Goal: Task Accomplishment & Management: Manage account settings

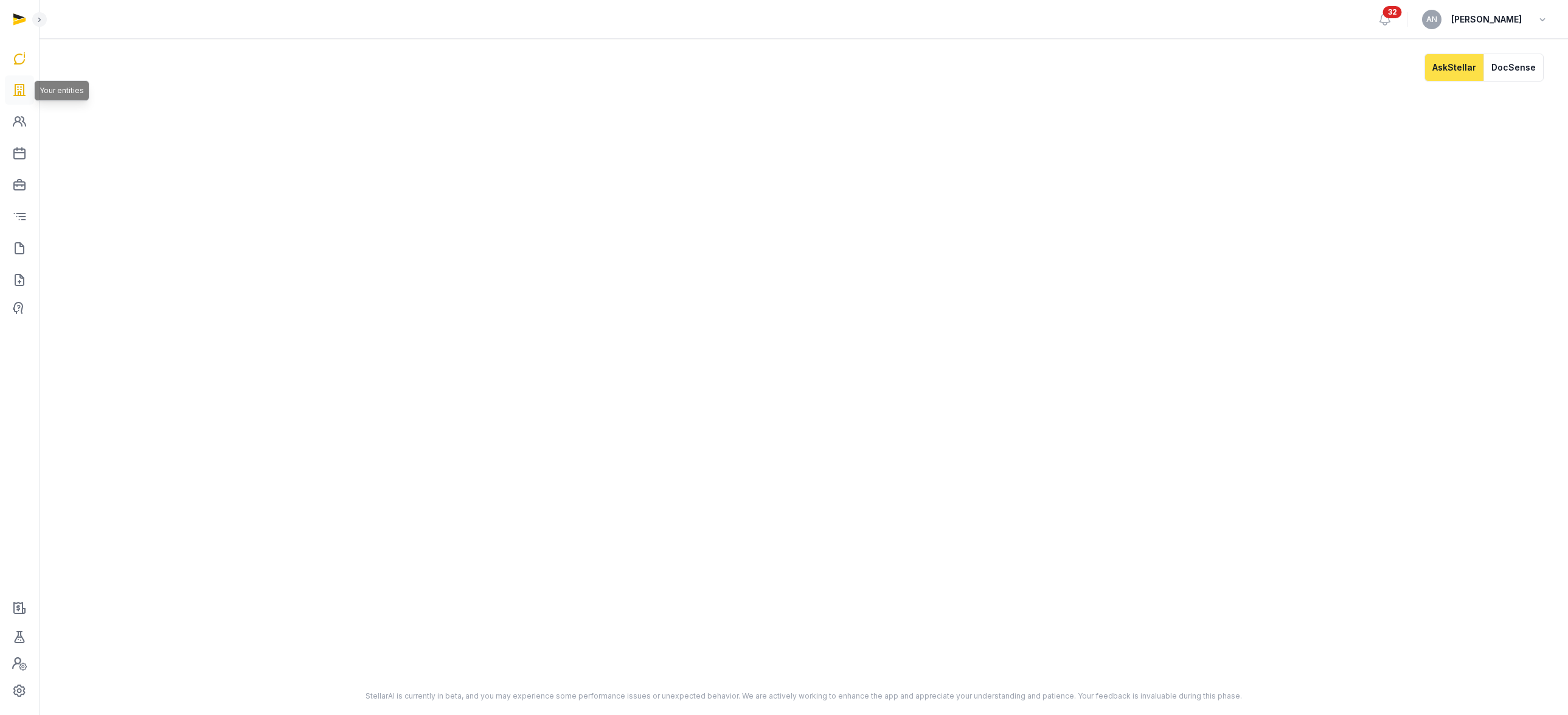
click at [27, 92] on link at bounding box center [20, 90] width 29 height 29
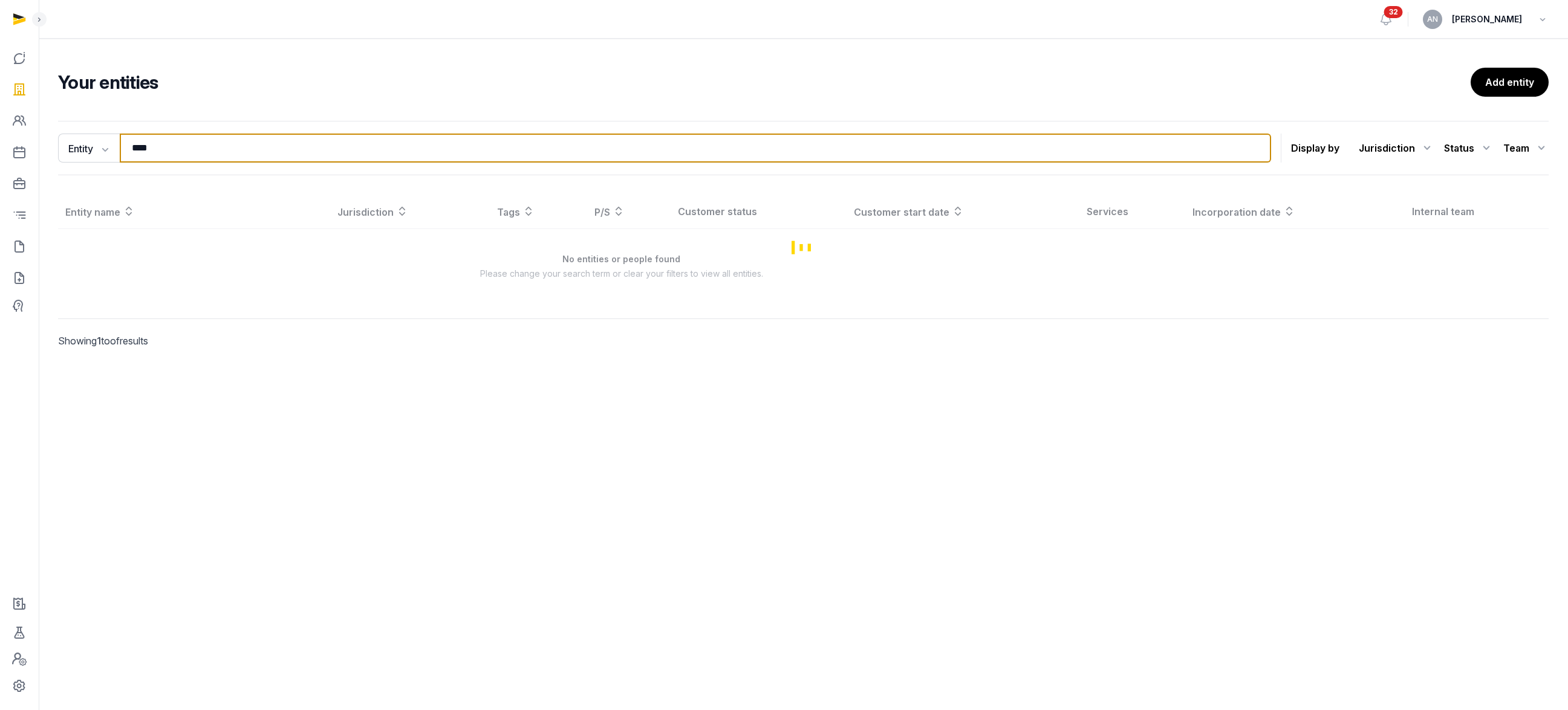
click at [184, 148] on input "****" at bounding box center [695, 148] width 1151 height 29
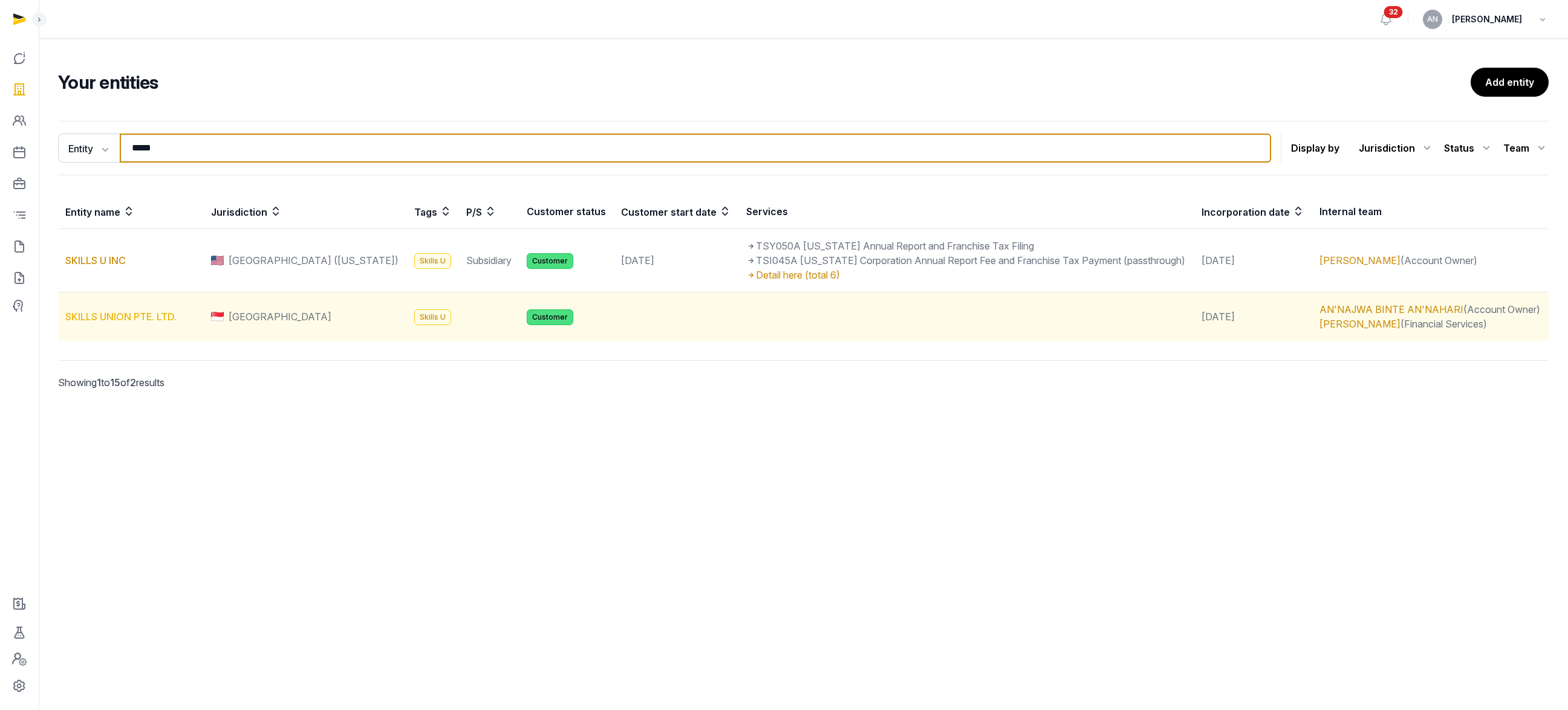
type input "*****"
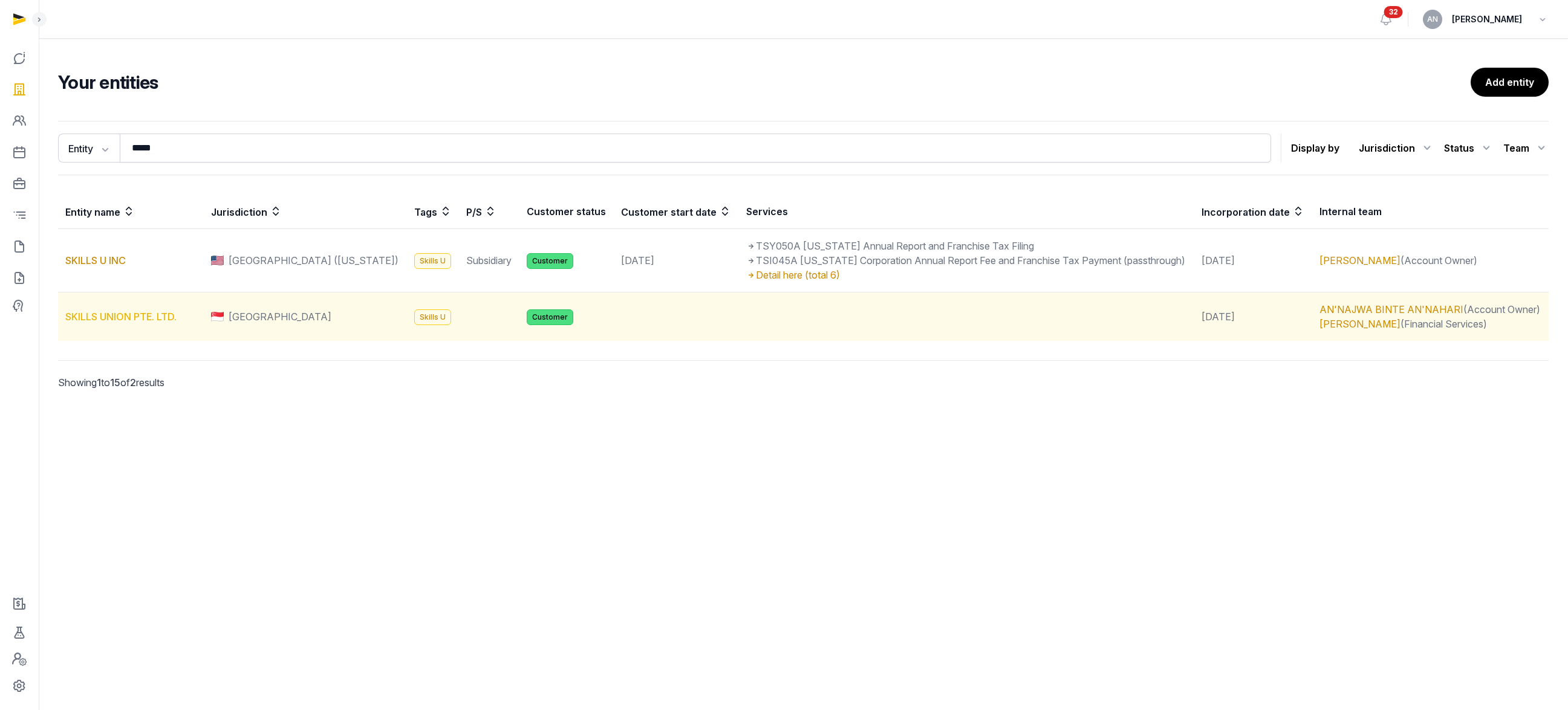
click at [106, 318] on link "SKILLS UNION PTE. LTD." at bounding box center [121, 317] width 111 height 12
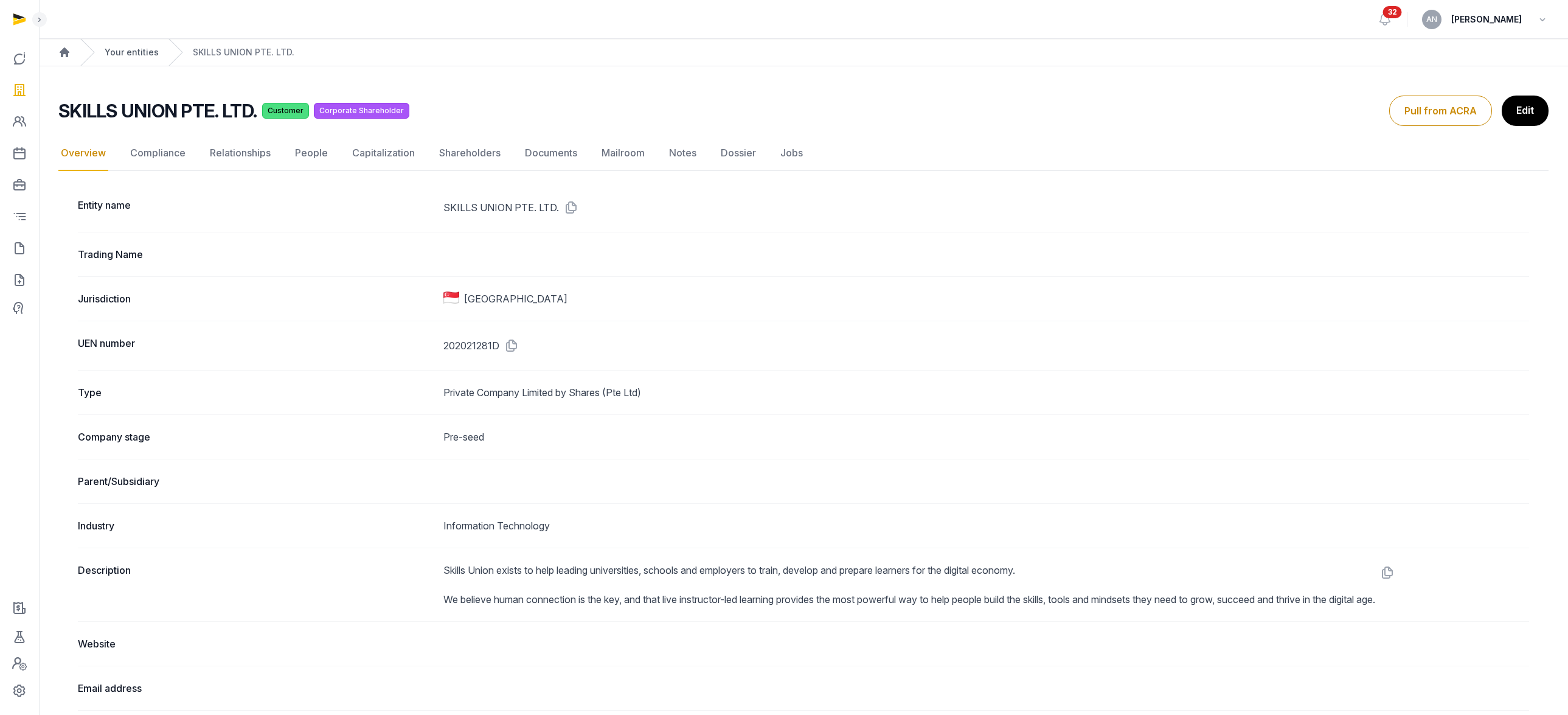
click at [129, 46] on link "Your entities" at bounding box center [132, 52] width 54 height 12
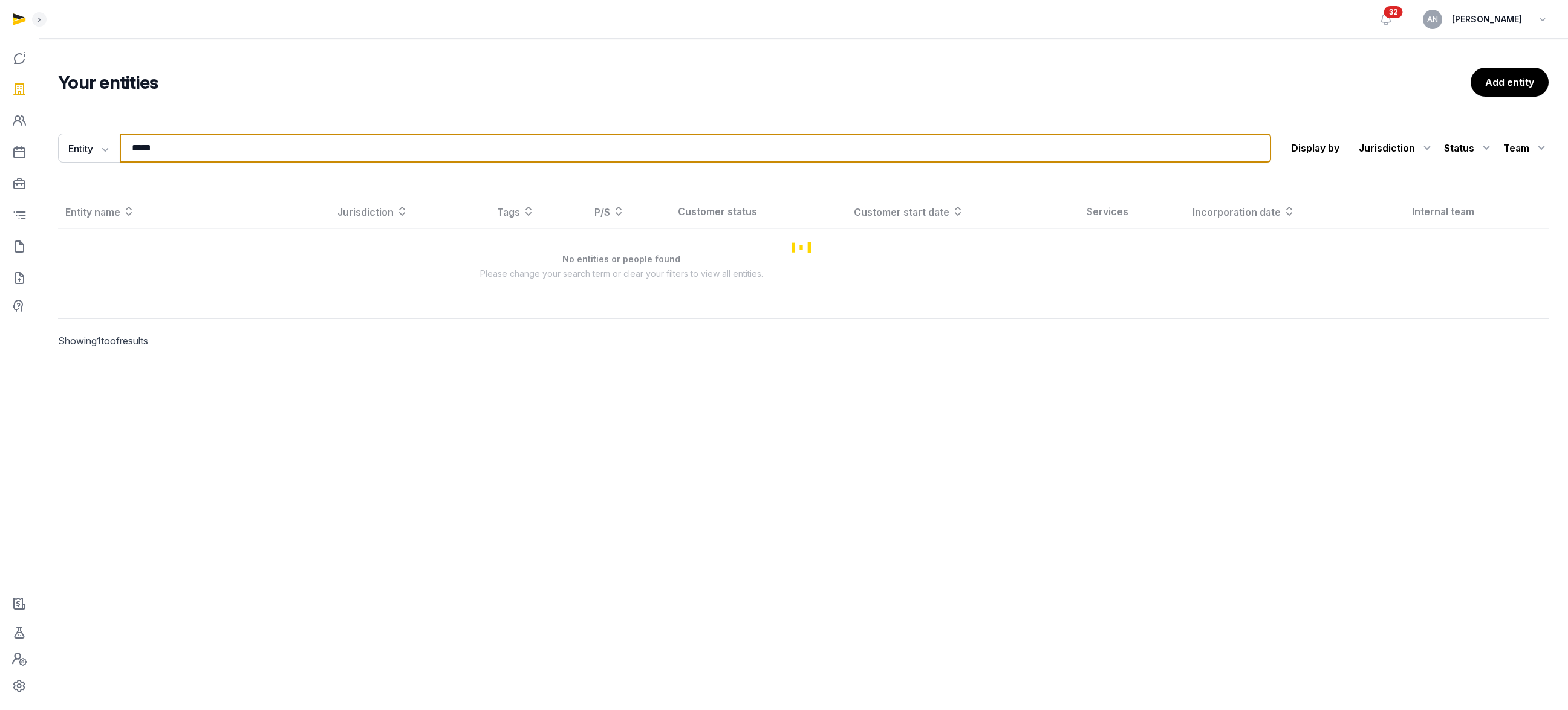
click at [160, 151] on input "*****" at bounding box center [695, 148] width 1151 height 29
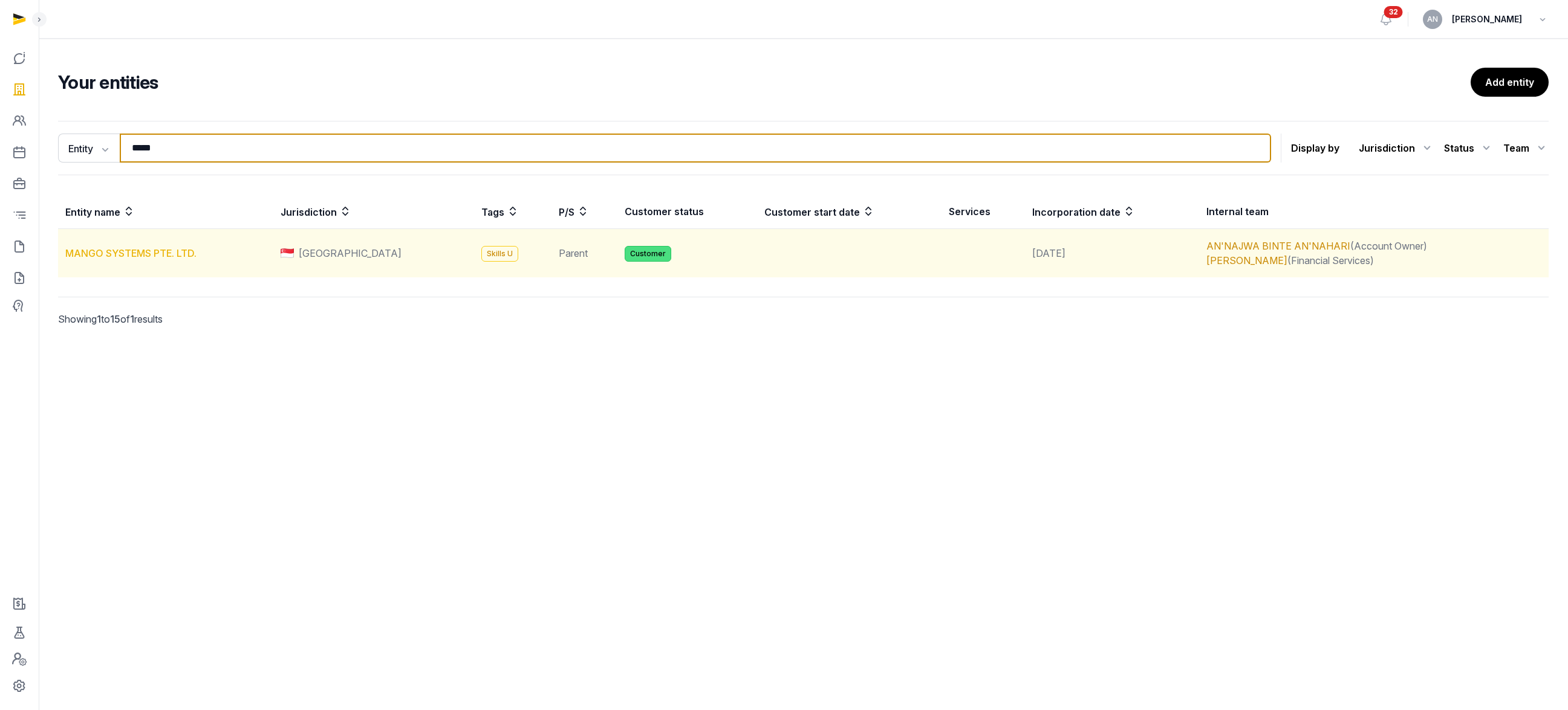
type input "*****"
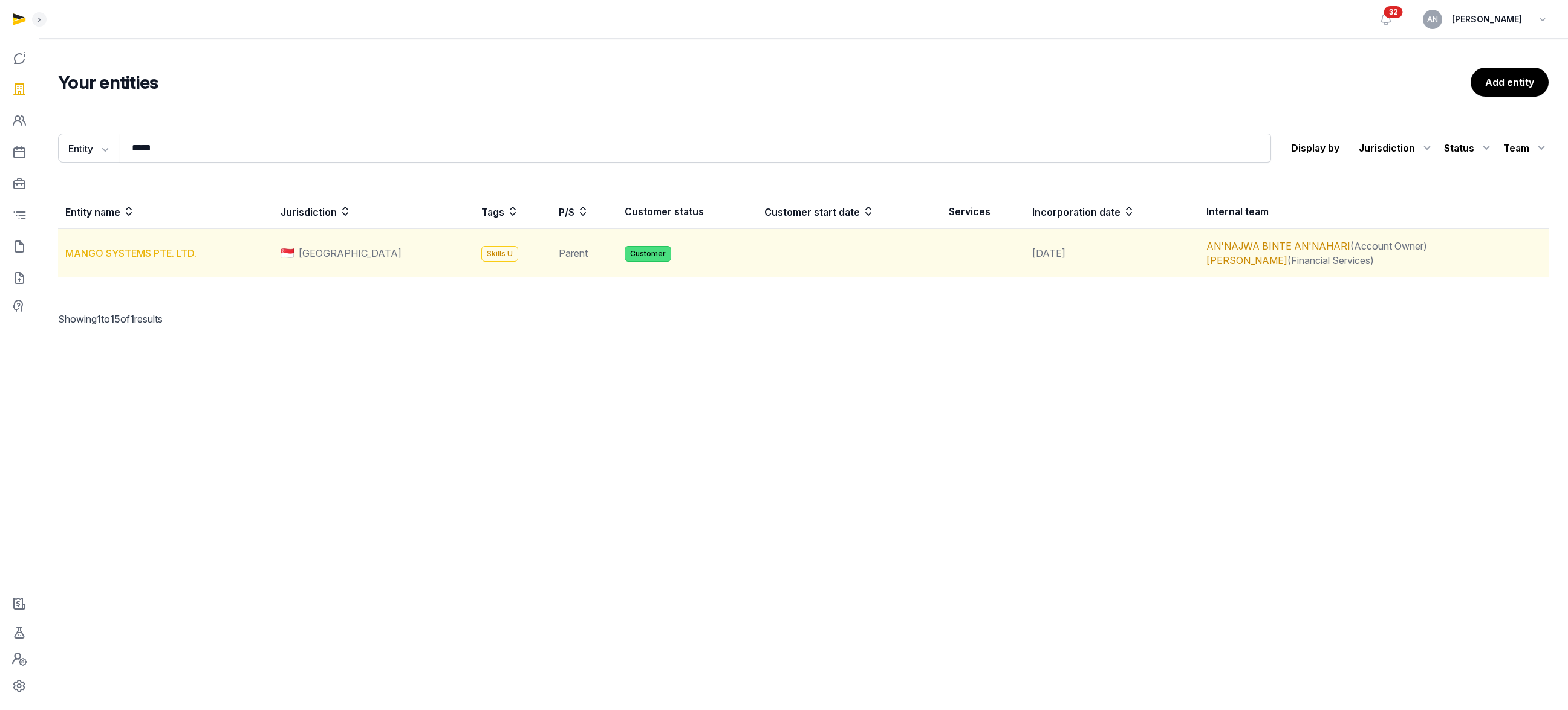
click at [91, 258] on link "MANGO SYSTEMS PTE. LTD." at bounding box center [131, 253] width 131 height 12
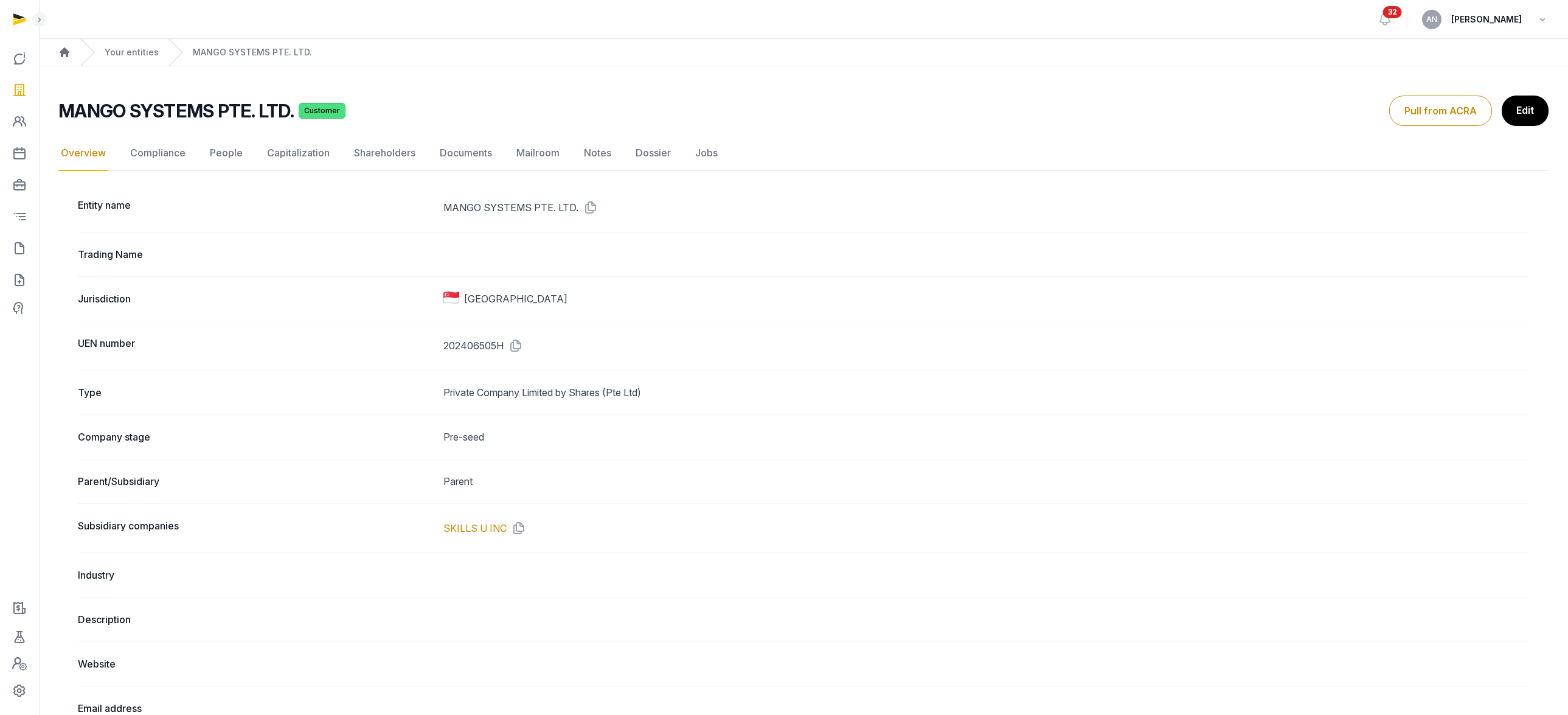
click at [422, 159] on nav "Overview Compliance People Capitalization Shareholders Documents Mailroom Notes…" at bounding box center [804, 153] width 1491 height 35
click at [457, 154] on link "Documents" at bounding box center [466, 153] width 57 height 35
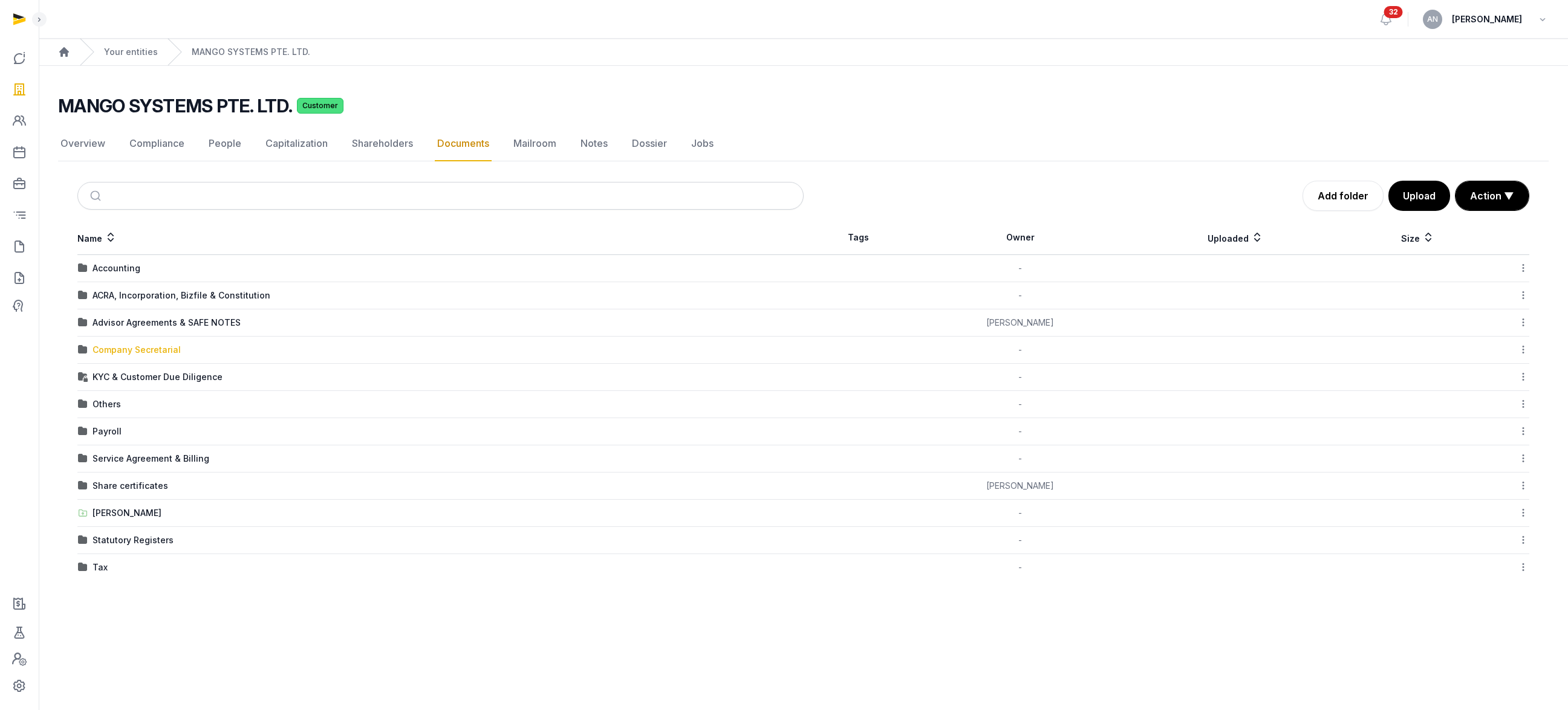
click at [141, 351] on div "Company Secretarial" at bounding box center [136, 350] width 88 height 12
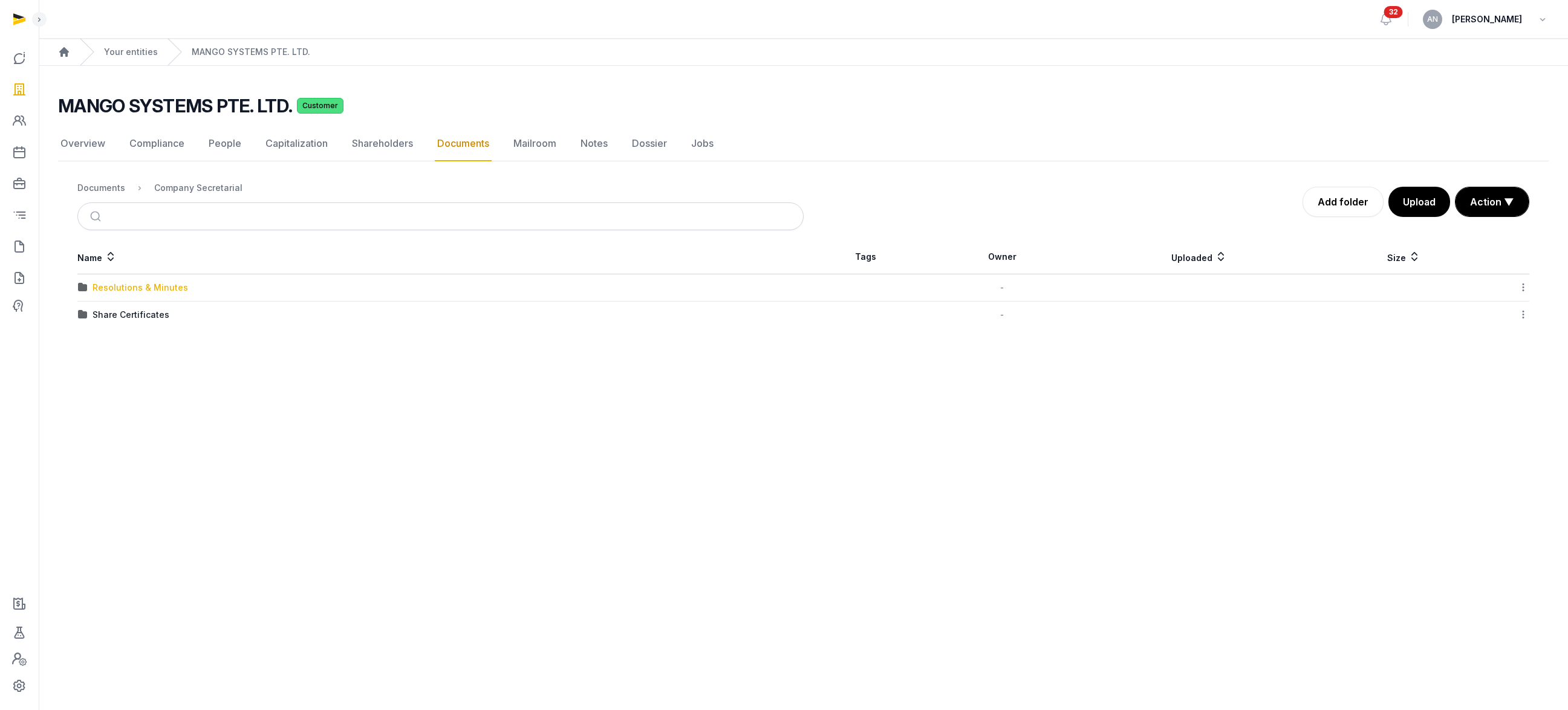
click at [145, 288] on div "Resolutions & Minutes" at bounding box center [140, 287] width 96 height 12
click at [96, 309] on div "2025" at bounding box center [103, 315] width 21 height 12
click at [123, 374] on div "Transfer of shares & resignation of Guy as director" at bounding box center [201, 369] width 217 height 12
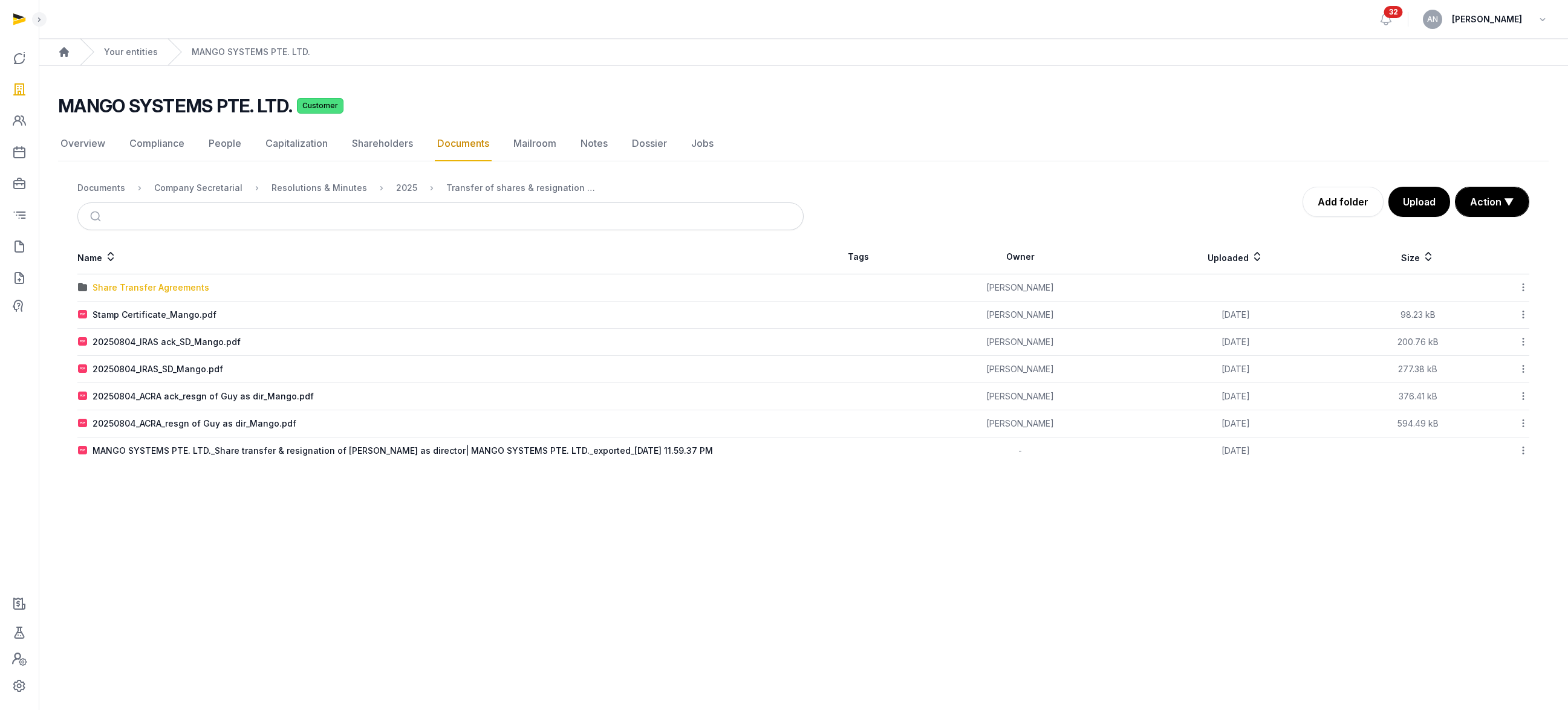
click at [154, 288] on div "Share Transfer Agreements" at bounding box center [151, 287] width 116 height 12
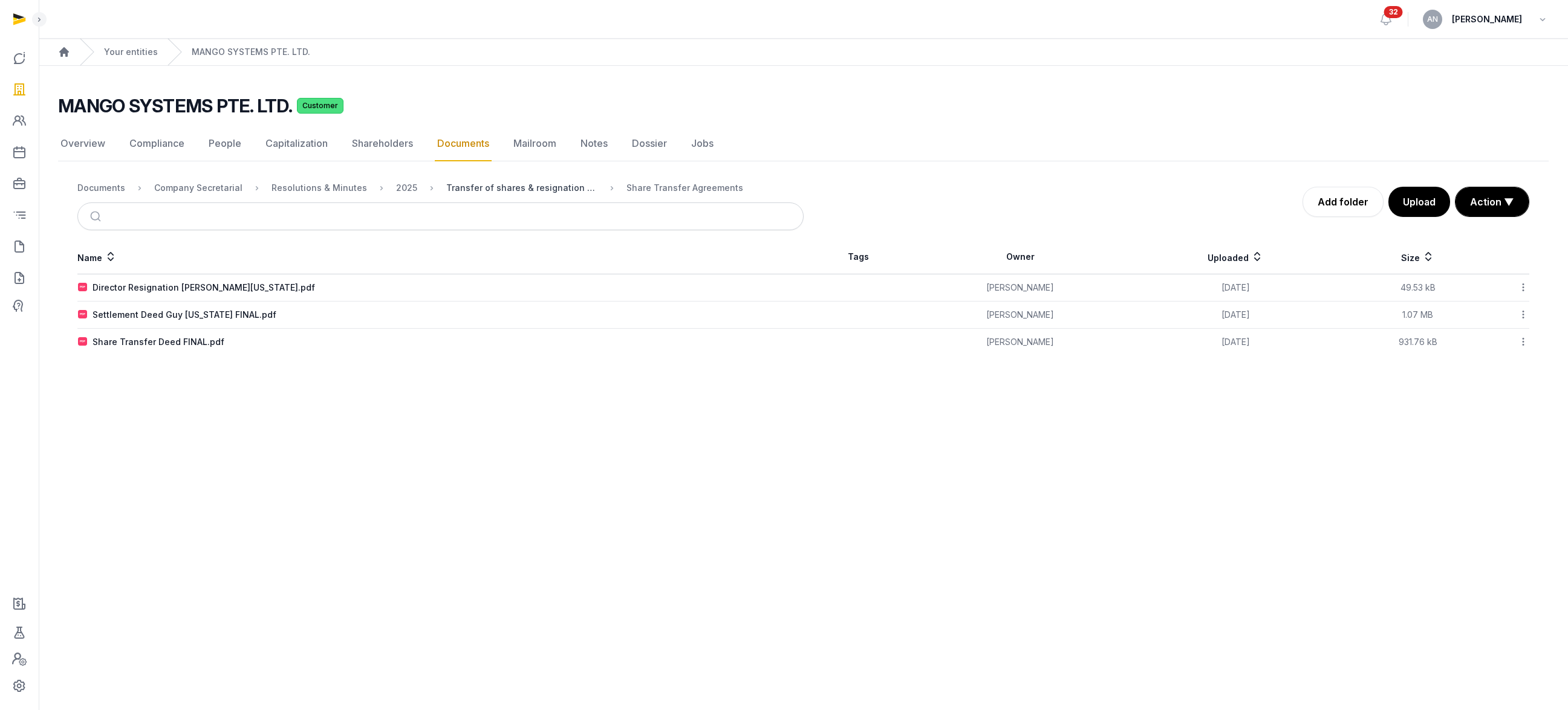
click at [456, 187] on div "Transfer of shares & resignation of Guy as director" at bounding box center [521, 188] width 151 height 12
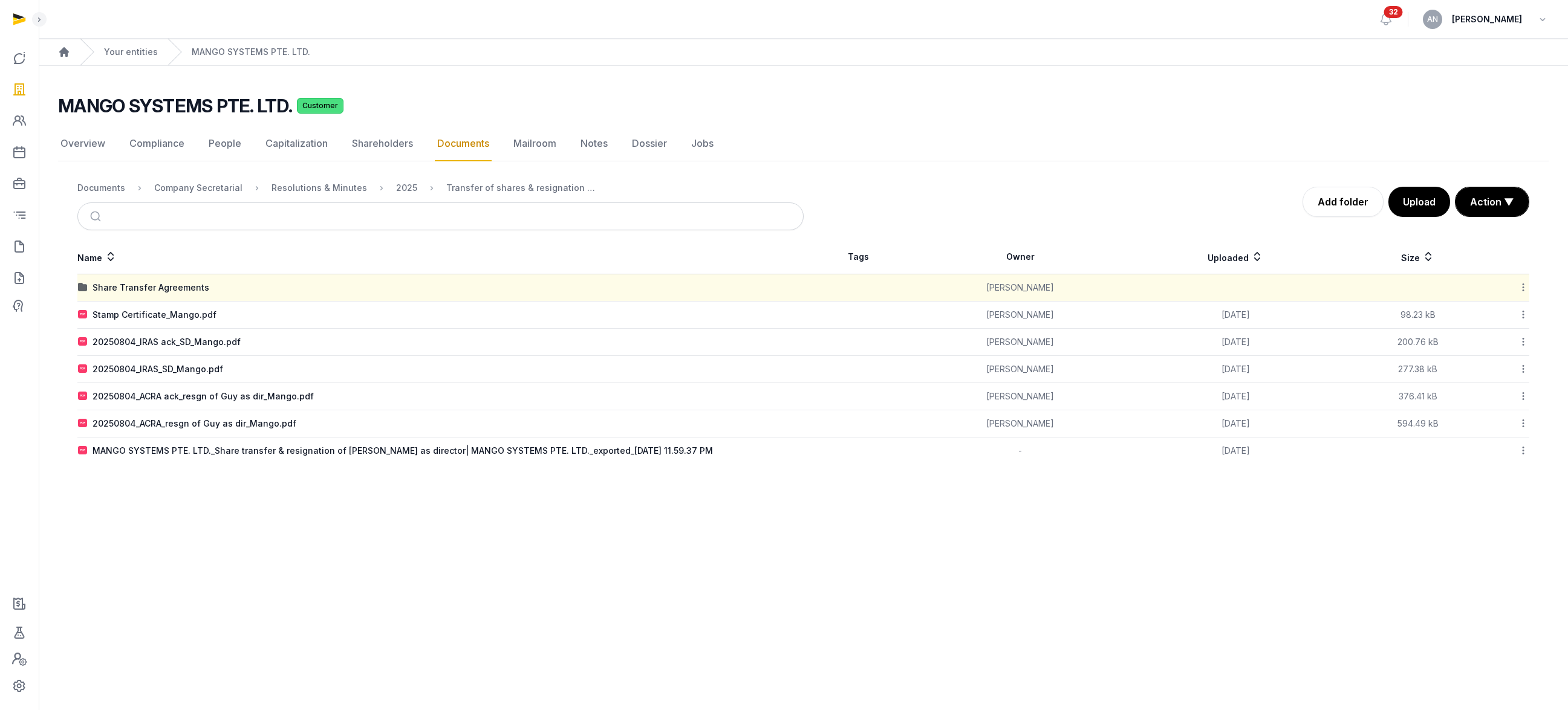
click at [175, 455] on div "MANGO SYSTEMS PTE. LTD._Share transfer & resignation of [PERSON_NAME] as direct…" at bounding box center [402, 450] width 620 height 12
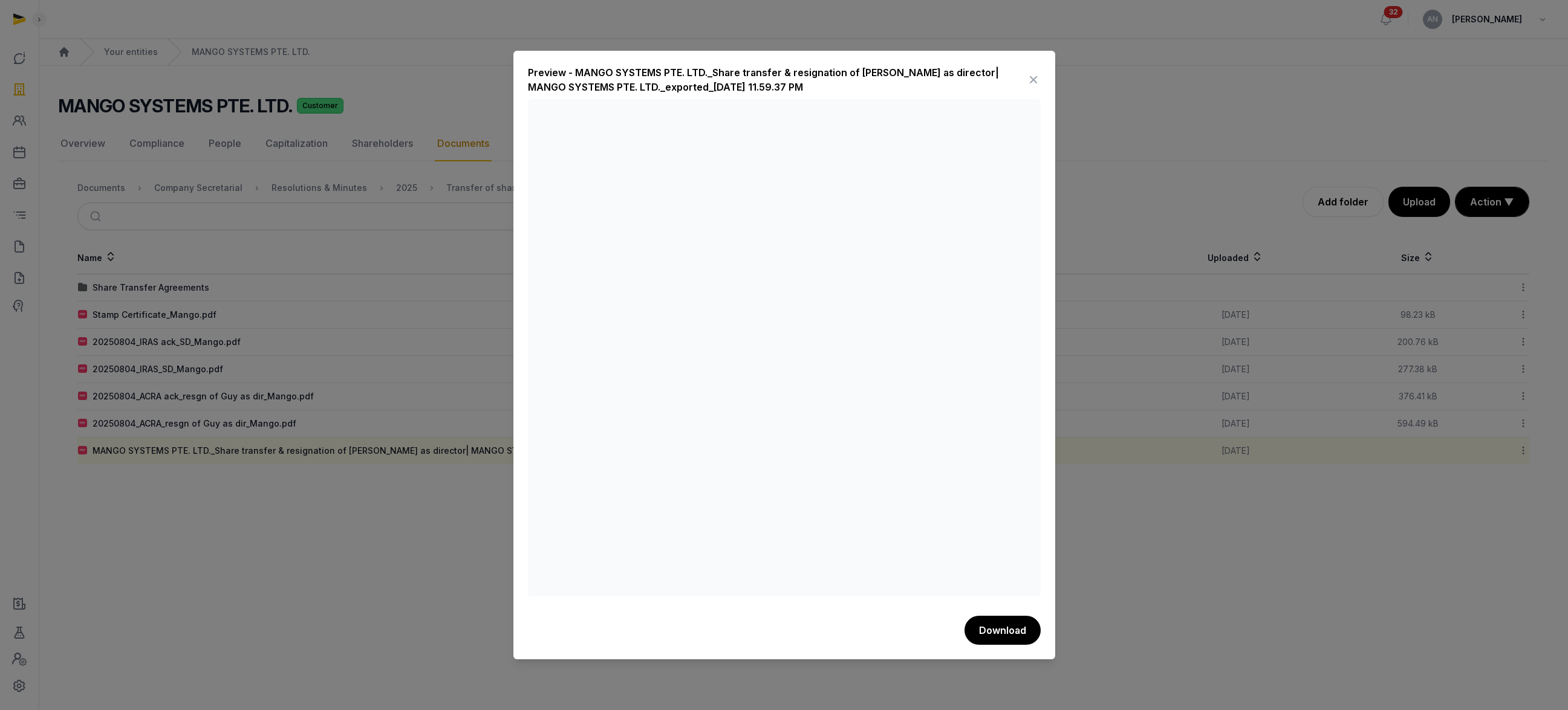
click at [274, 514] on div at bounding box center [784, 355] width 1568 height 710
click at [133, 410] on div at bounding box center [784, 355] width 1568 height 710
click at [1035, 76] on icon at bounding box center [1033, 79] width 14 height 19
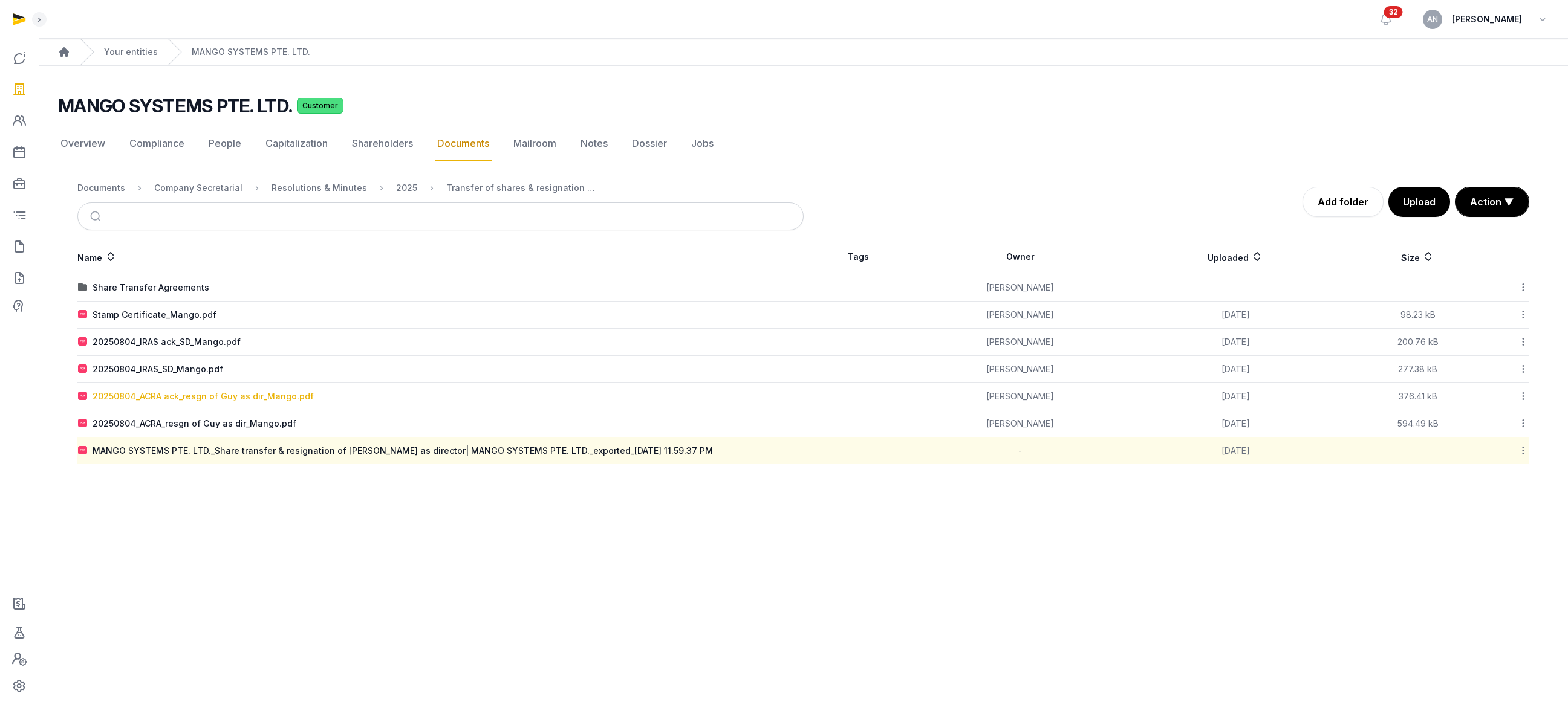
click at [259, 398] on div "20250804_ACRA ack_resgn of Guy as dir_Mango.pdf" at bounding box center [203, 396] width 222 height 12
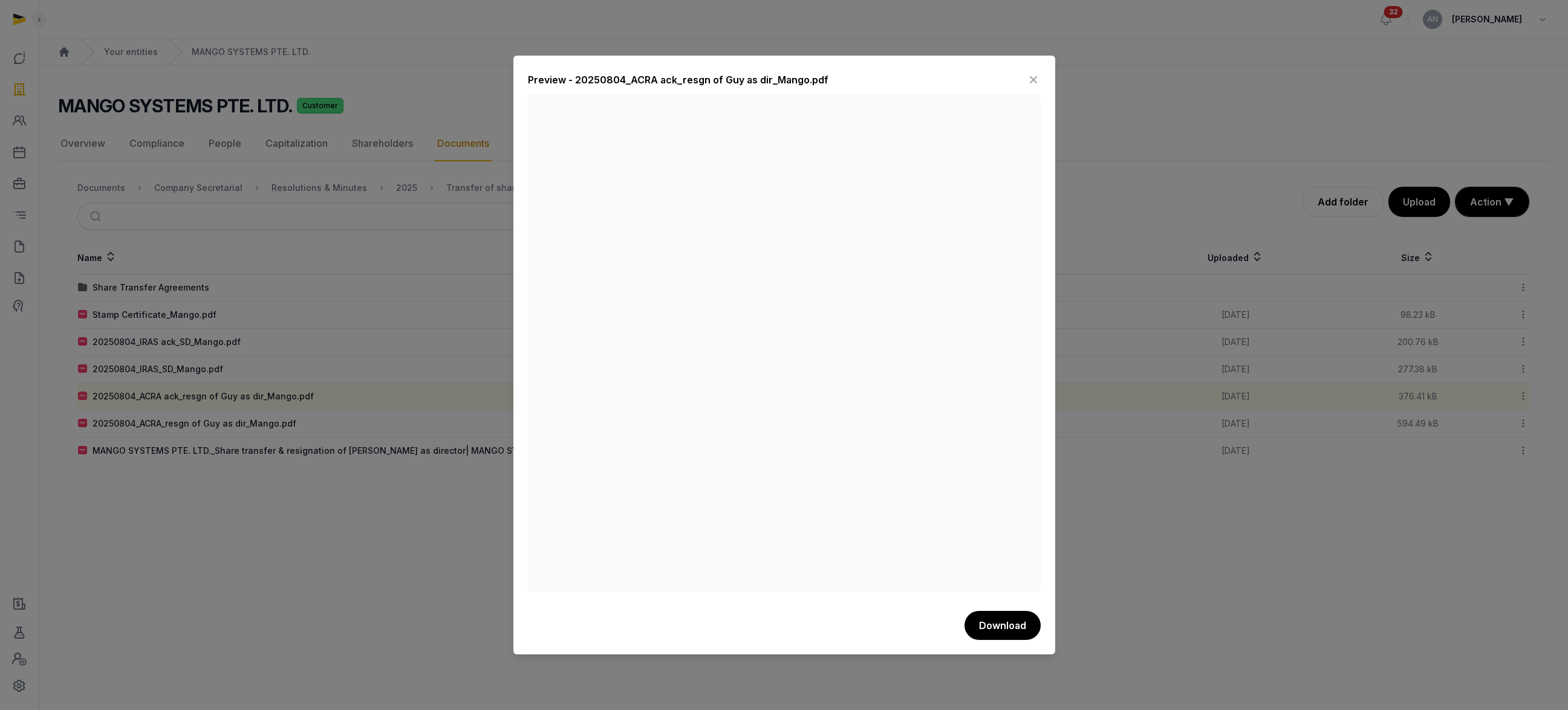
click at [1030, 74] on icon at bounding box center [1033, 79] width 14 height 19
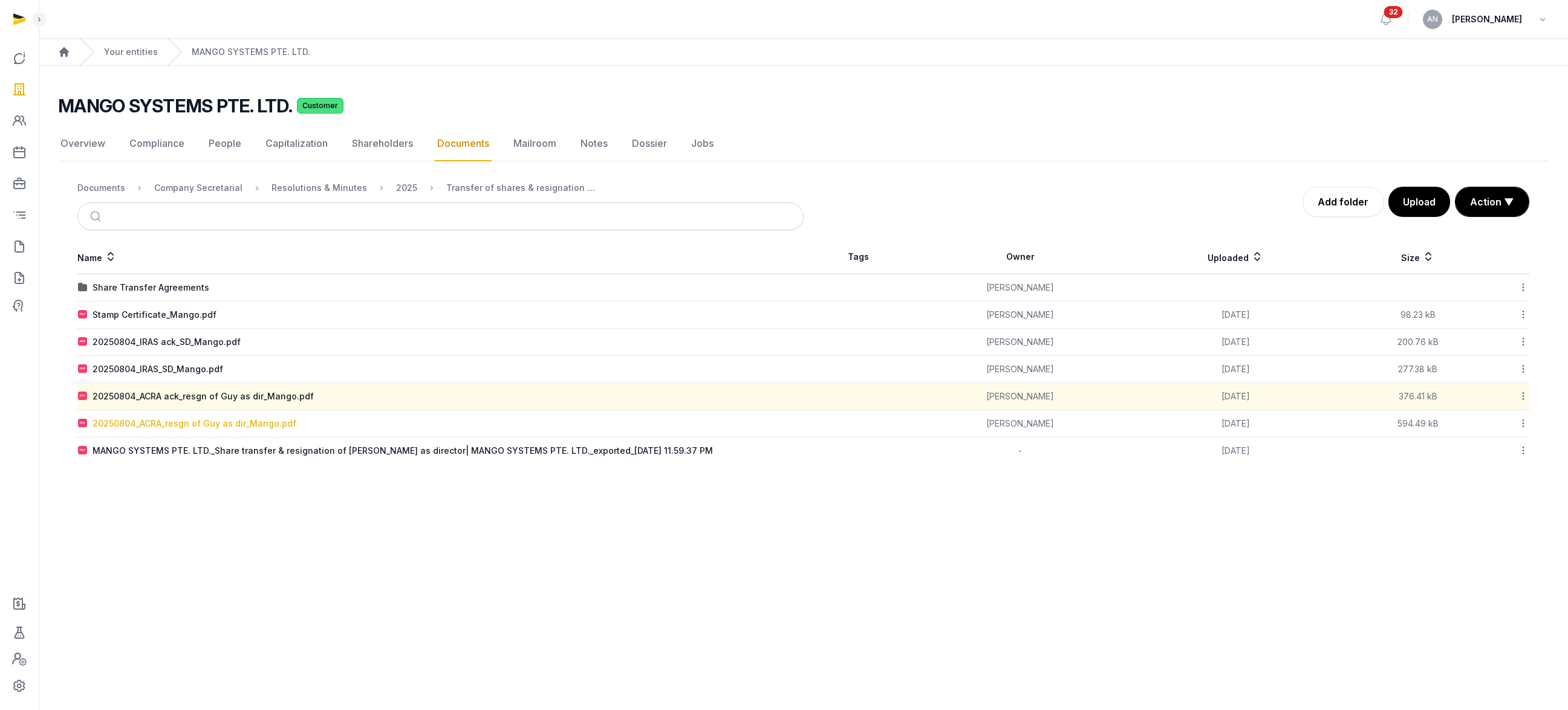
click at [258, 419] on div "20250804_ACRA_resgn of Guy as dir_Mango.pdf" at bounding box center [195, 423] width 204 height 12
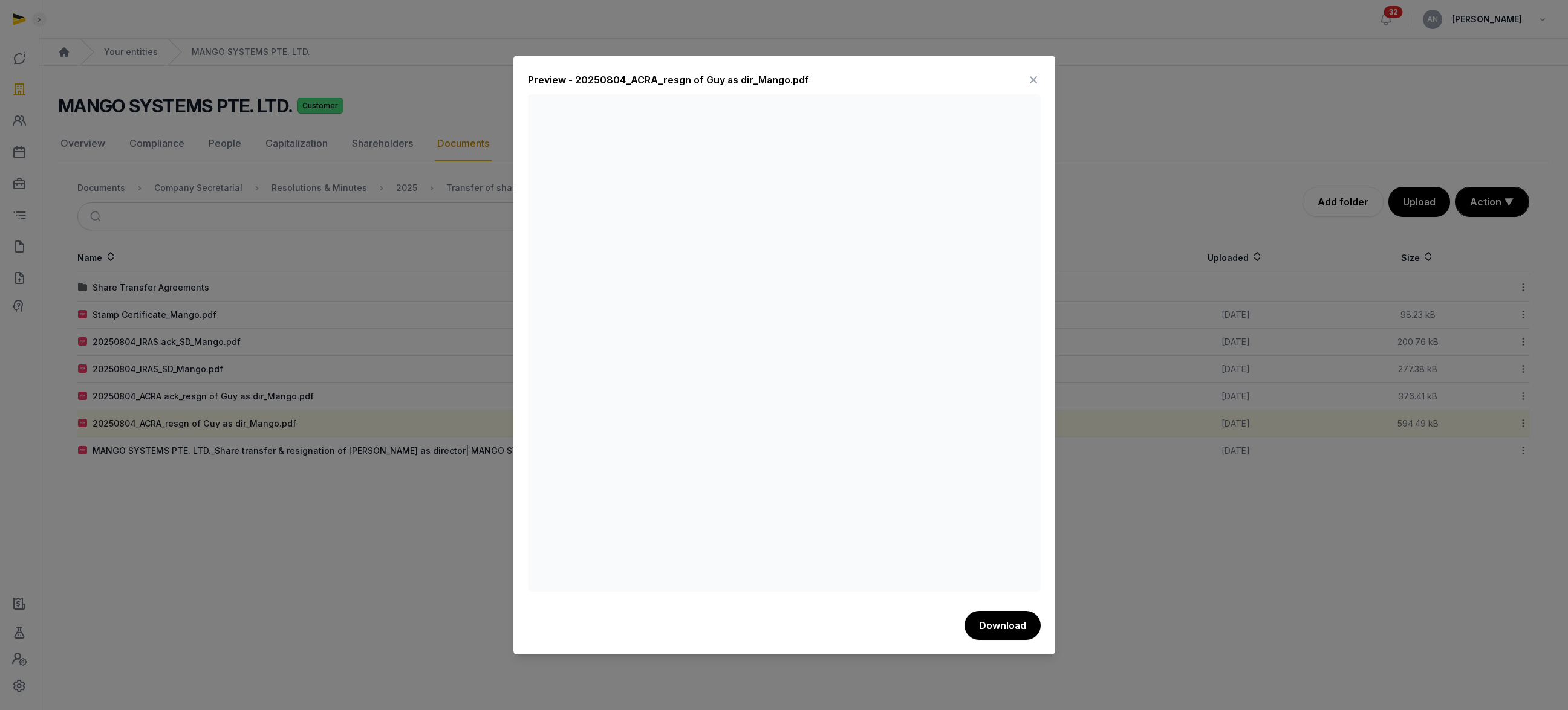
click at [1031, 81] on icon at bounding box center [1033, 79] width 14 height 19
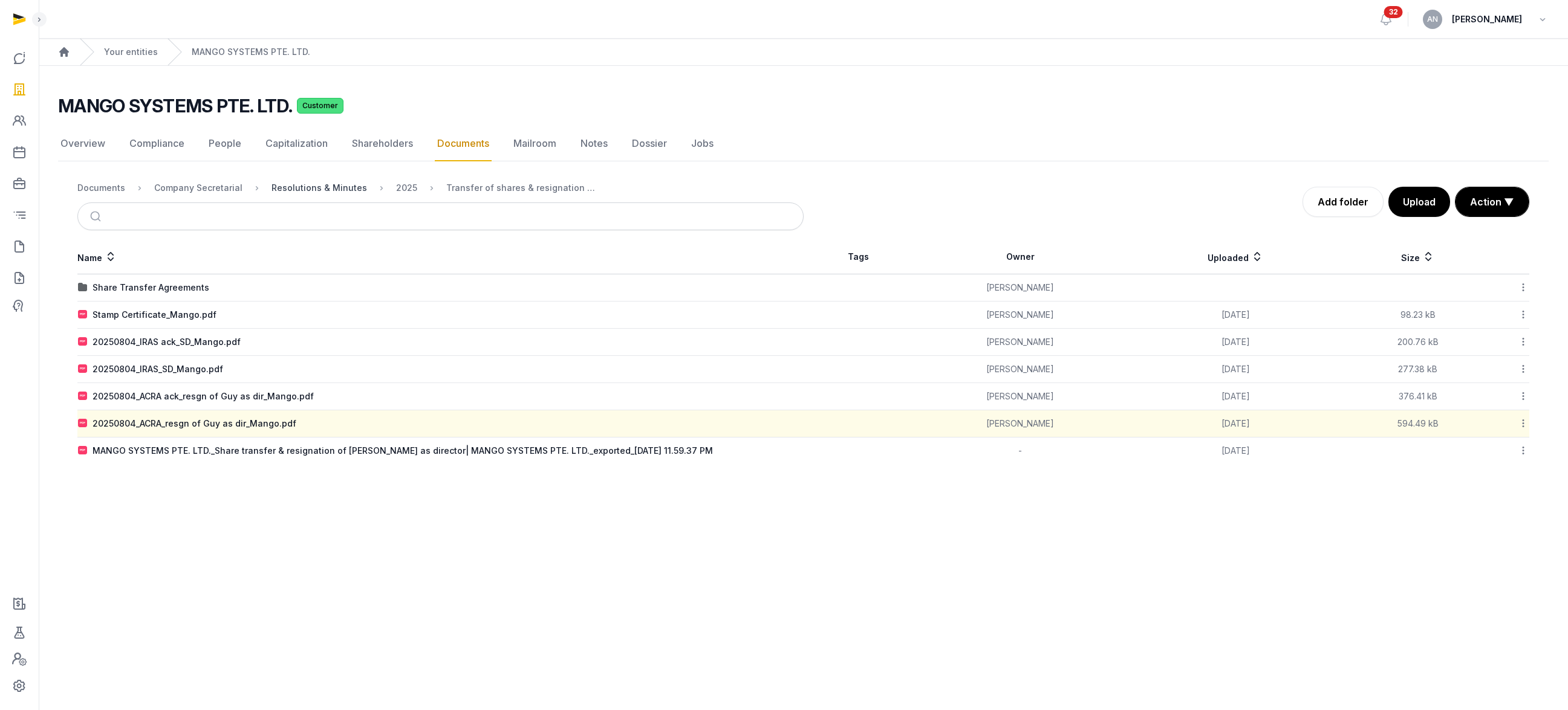
click at [307, 185] on div "Resolutions & Minutes" at bounding box center [319, 188] width 96 height 12
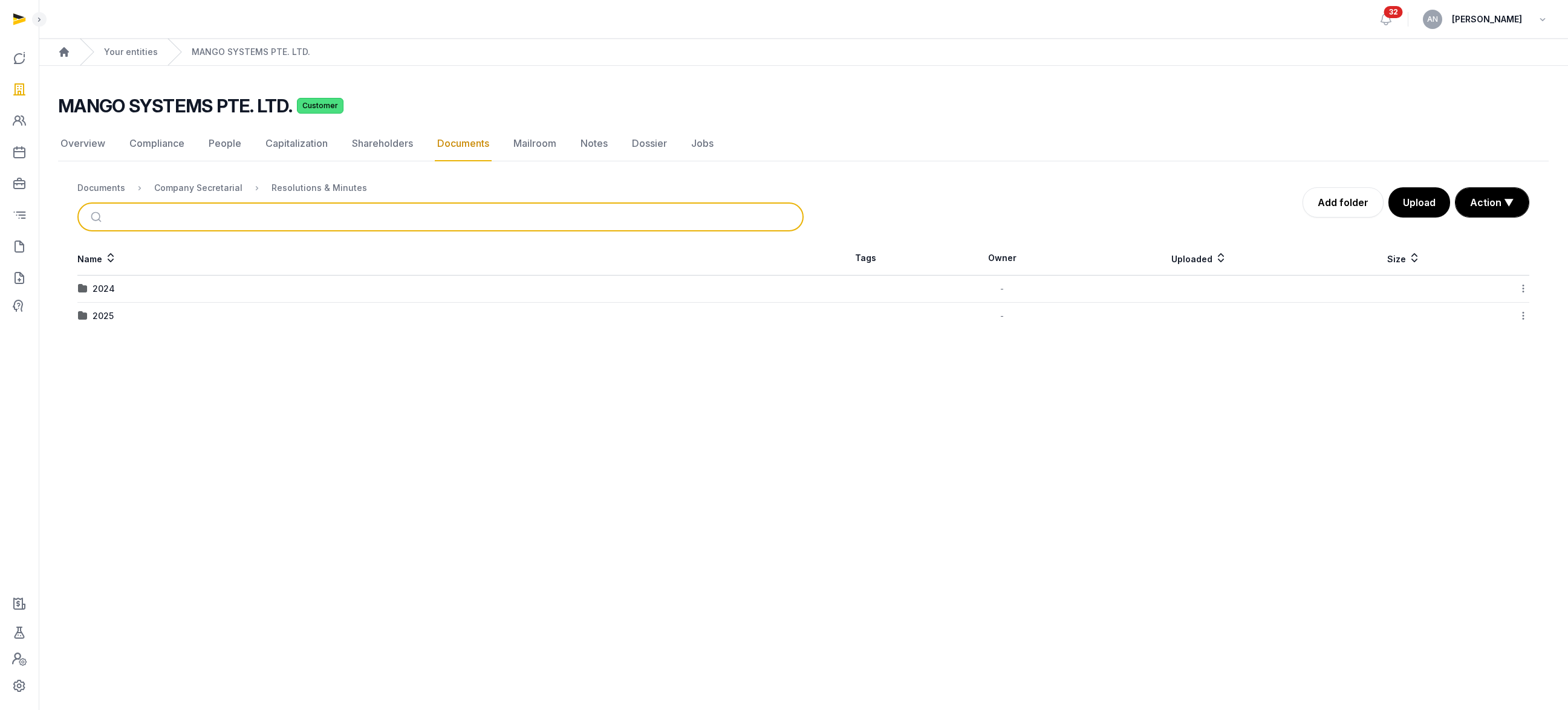
click at [174, 229] on input "search" at bounding box center [454, 217] width 685 height 27
click at [184, 211] on input "search" at bounding box center [454, 217] width 685 height 27
type input "********"
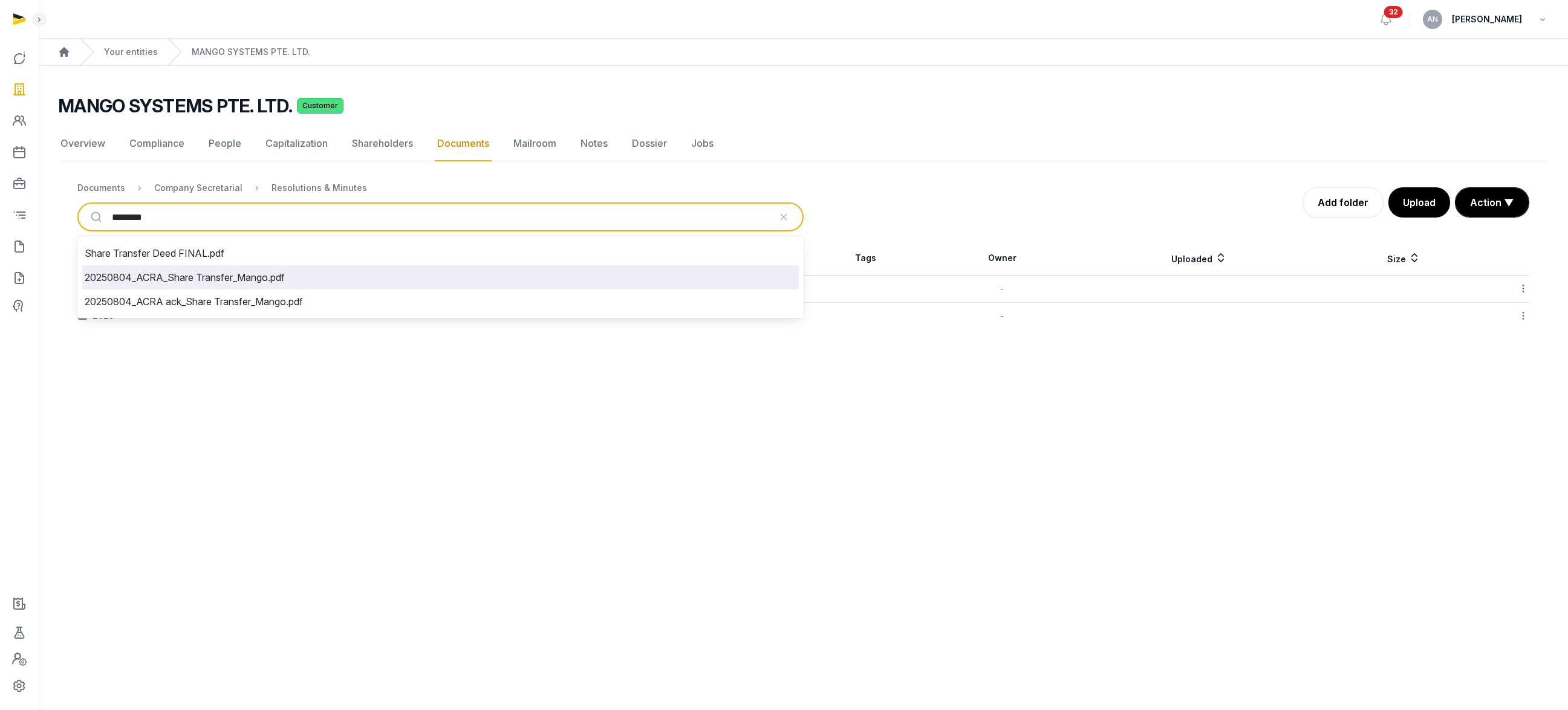
click at [219, 286] on li "20250804_ACRA_Share Transfer_Mango.pdf" at bounding box center [440, 277] width 717 height 24
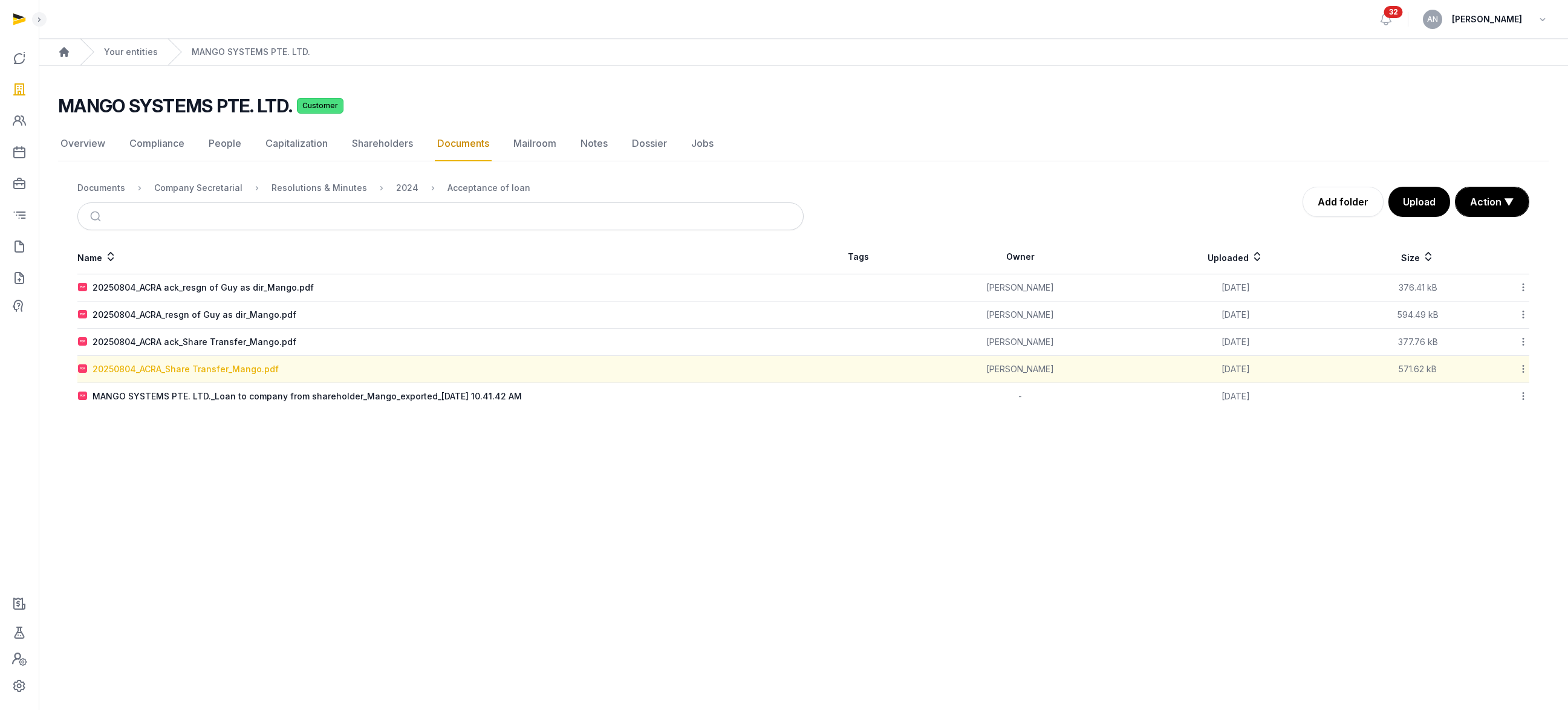
click at [203, 373] on div "20250804_ACRA_Share Transfer_Mango.pdf" at bounding box center [186, 369] width 187 height 12
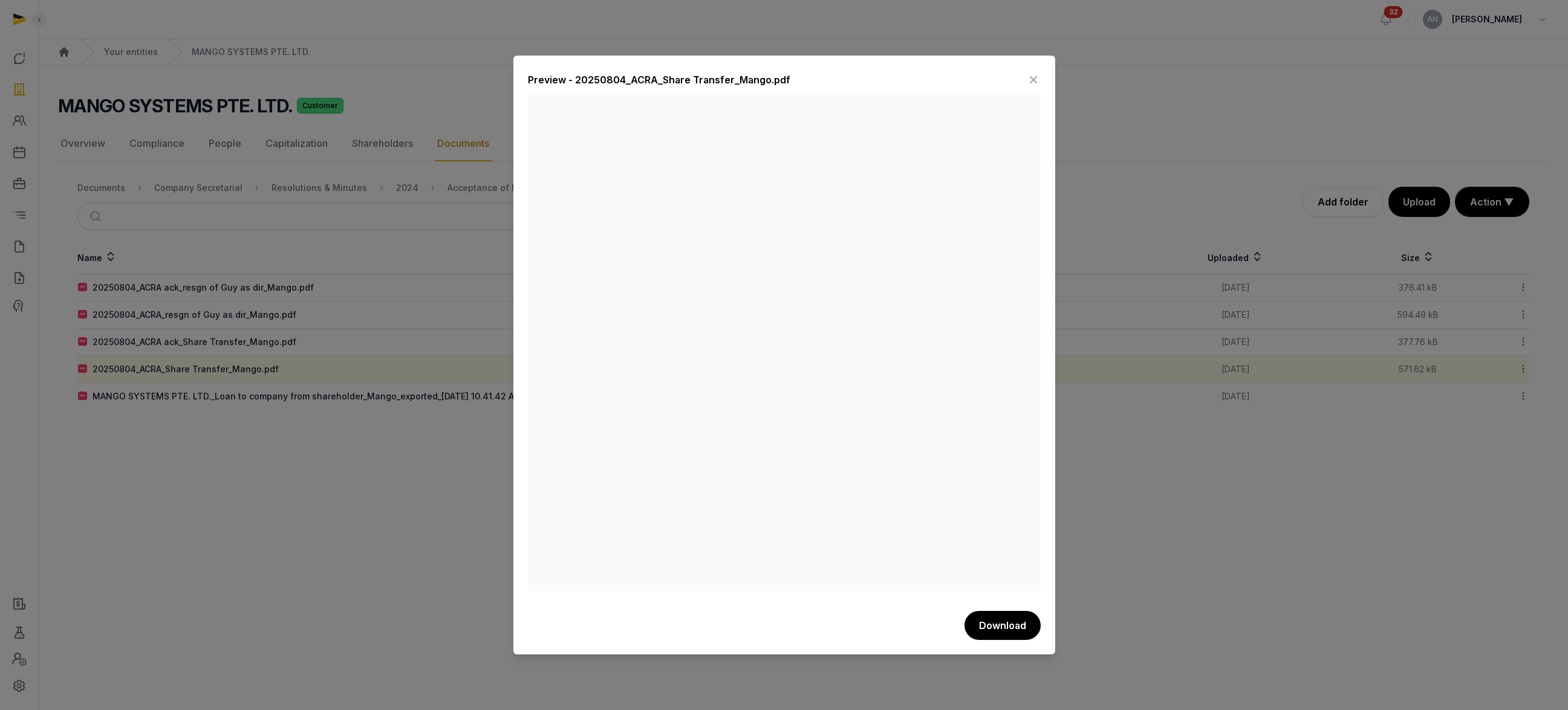
drag, startPoint x: 1029, startPoint y: 80, endPoint x: 930, endPoint y: 178, distance: 139.3
click at [1029, 80] on icon at bounding box center [1033, 79] width 14 height 19
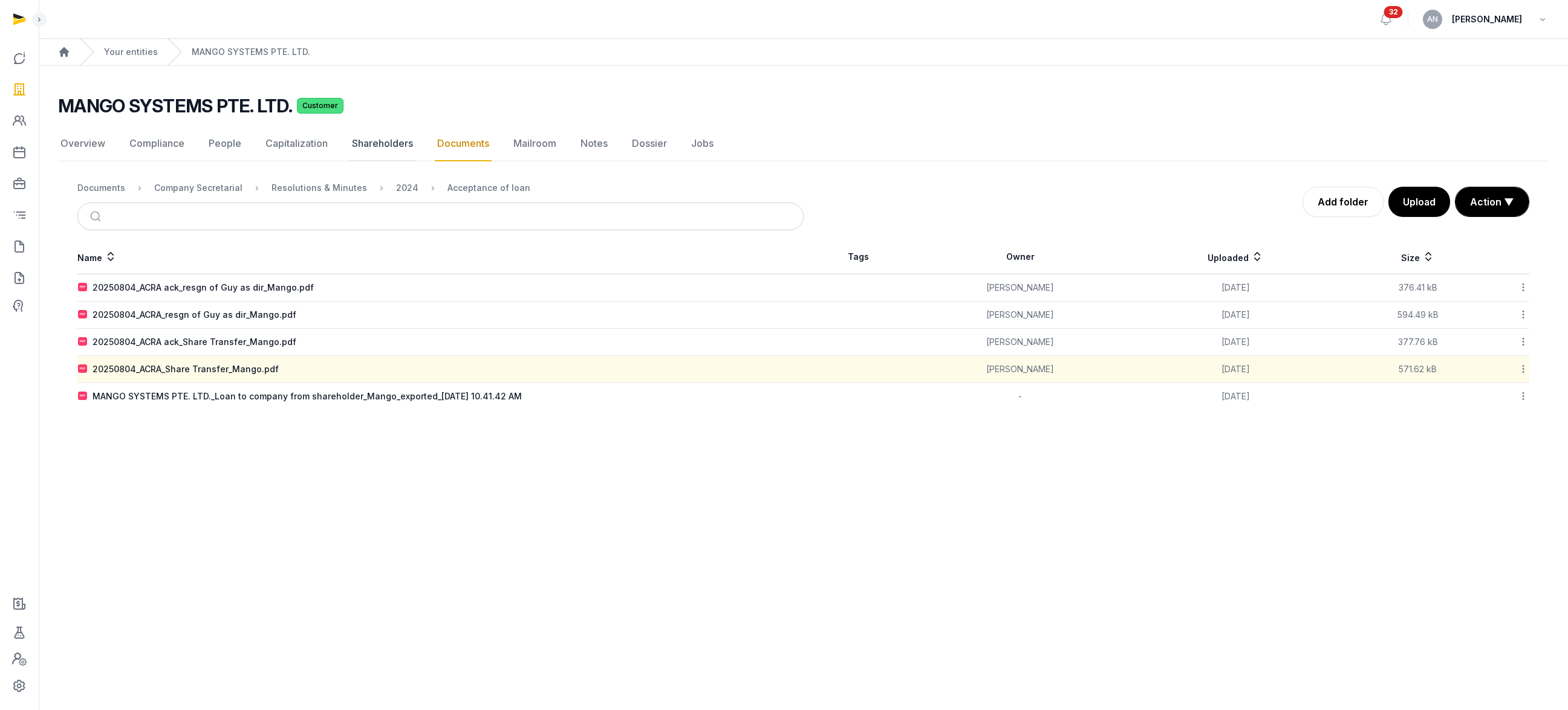
click at [366, 141] on link "Shareholders" at bounding box center [382, 144] width 66 height 35
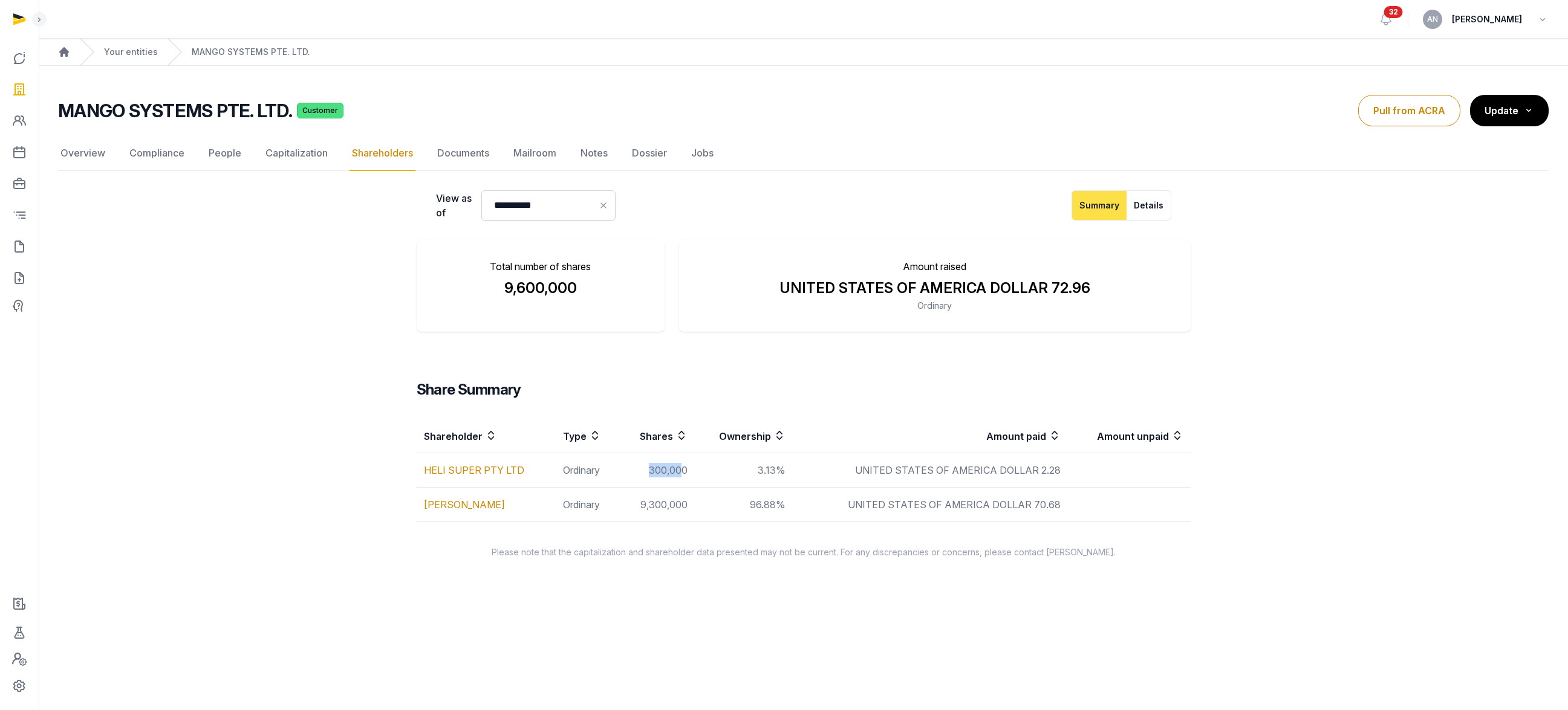
drag, startPoint x: 674, startPoint y: 470, endPoint x: 621, endPoint y: 467, distance: 53.1
click at [621, 467] on td "300,000" at bounding box center [657, 470] width 76 height 34
click at [687, 467] on td "300,000" at bounding box center [657, 470] width 76 height 34
drag, startPoint x: 704, startPoint y: 472, endPoint x: 608, endPoint y: 469, distance: 96.0
click at [608, 469] on tr "HELI SUPER PTY LTD Ordinary 300,000 3.13% UNITED STATES OF AMERICA DOLLAR 2.28" at bounding box center [804, 470] width 774 height 34
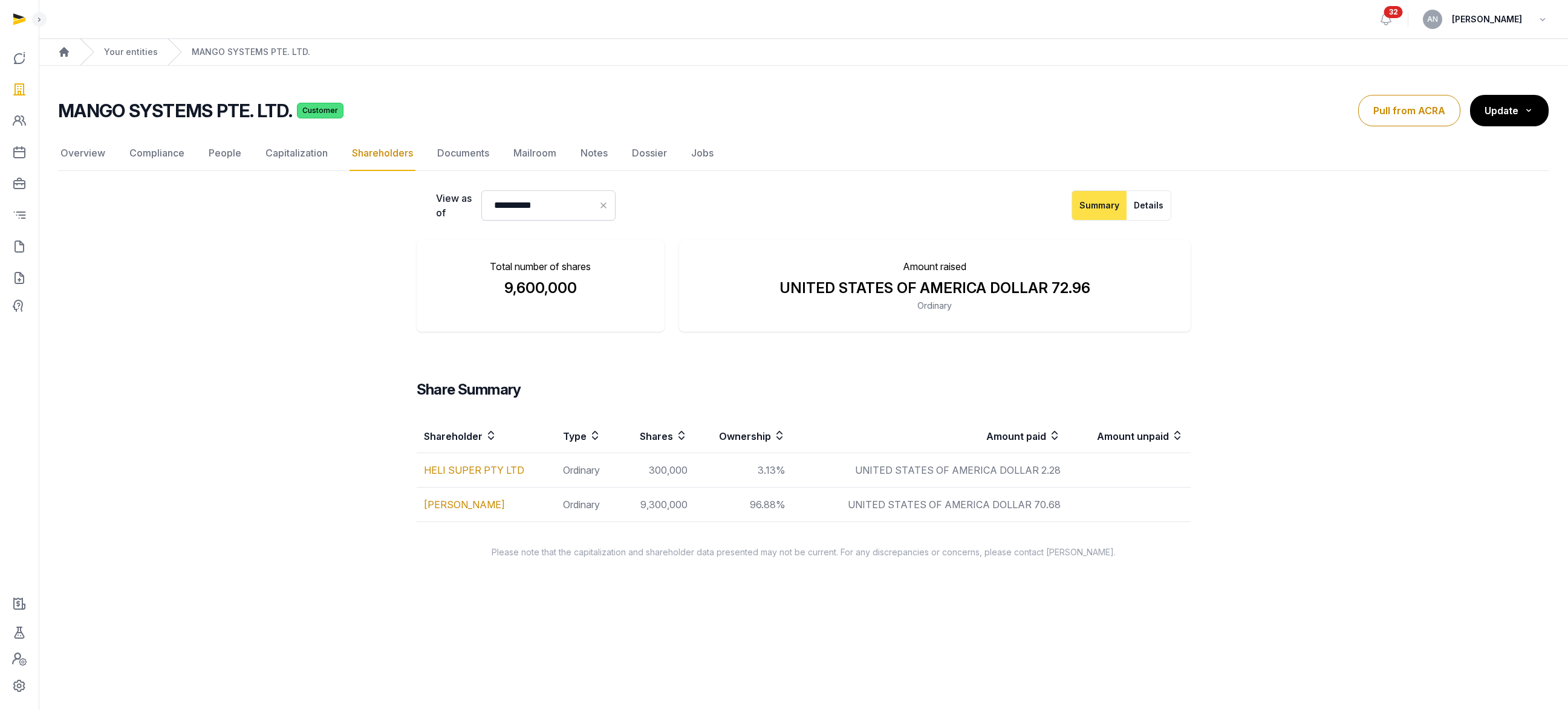
click at [655, 470] on td "300,000" at bounding box center [657, 470] width 76 height 34
click at [467, 155] on link "Documents" at bounding box center [463, 153] width 57 height 35
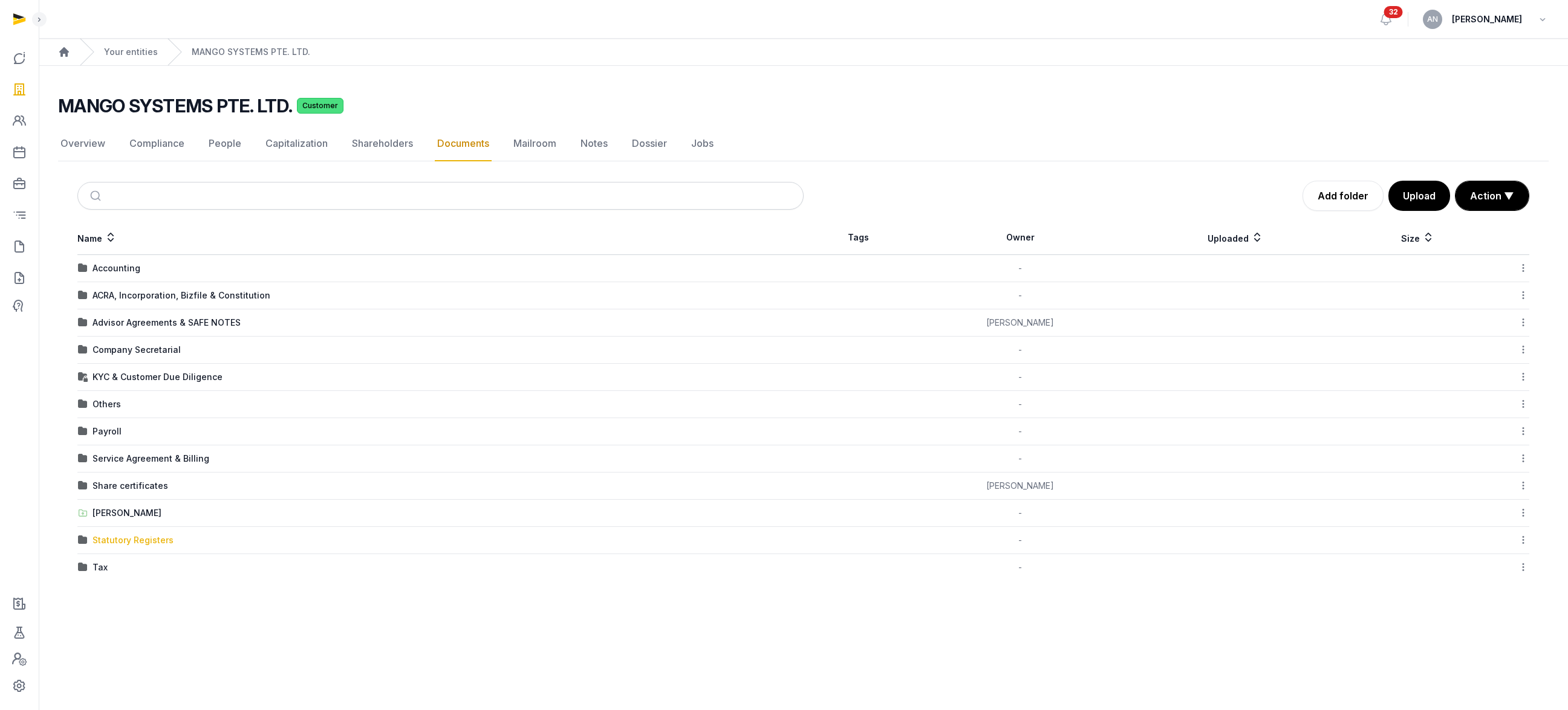
click at [118, 537] on div "Statutory Registers" at bounding box center [133, 540] width 81 height 12
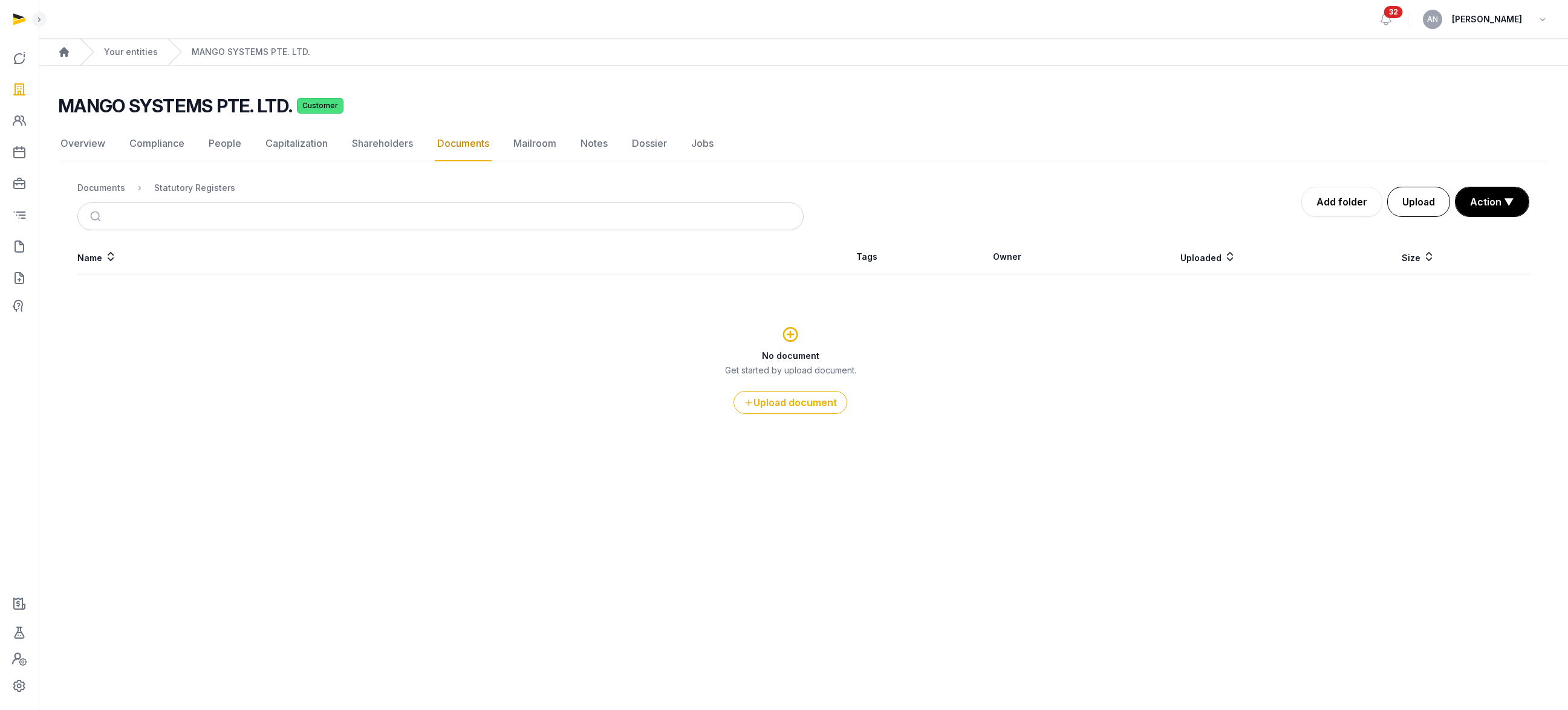
click at [1415, 205] on button "Upload" at bounding box center [1418, 201] width 63 height 30
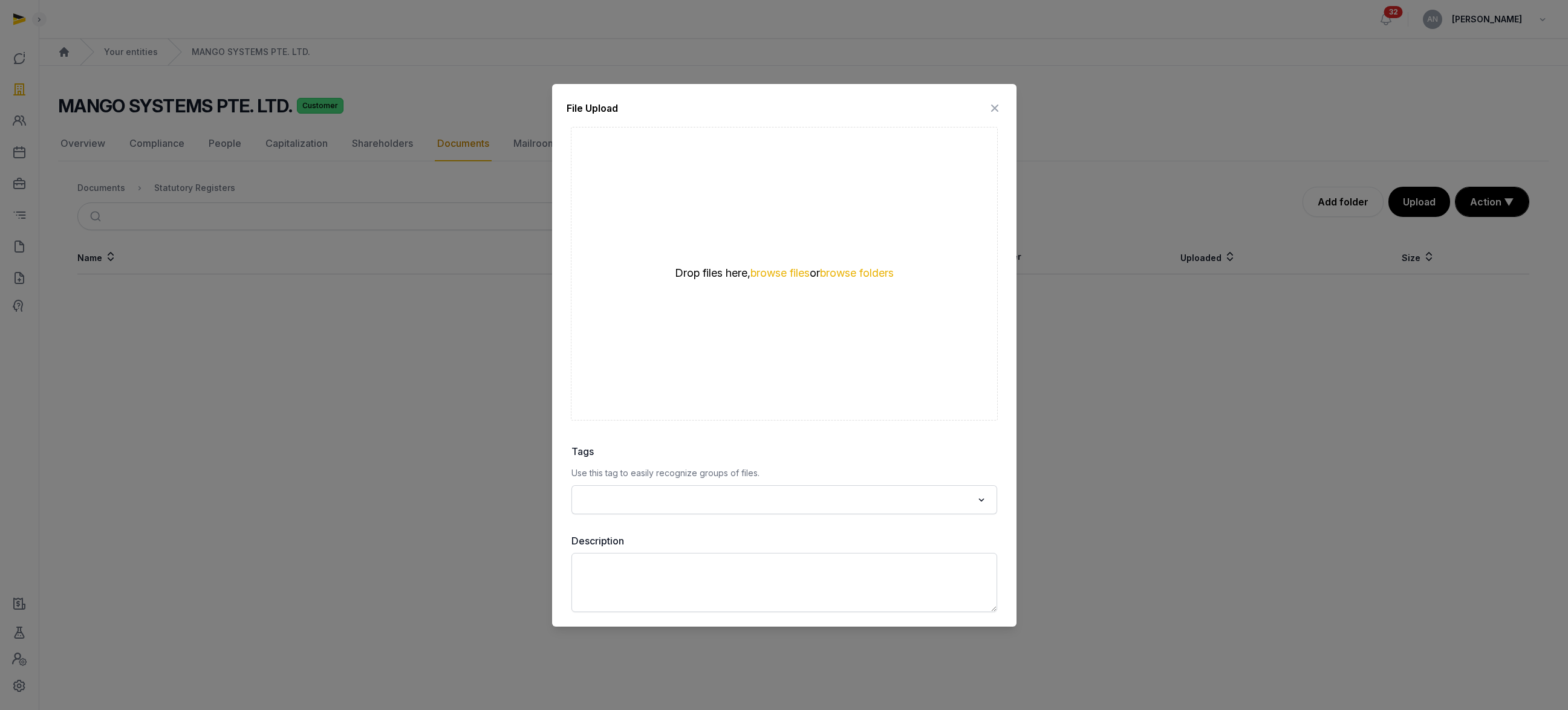
click at [1003, 103] on div "File Upload Drop your files here Drop files here, browse files or browse folder…" at bounding box center [784, 355] width 464 height 542
click at [1000, 106] on icon at bounding box center [994, 108] width 14 height 19
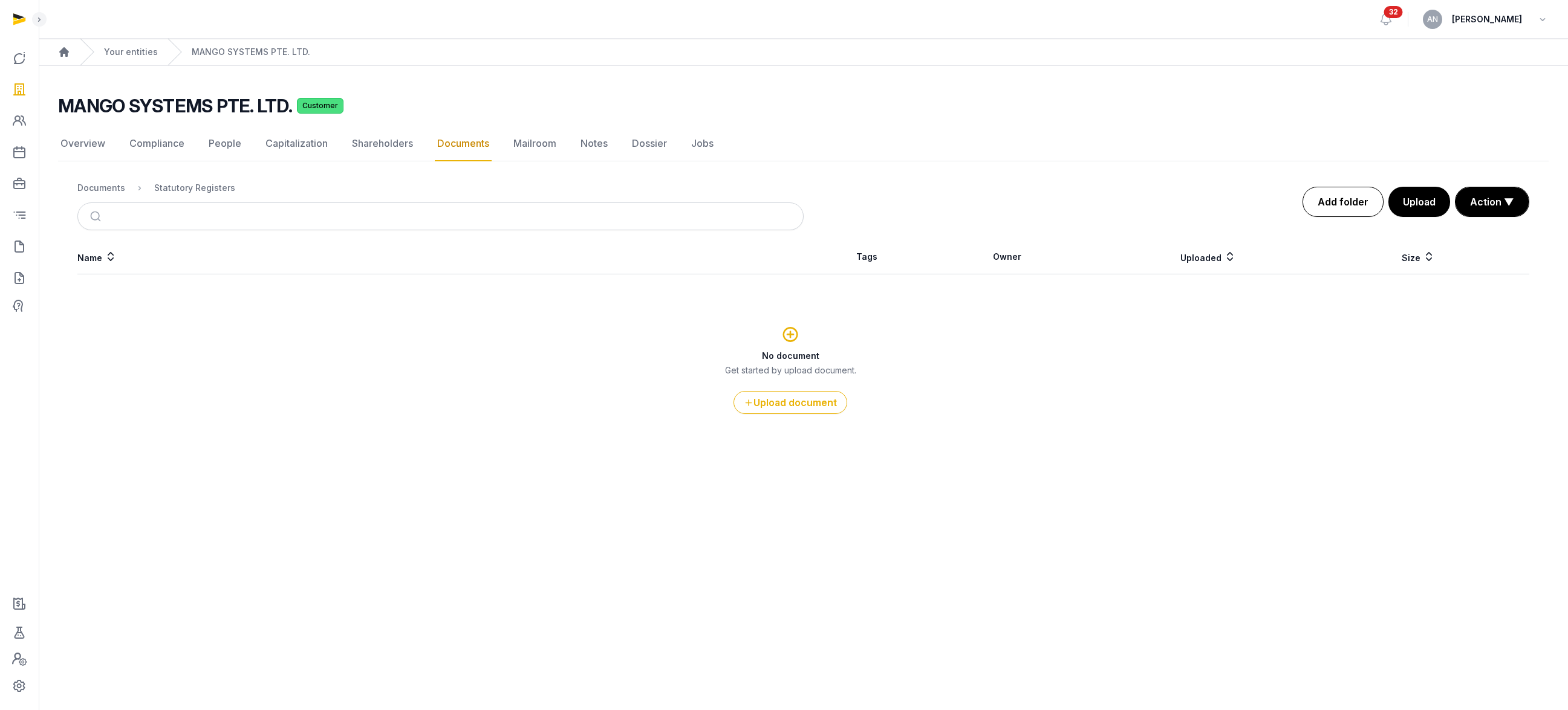
click at [1366, 205] on link "Add folder" at bounding box center [1343, 201] width 81 height 30
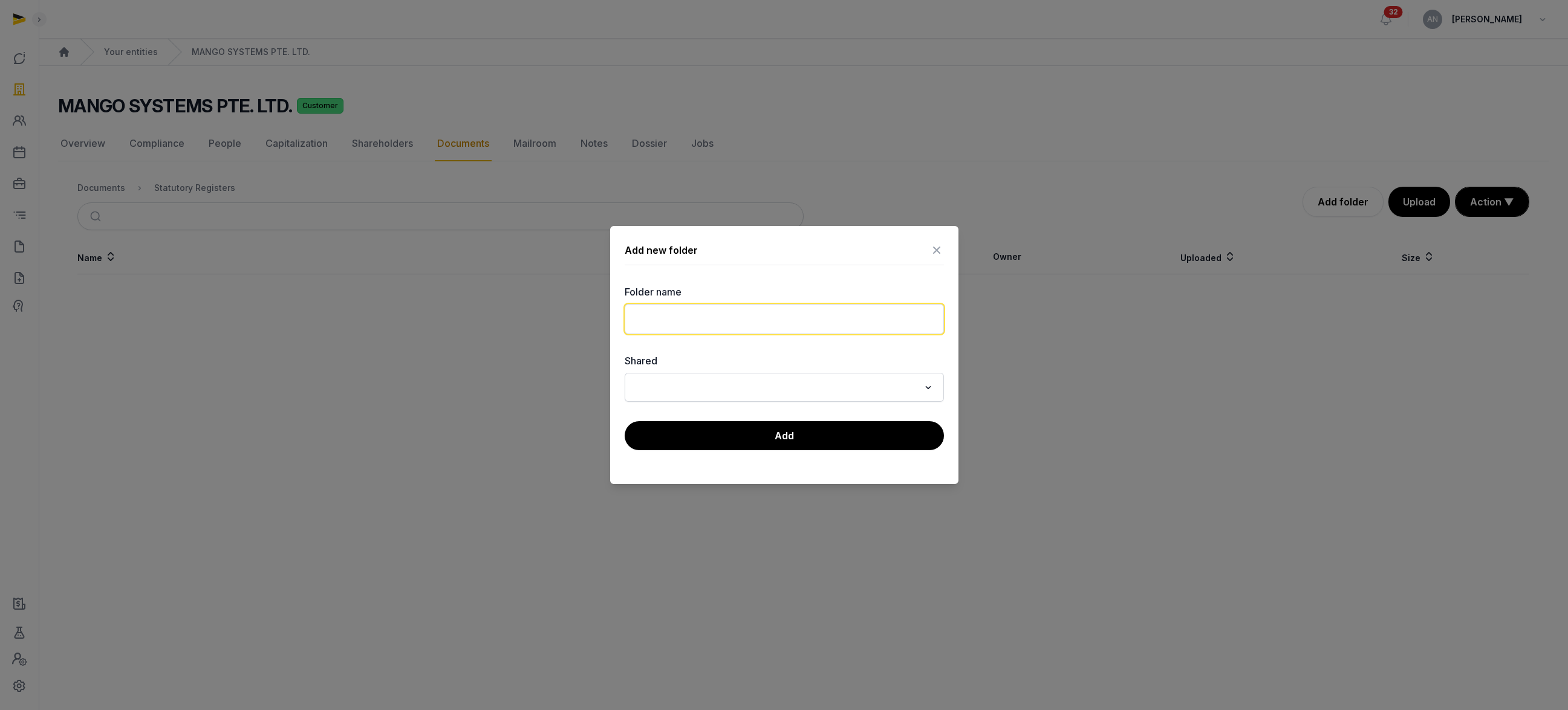
click at [671, 312] on input "text" at bounding box center [784, 319] width 319 height 30
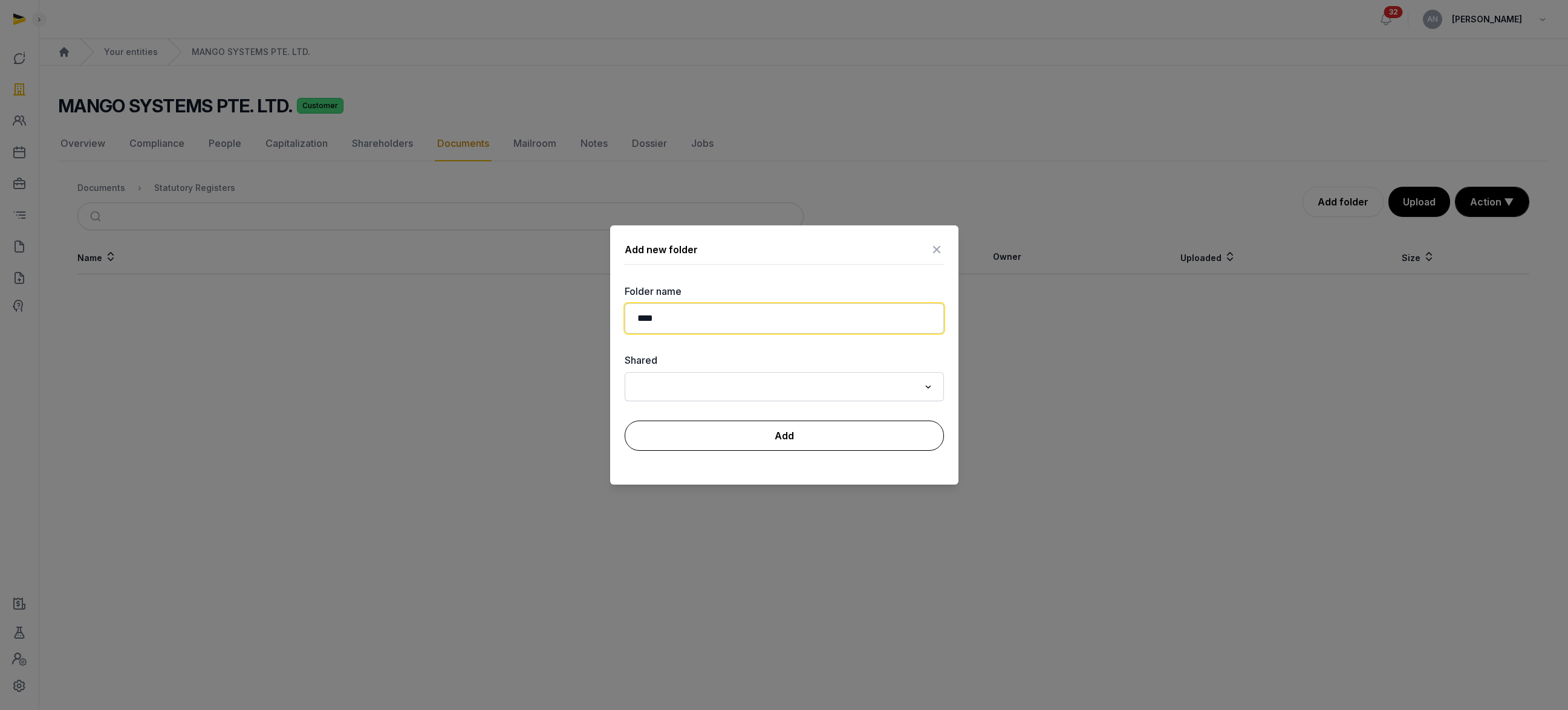
type input "****"
click at [882, 422] on button "Add" at bounding box center [784, 435] width 319 height 30
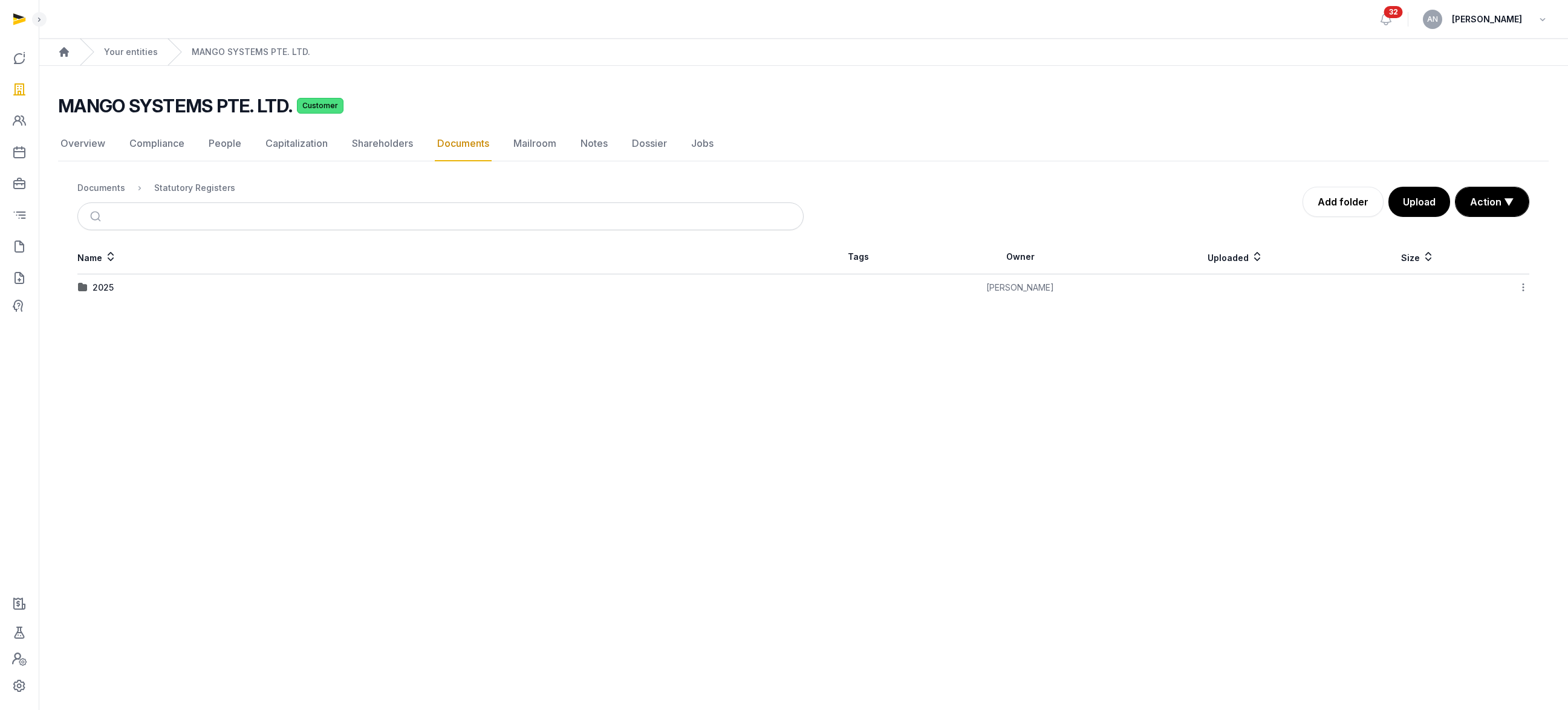
click at [73, 291] on div "Name Tags Owner Uploaded Size 2025 [PERSON_NAME] Download Folder Edit propertie…" at bounding box center [803, 270] width 1490 height 61
click at [107, 288] on div "2025" at bounding box center [103, 287] width 21 height 12
click at [450, 178] on nav "Documents Statutory Registers 2025" at bounding box center [441, 188] width 726 height 29
click at [831, 405] on button "Upload document" at bounding box center [791, 402] width 114 height 23
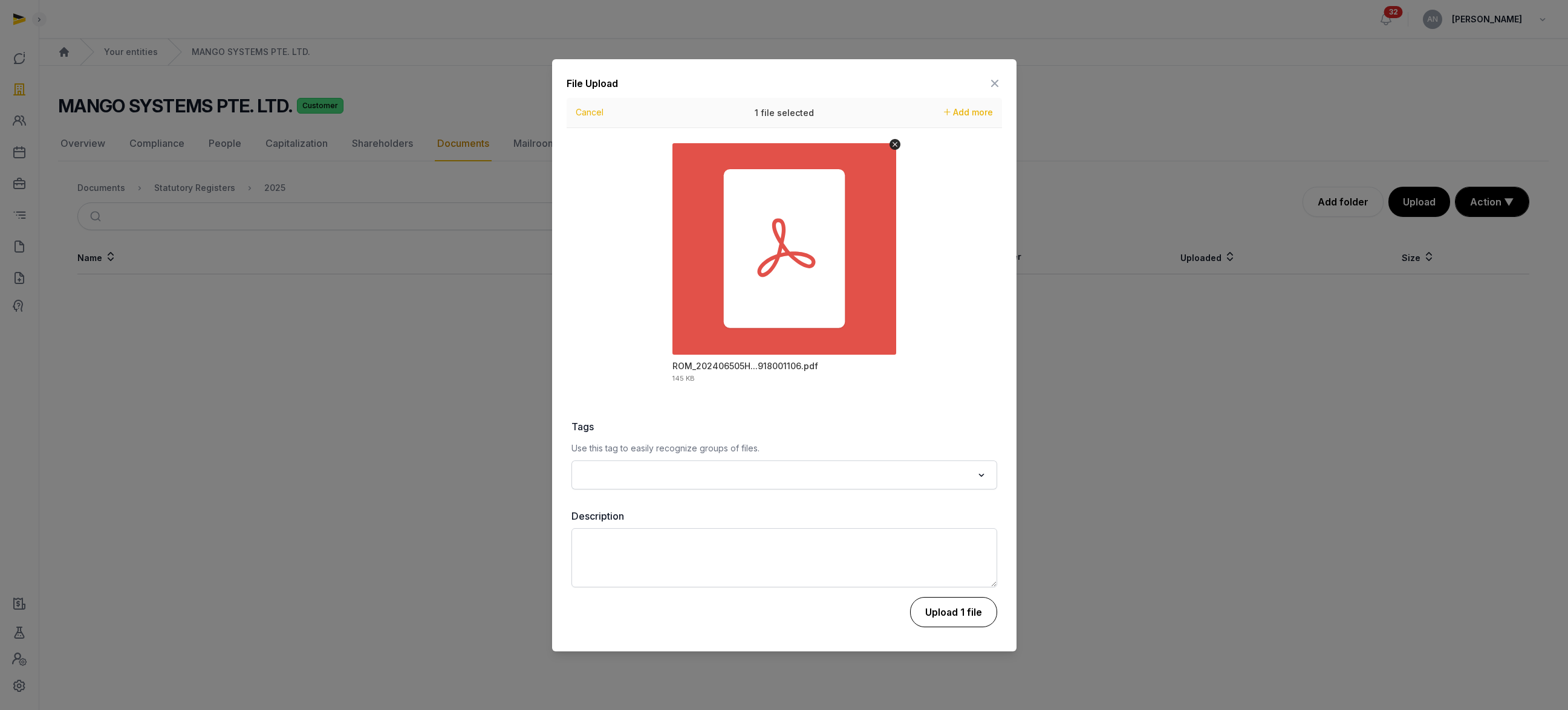
click at [942, 601] on button "Upload 1 file" at bounding box center [953, 612] width 87 height 30
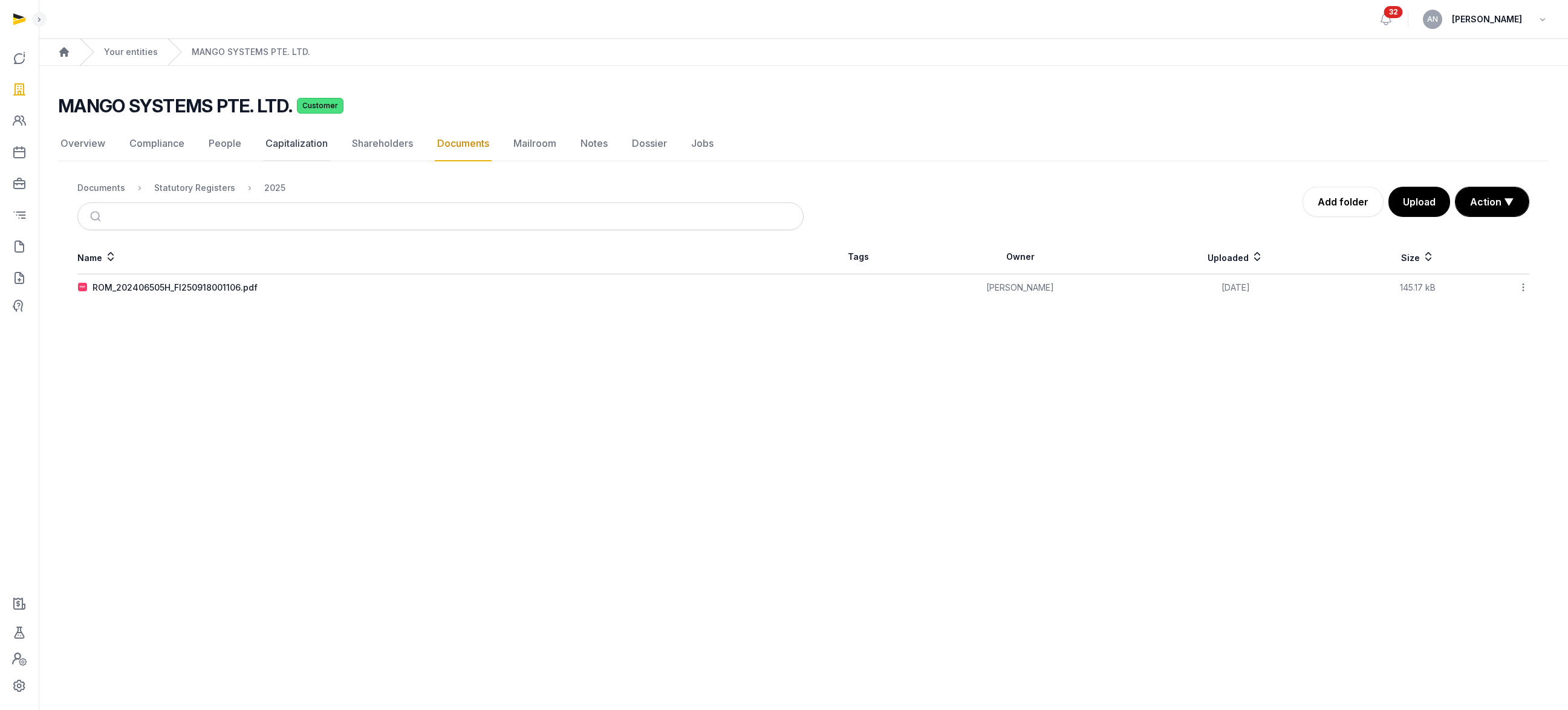
click at [299, 149] on link "Capitalization" at bounding box center [296, 144] width 67 height 35
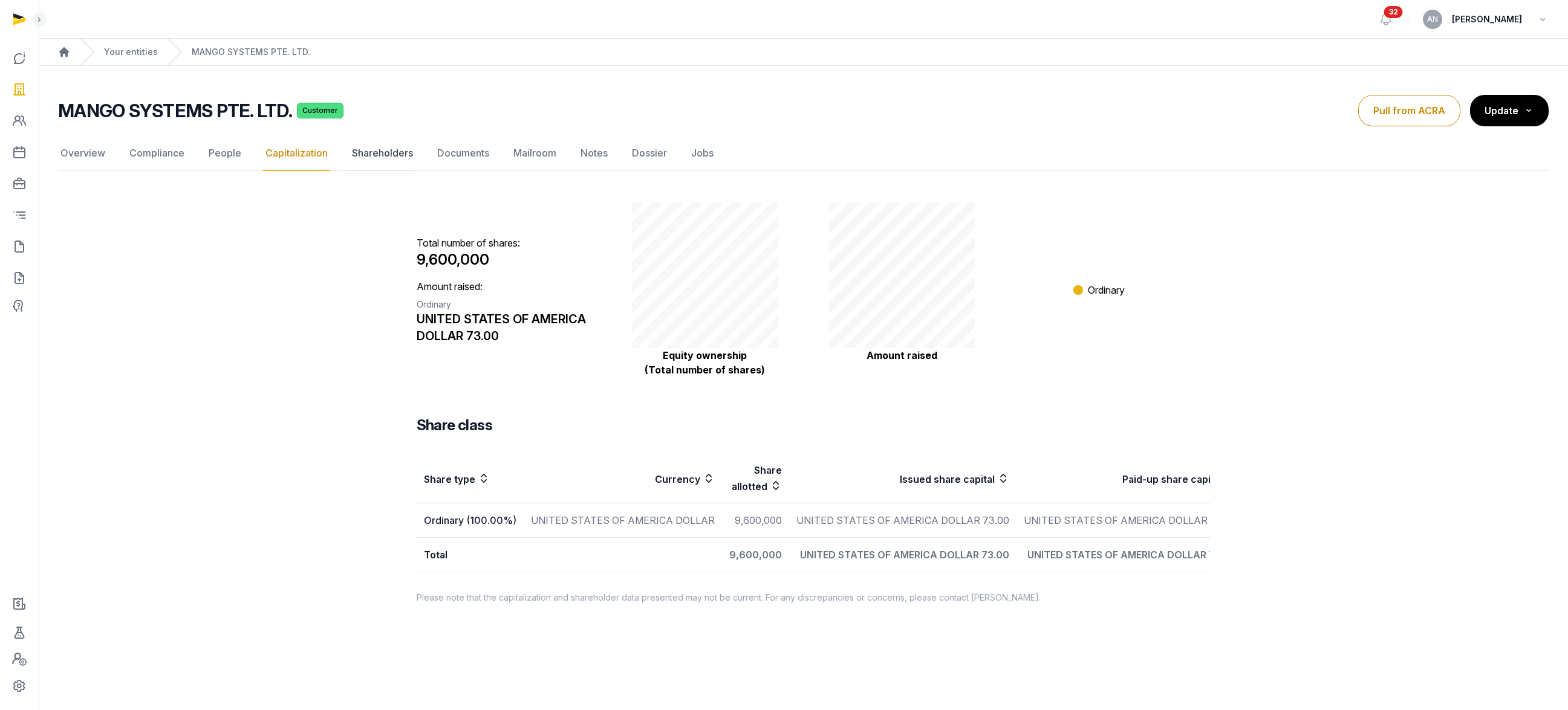
click at [391, 153] on link "Shareholders" at bounding box center [382, 153] width 66 height 35
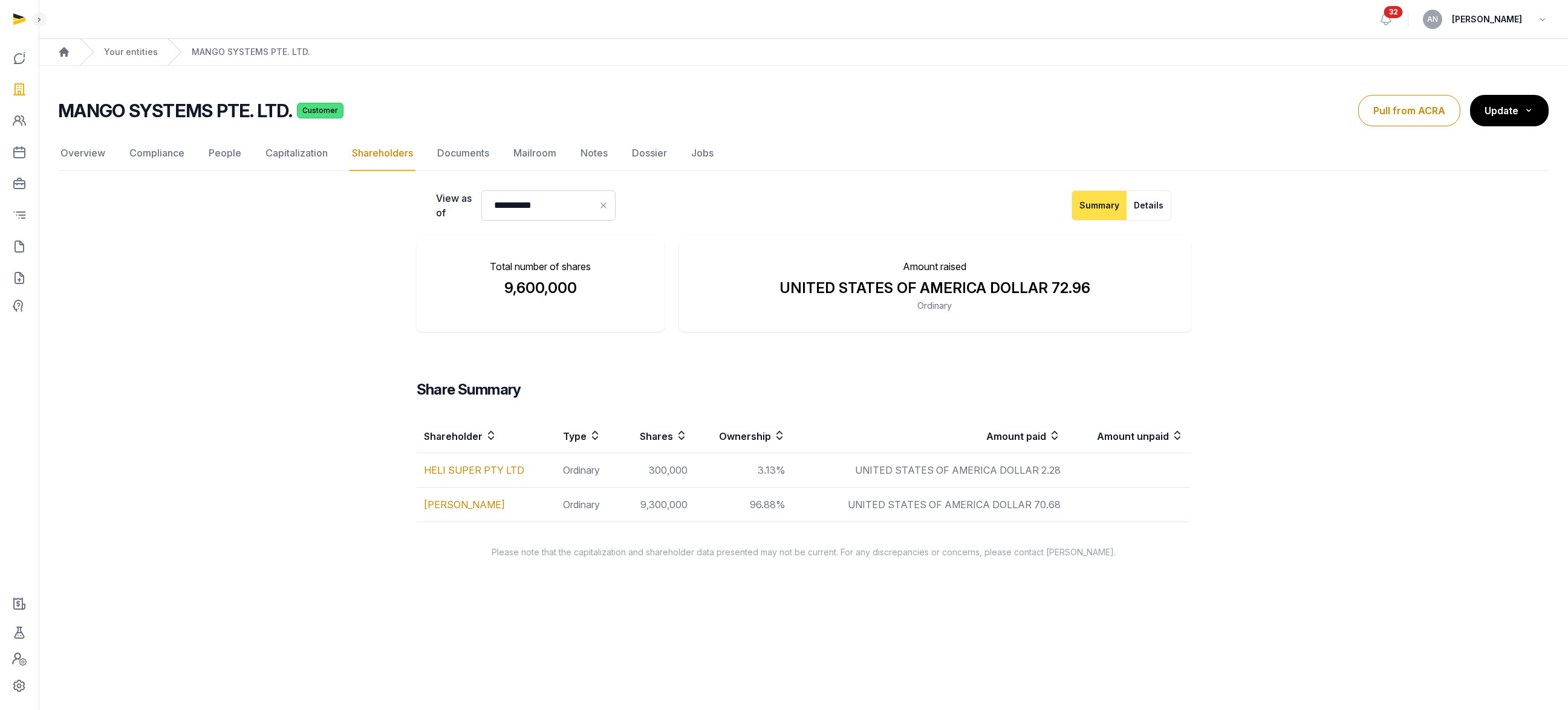
click at [535, 393] on h3 "Share Summary" at bounding box center [804, 390] width 774 height 19
click at [1156, 218] on button "Details" at bounding box center [1149, 205] width 44 height 30
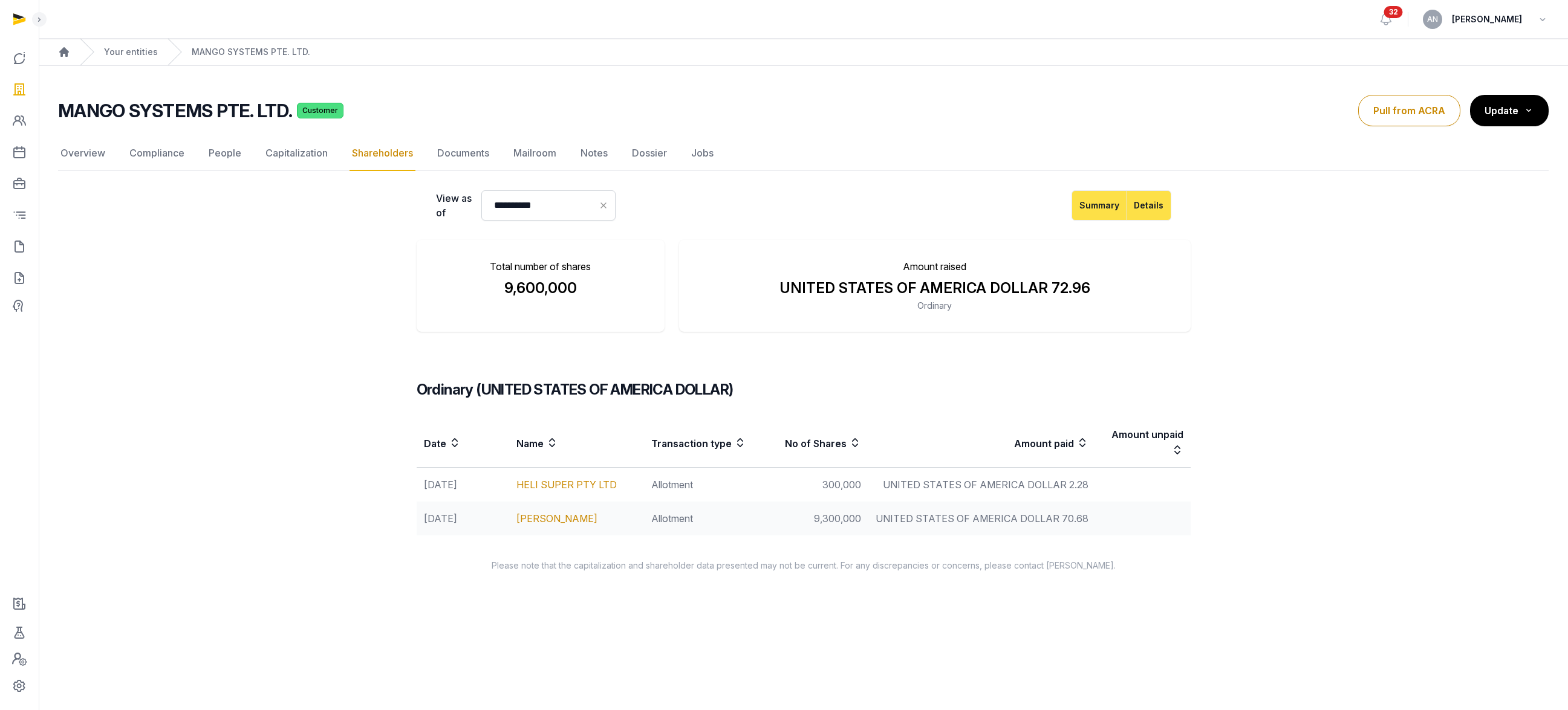
click at [1109, 201] on button "Summary" at bounding box center [1099, 205] width 56 height 30
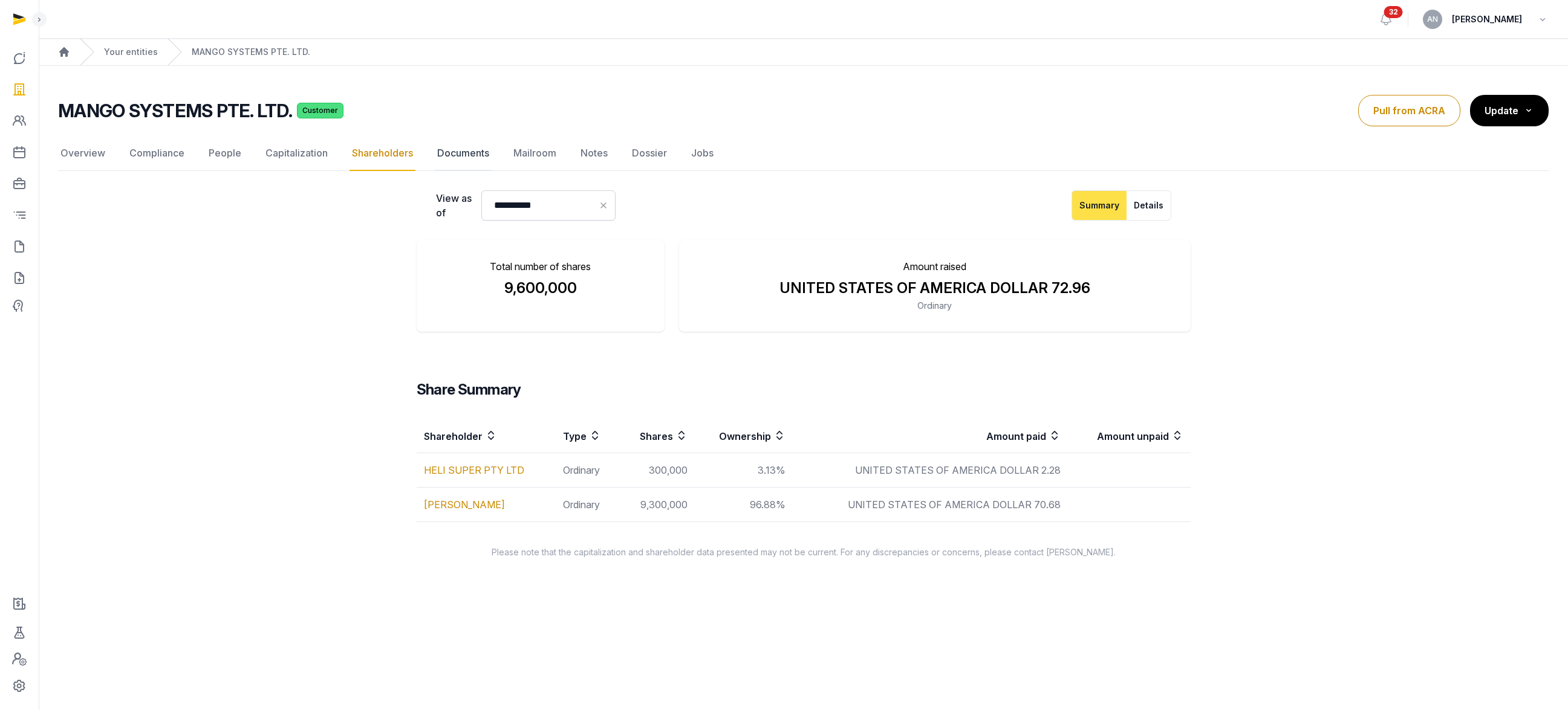
click at [453, 155] on link "Documents" at bounding box center [463, 153] width 57 height 35
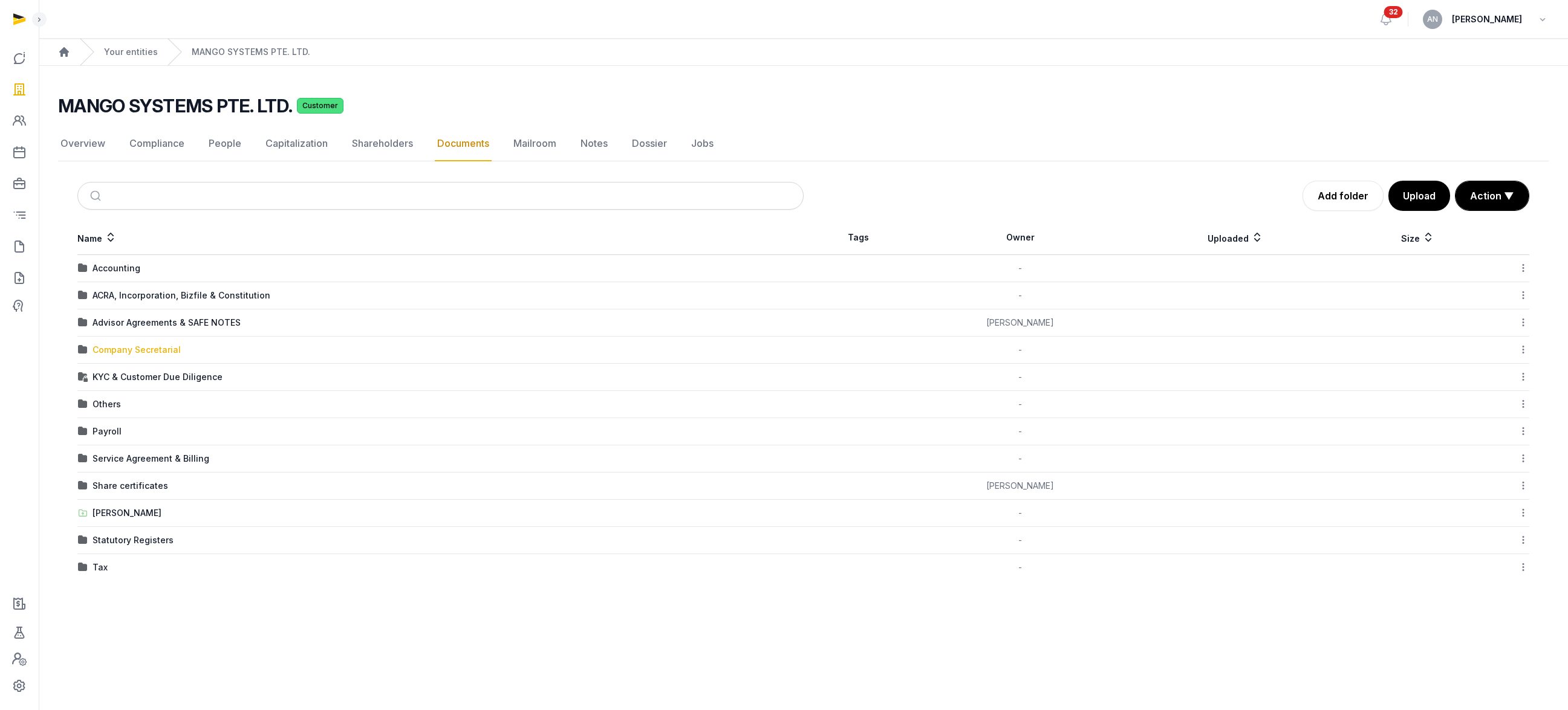
click at [126, 348] on div "Company Secretarial" at bounding box center [136, 350] width 88 height 12
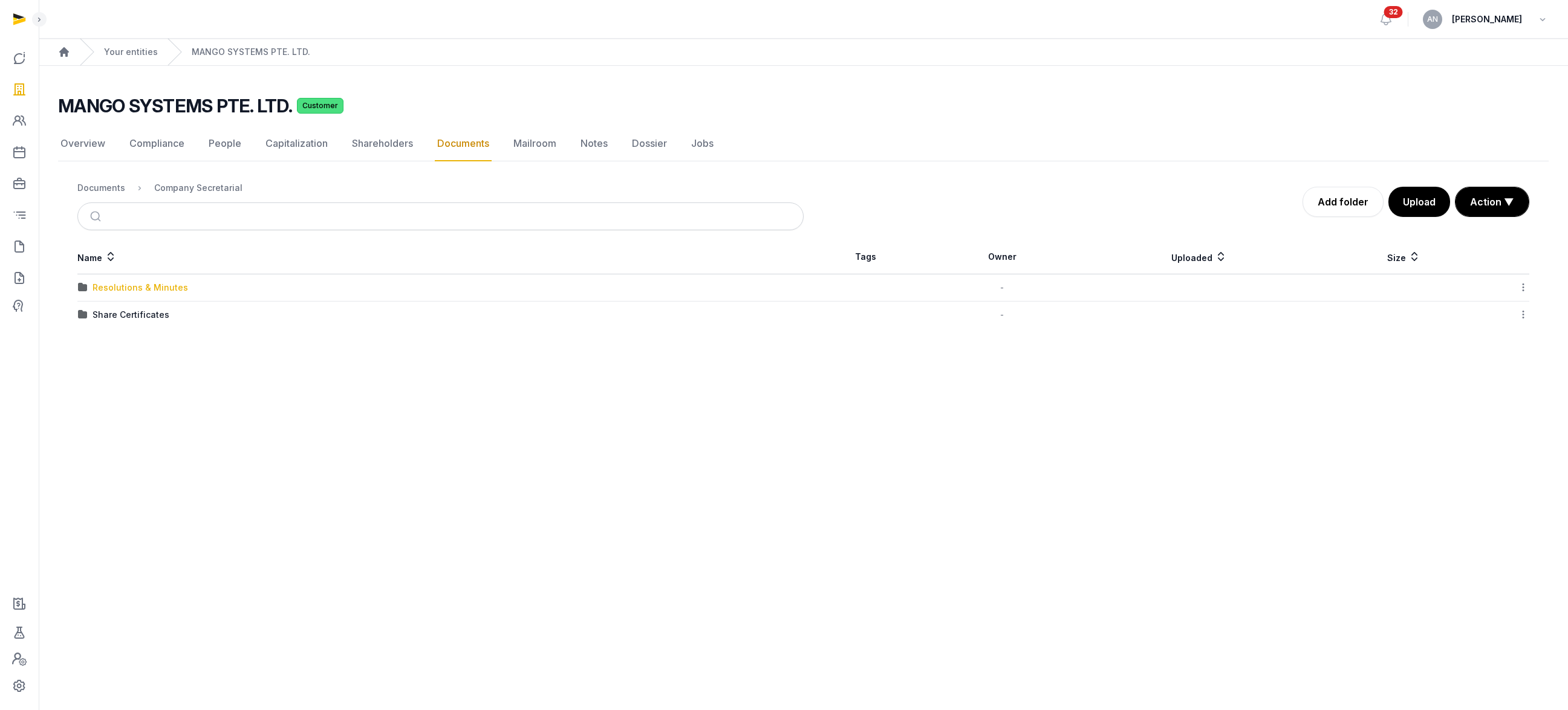
click at [131, 291] on div "Resolutions & Minutes" at bounding box center [140, 287] width 96 height 12
click at [104, 293] on div "2024" at bounding box center [104, 287] width 23 height 12
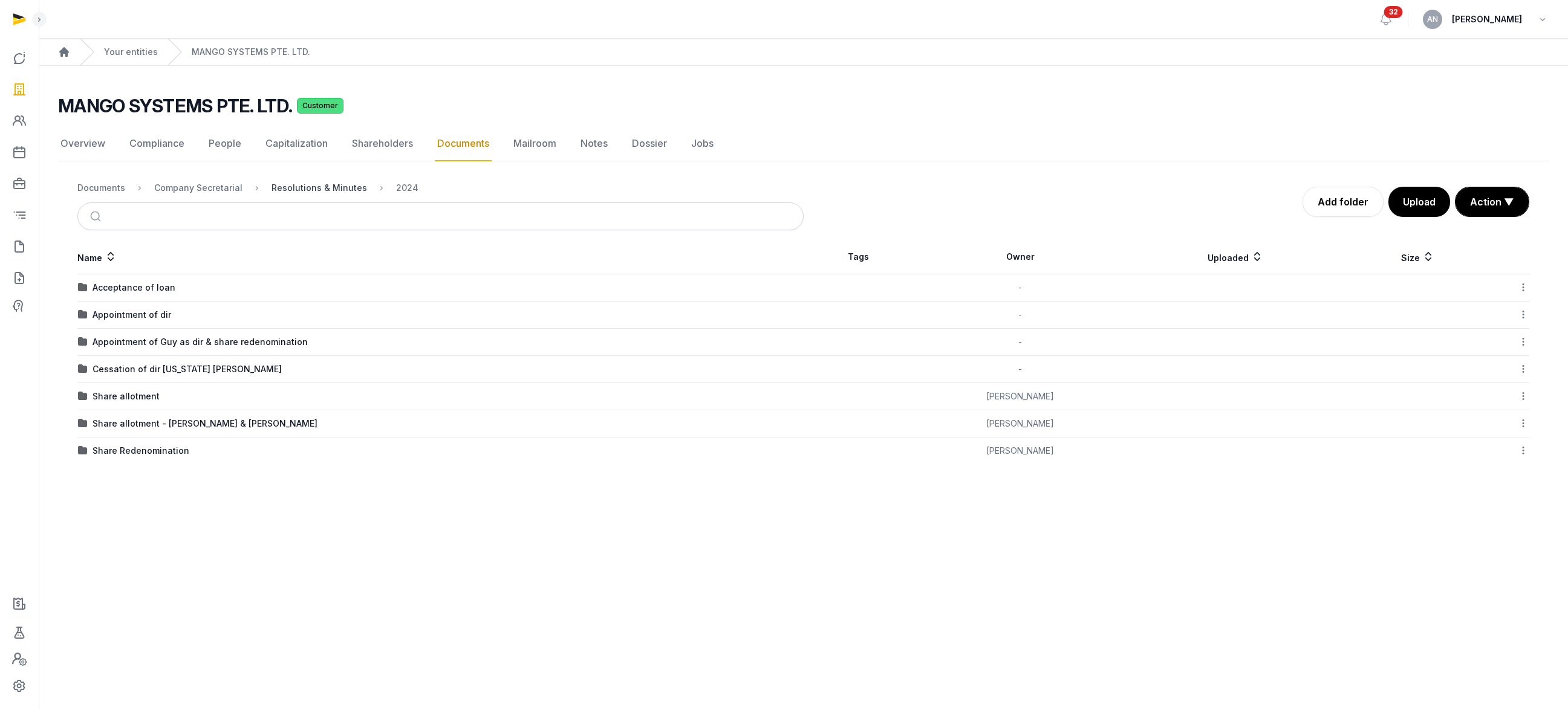
click at [297, 185] on div "Resolutions & Minutes" at bounding box center [319, 188] width 96 height 12
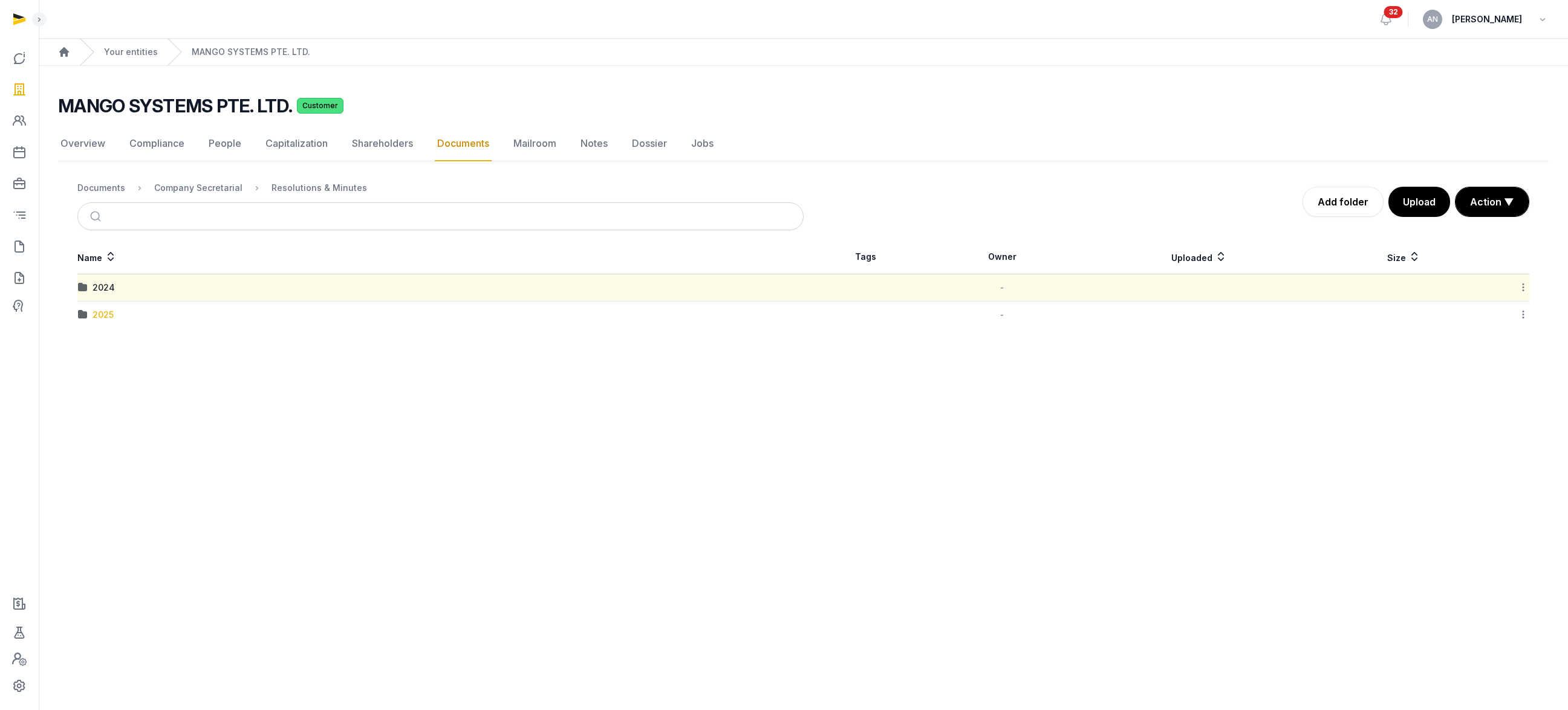
click at [106, 319] on div "2025" at bounding box center [103, 315] width 21 height 12
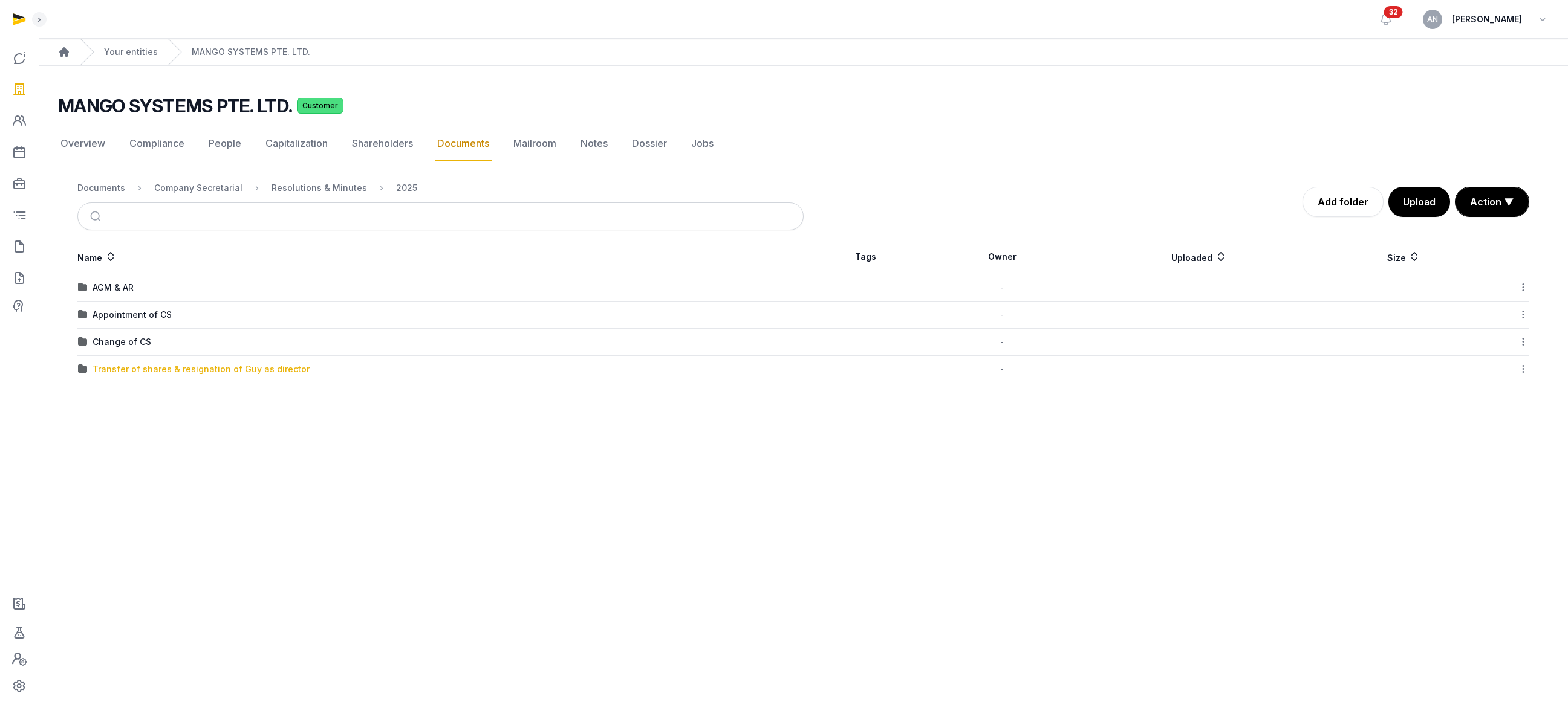
click at [123, 370] on div "Transfer of shares & resignation of Guy as director" at bounding box center [201, 369] width 217 height 12
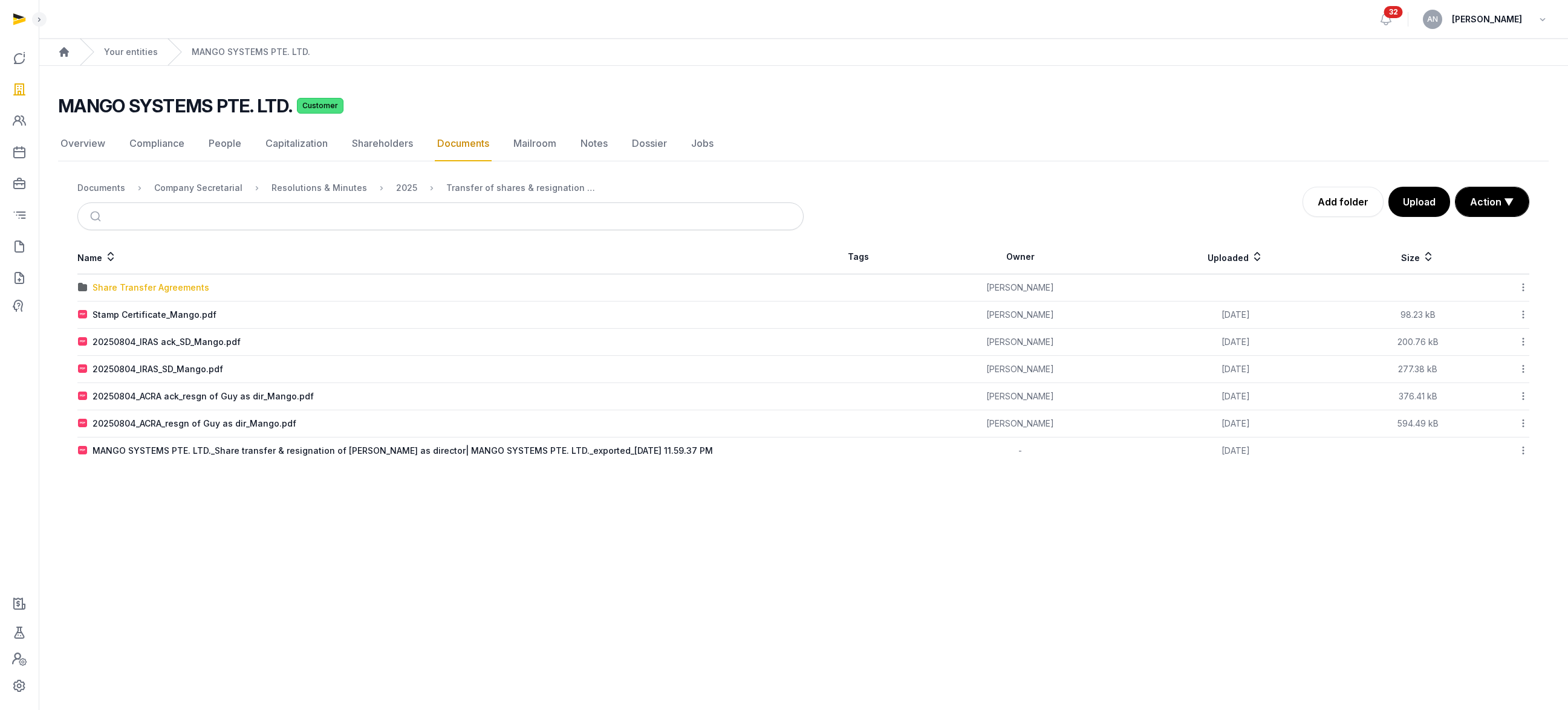
click at [135, 288] on div "Share Transfer Agreements" at bounding box center [151, 287] width 116 height 12
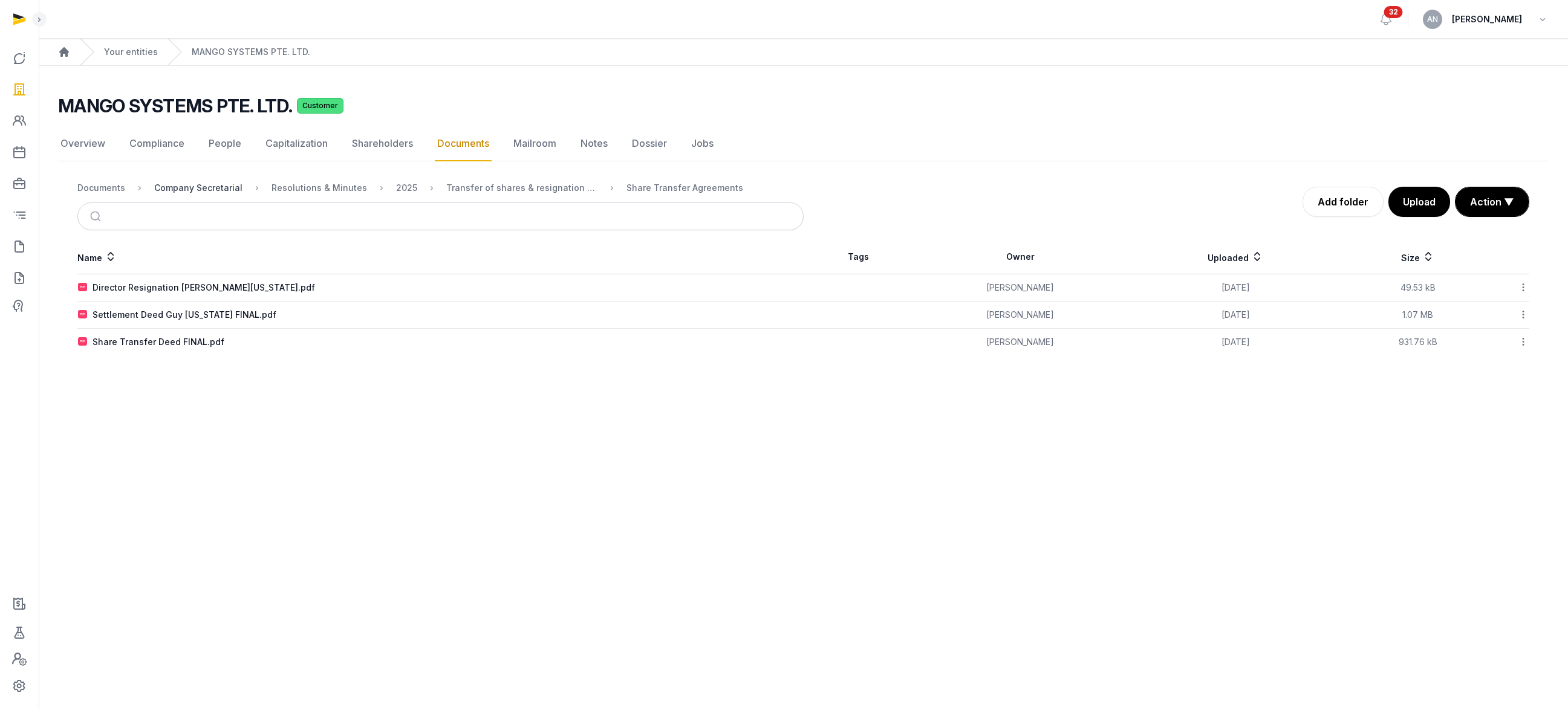
click at [195, 189] on div "Company Secretarial" at bounding box center [198, 188] width 88 height 12
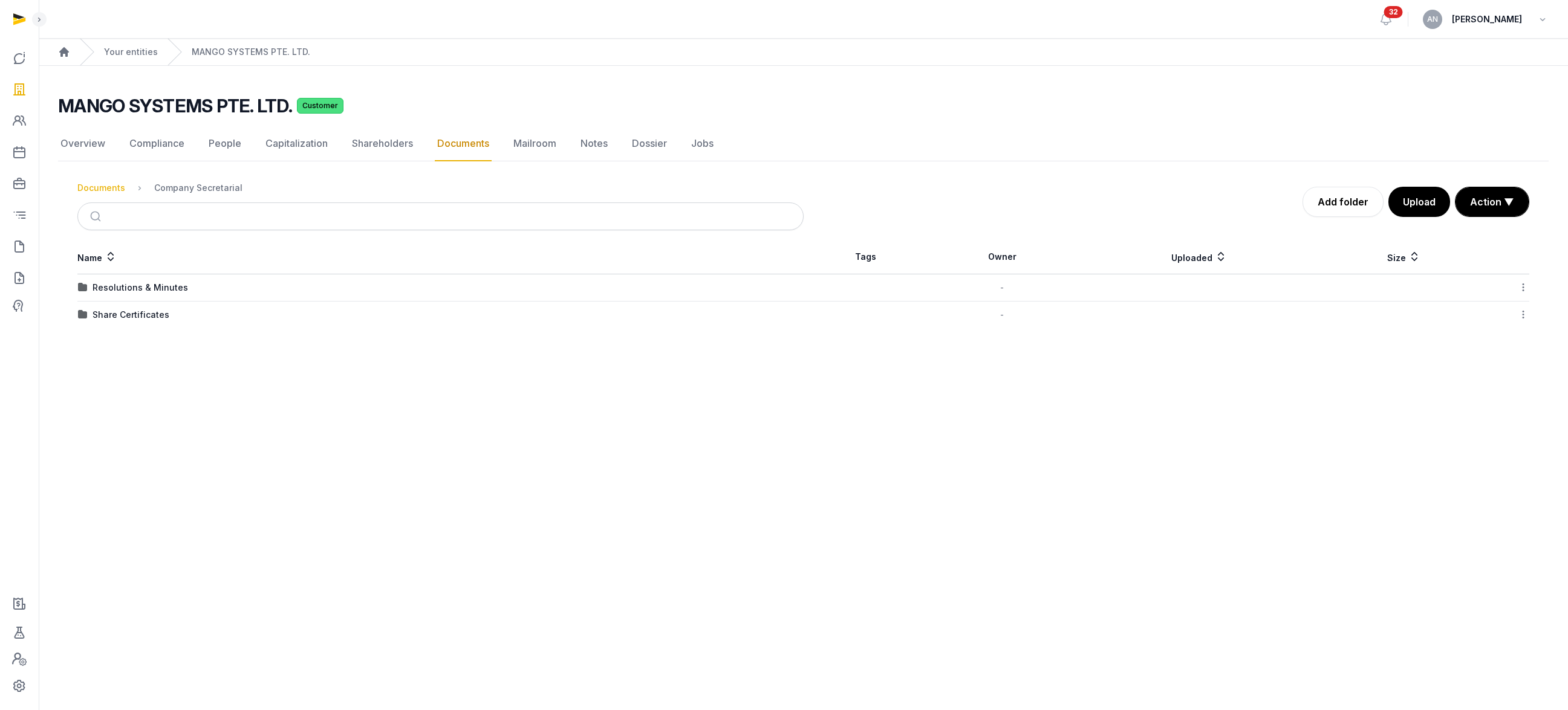
click at [118, 190] on div "Documents" at bounding box center [101, 188] width 48 height 12
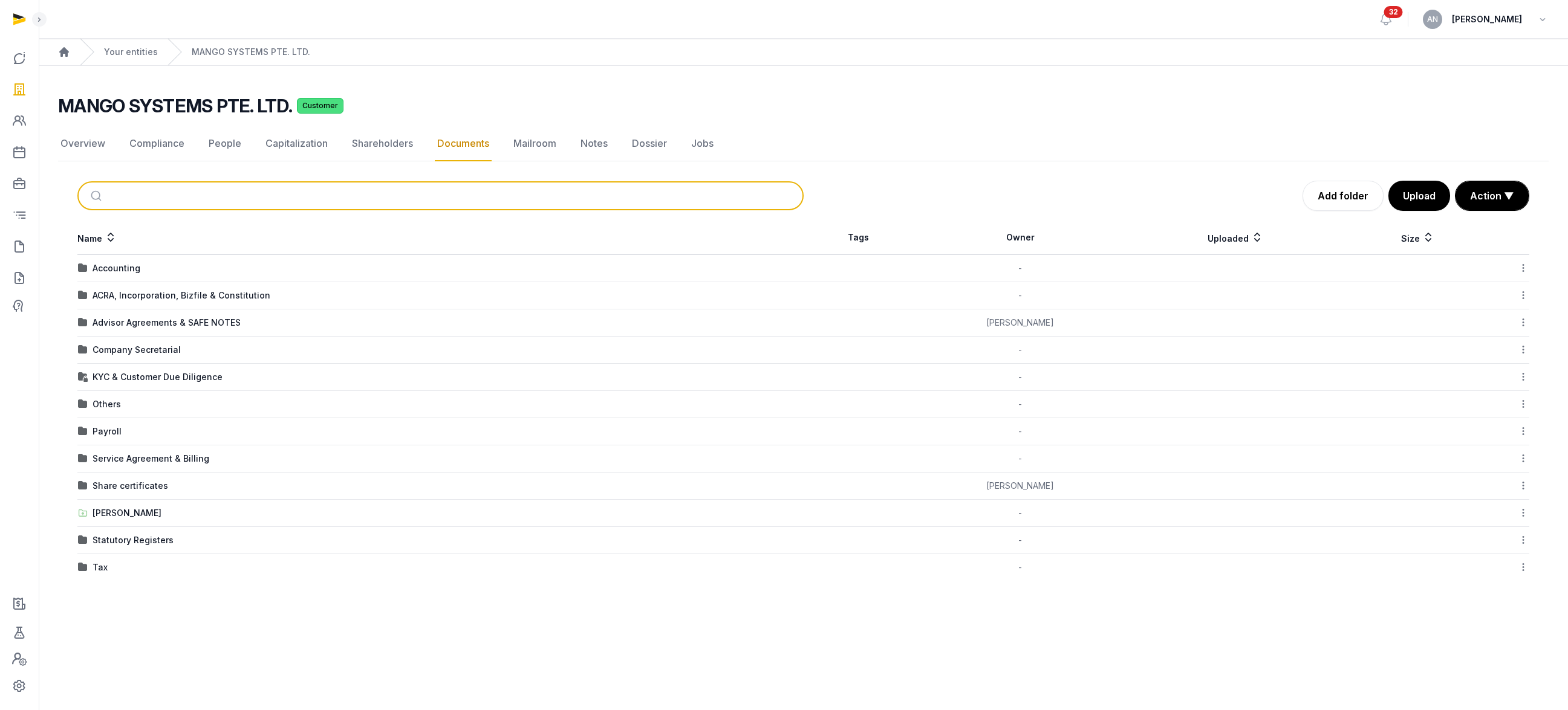
click at [208, 189] on input "search" at bounding box center [454, 196] width 685 height 27
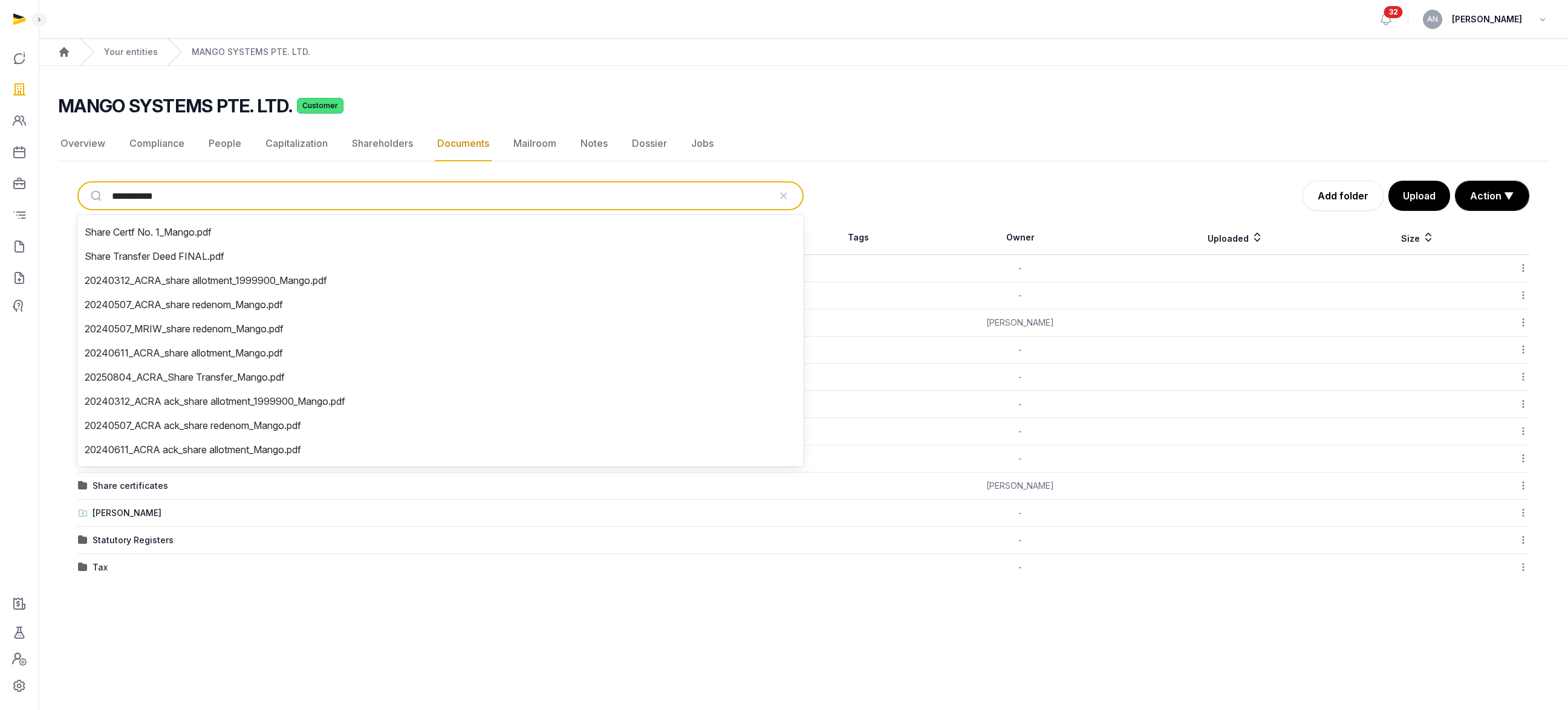
type input "**********"
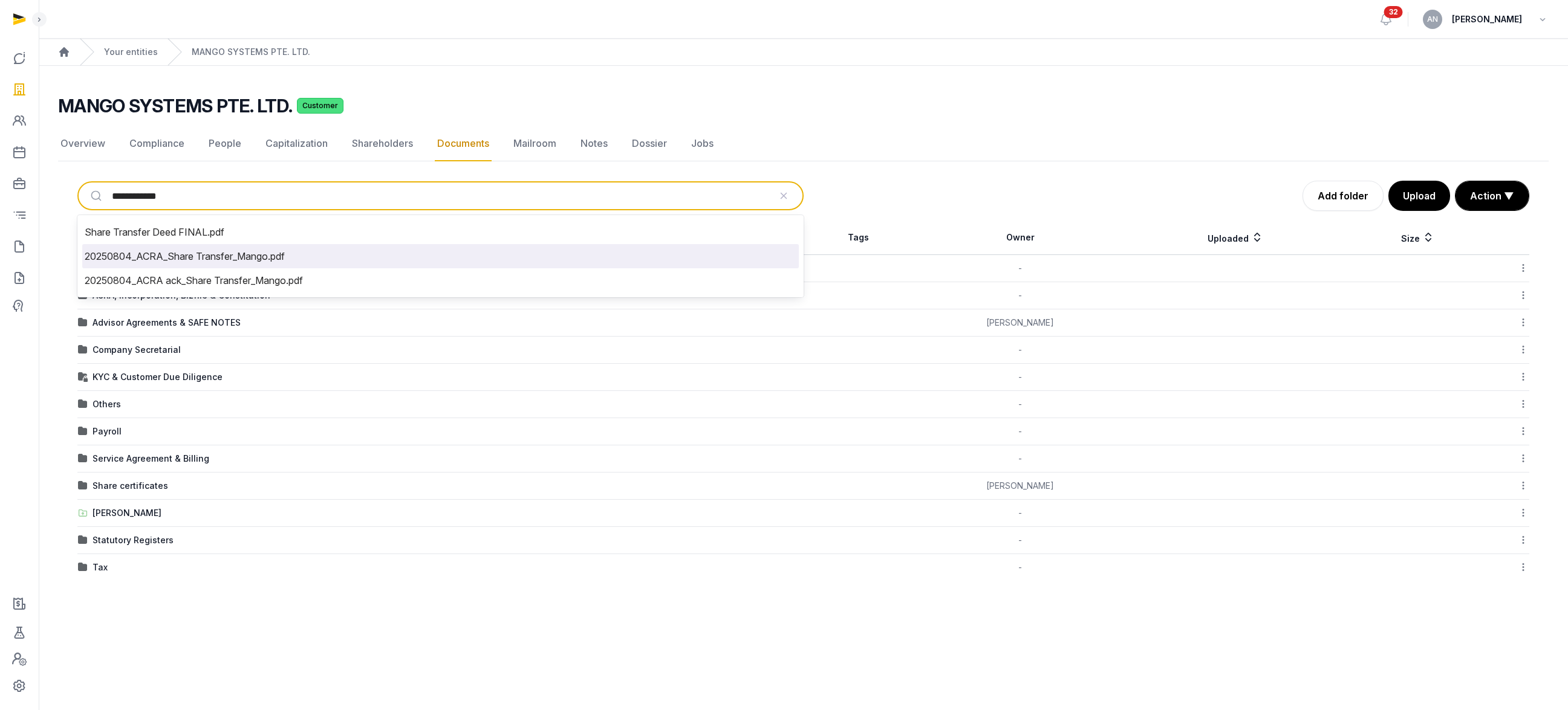
click at [263, 258] on li "20250804_ACRA_Share Transfer_Mango.pdf" at bounding box center [440, 256] width 717 height 24
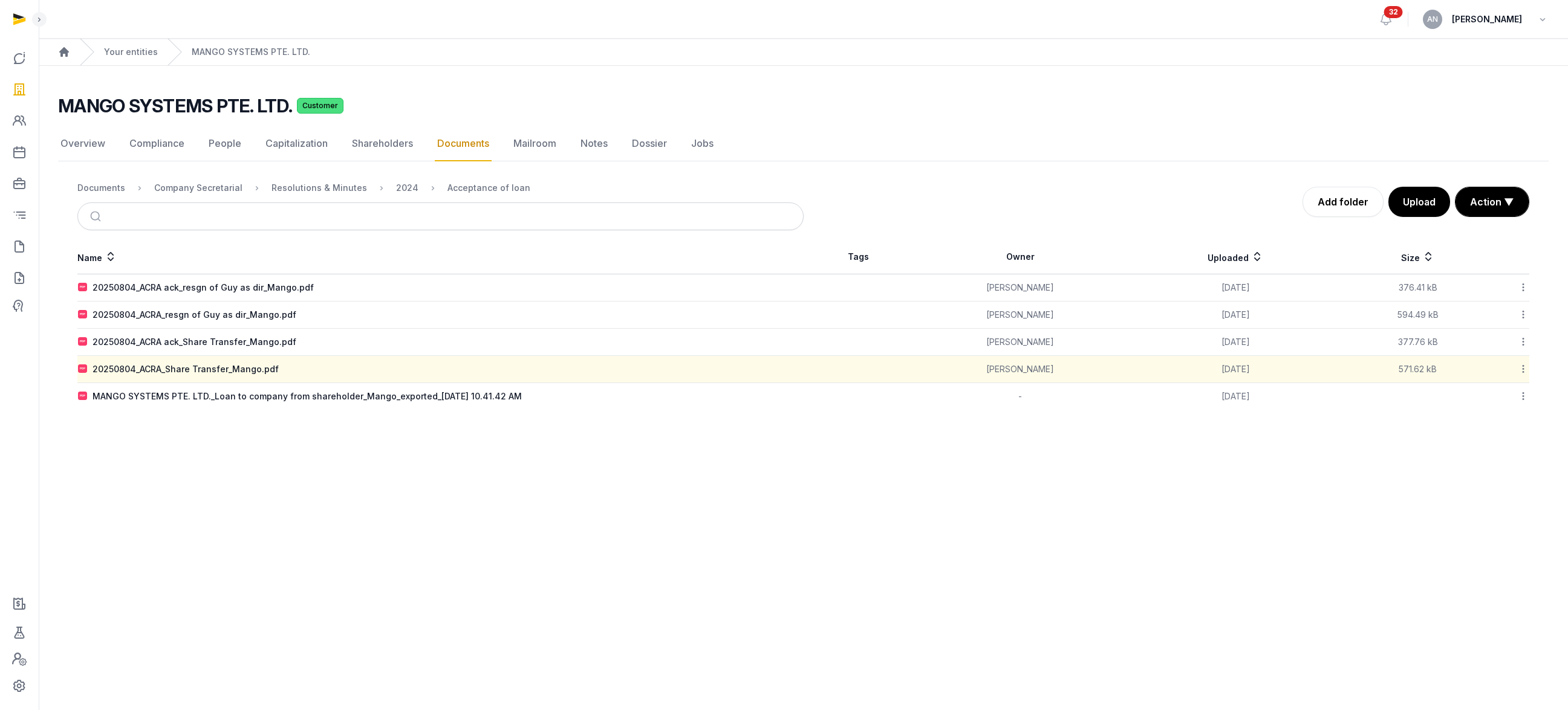
drag, startPoint x: 197, startPoint y: 371, endPoint x: 203, endPoint y: 477, distance: 106.2
click at [197, 370] on div "20250804_ACRA_Share Transfer_Mango.pdf" at bounding box center [186, 369] width 187 height 12
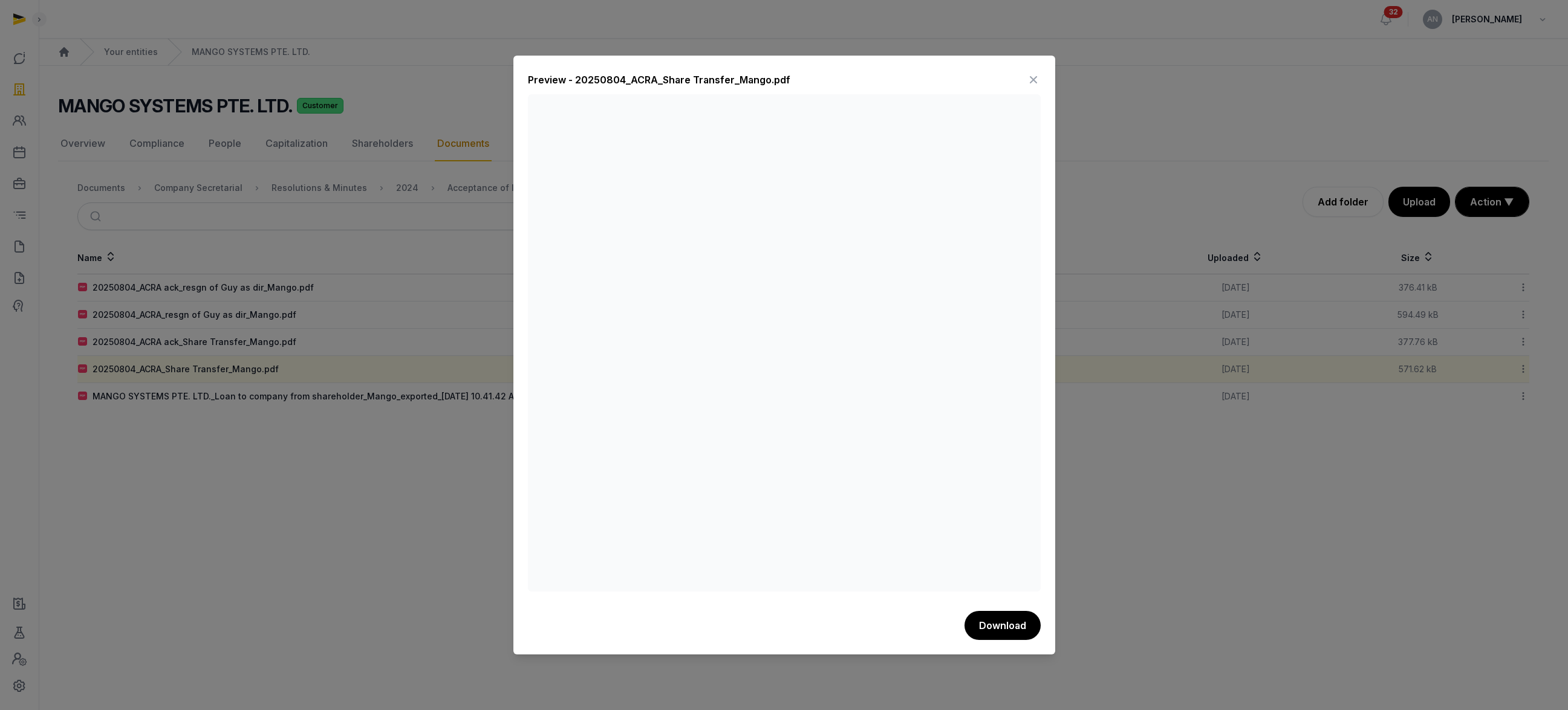
click at [1038, 68] on div "Preview - 20250804_ACRA_Share Transfer_Mango.pdf Download" at bounding box center [784, 355] width 542 height 599
click at [1035, 74] on icon at bounding box center [1033, 79] width 14 height 19
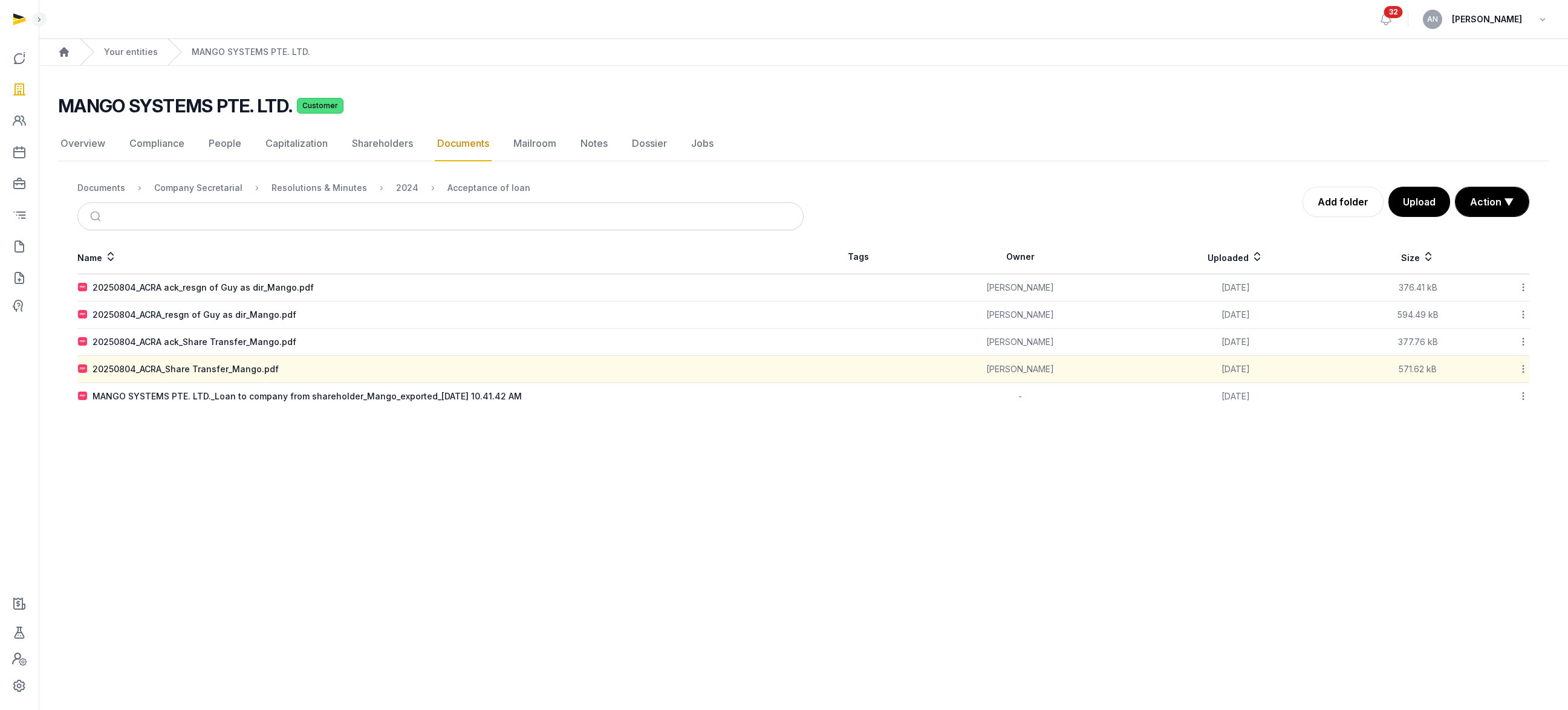
click at [464, 145] on link "Documents" at bounding box center [463, 144] width 57 height 35
click at [81, 185] on div "Documents" at bounding box center [101, 188] width 48 height 12
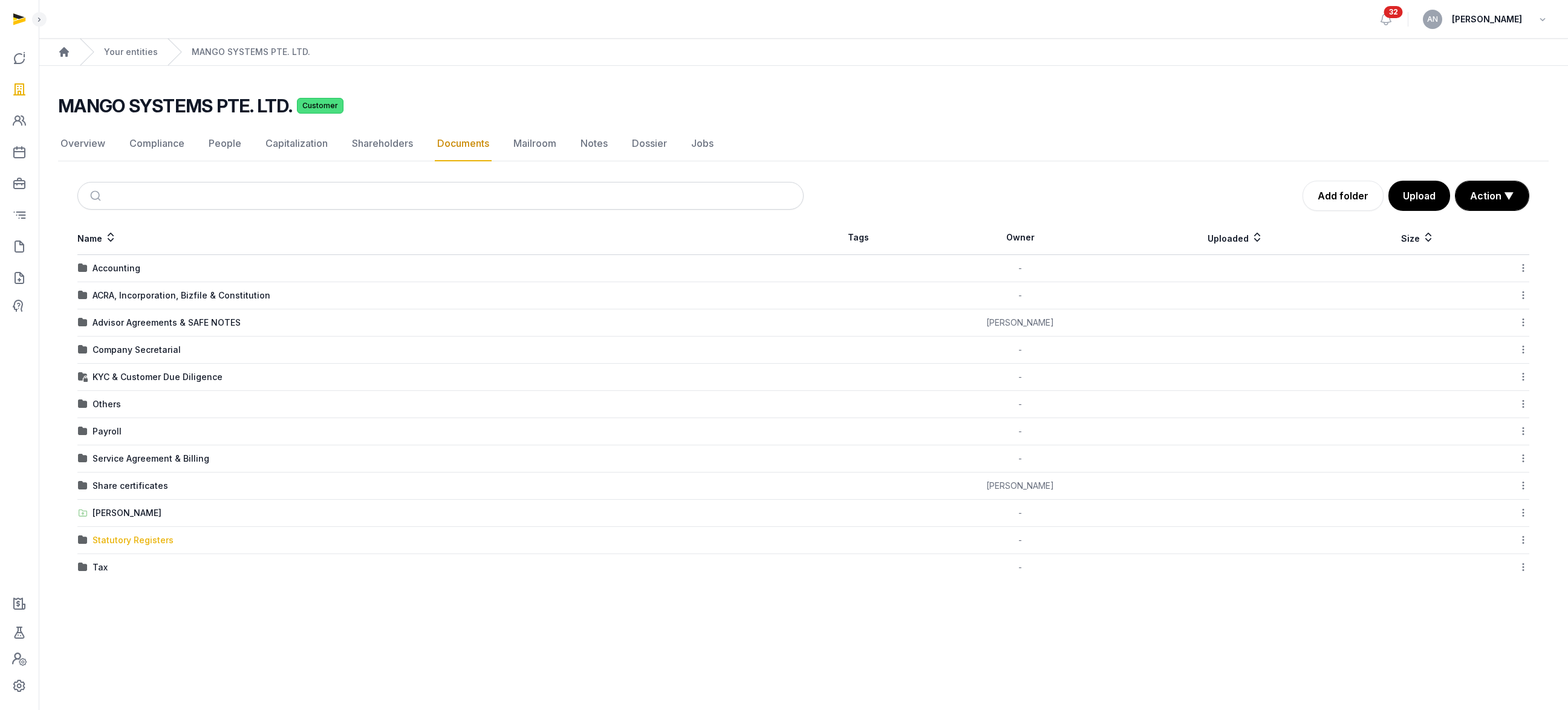
click at [125, 540] on div "Statutory Registers" at bounding box center [133, 540] width 81 height 12
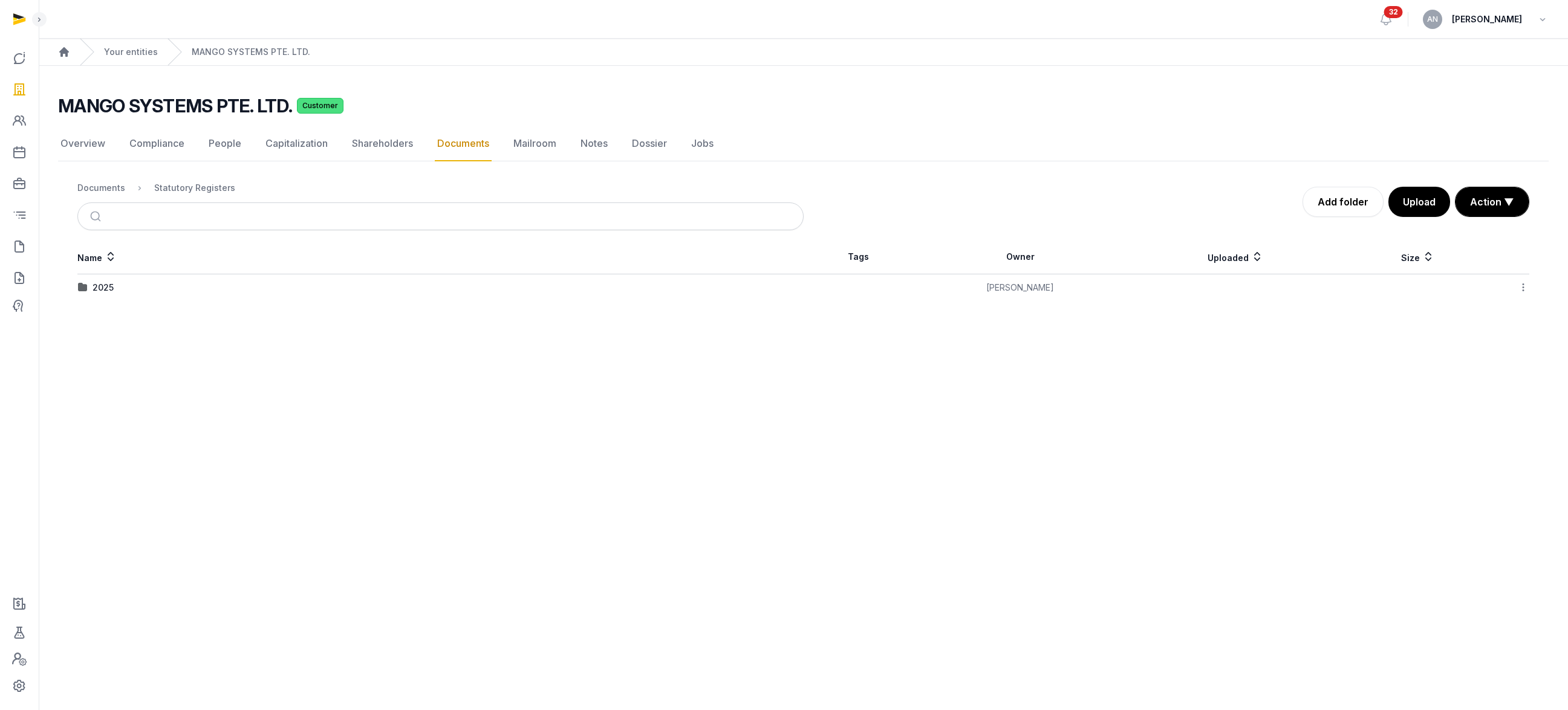
click at [500, 358] on main "Open sidebar 32 AN [PERSON_NAME] Home Your entities MANGO SYSTEMS PTE. LTD. MAN…" at bounding box center [784, 355] width 1568 height 710
click at [1525, 291] on icon at bounding box center [1523, 287] width 11 height 13
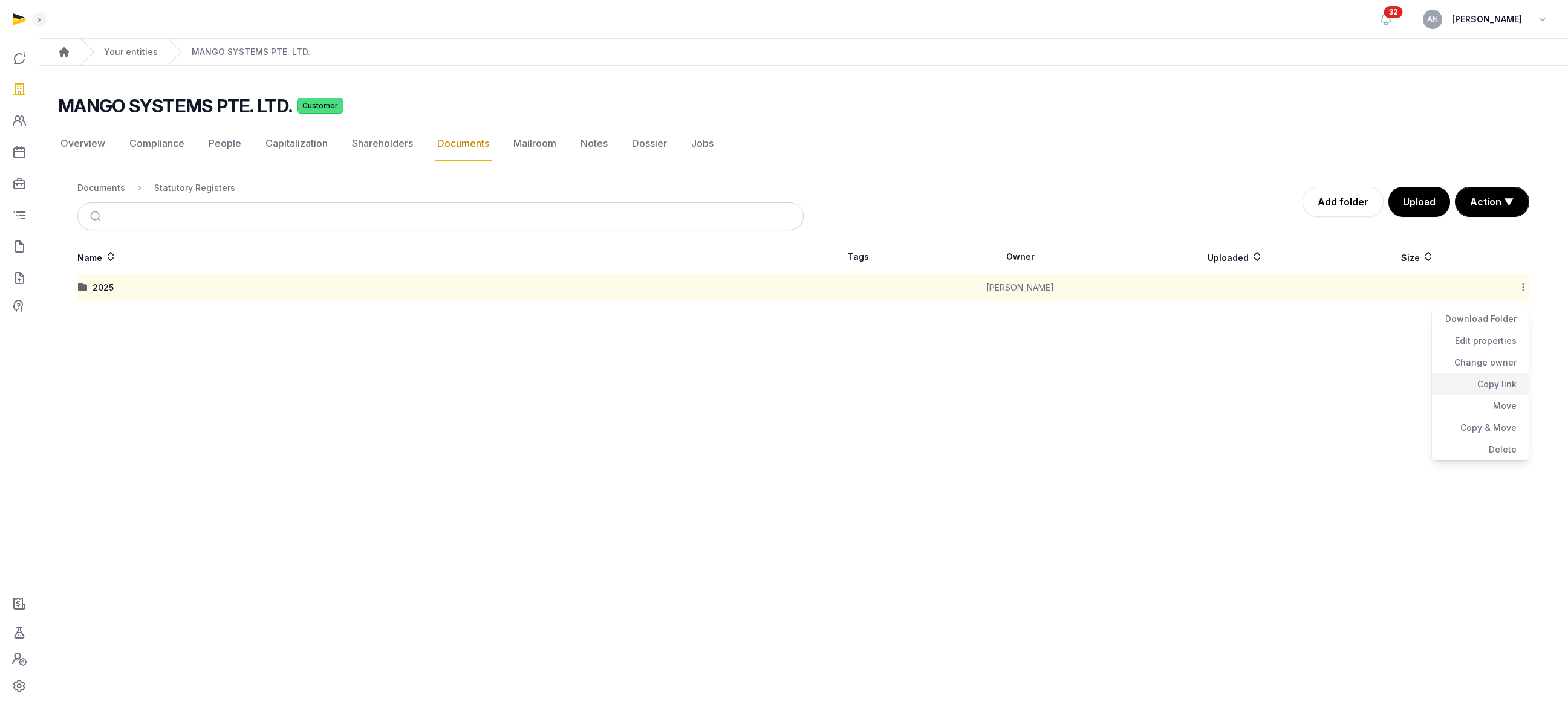
click at [1489, 380] on div "Copy link" at bounding box center [1480, 384] width 97 height 22
click at [118, 46] on link "Your entities" at bounding box center [131, 51] width 54 height 12
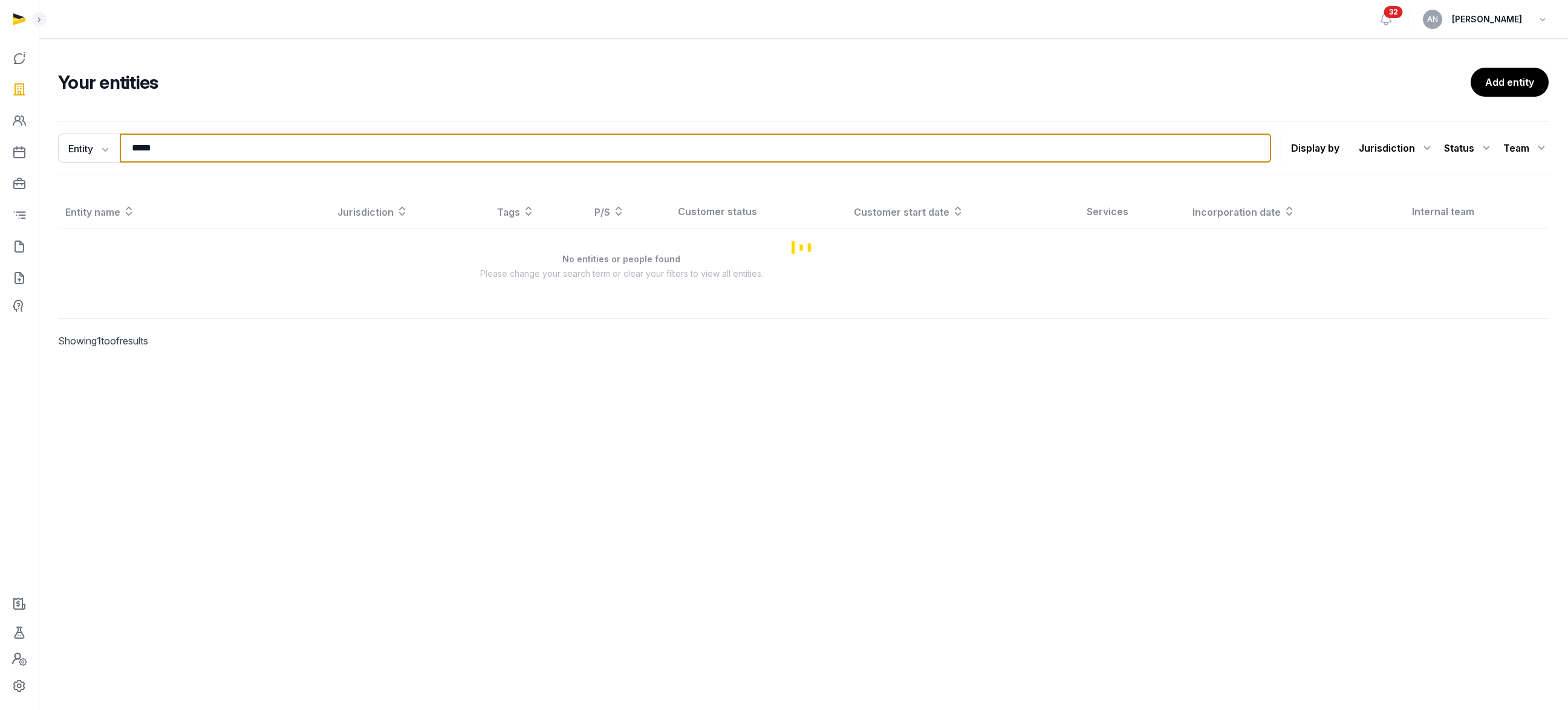
click at [258, 159] on input "*****" at bounding box center [695, 148] width 1151 height 29
click at [258, 158] on input "*****" at bounding box center [695, 148] width 1151 height 29
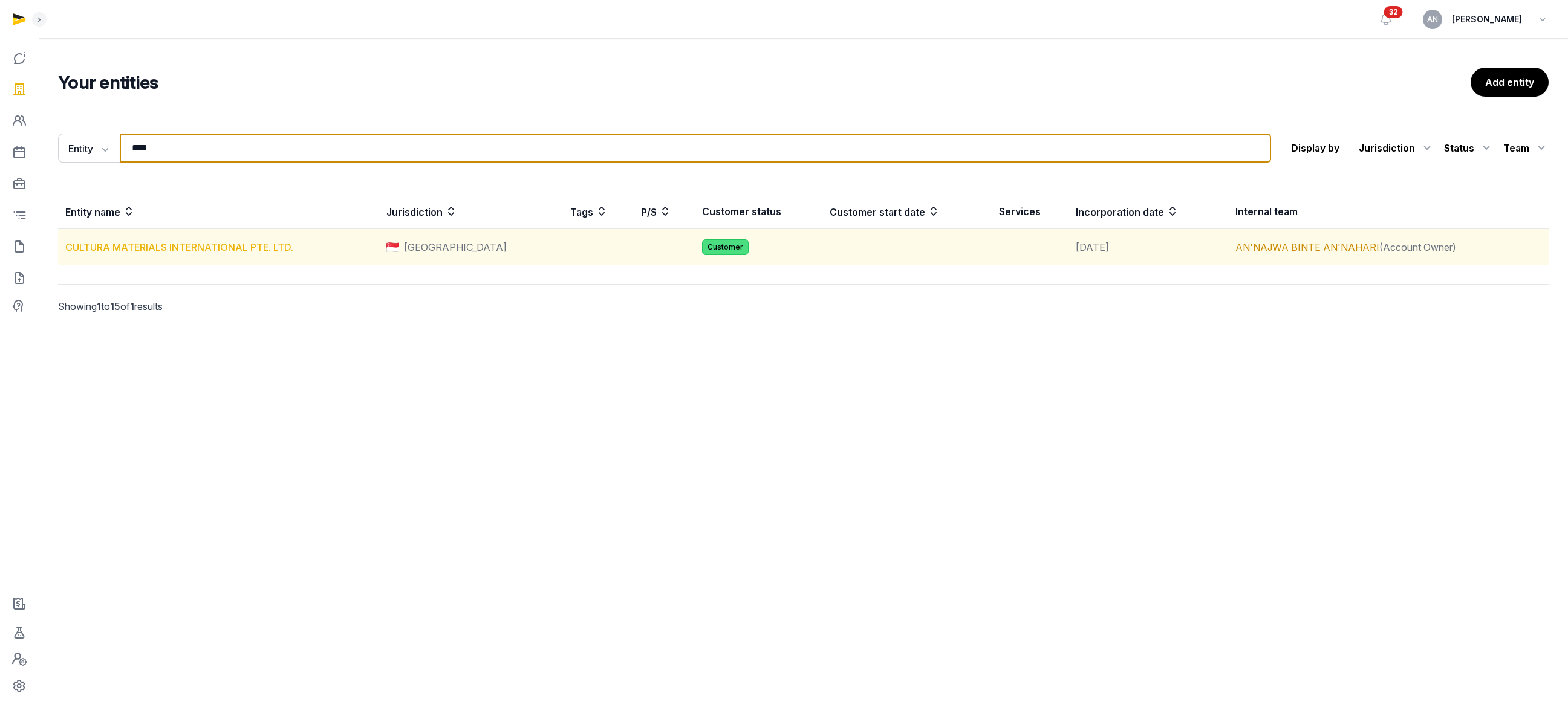
type input "****"
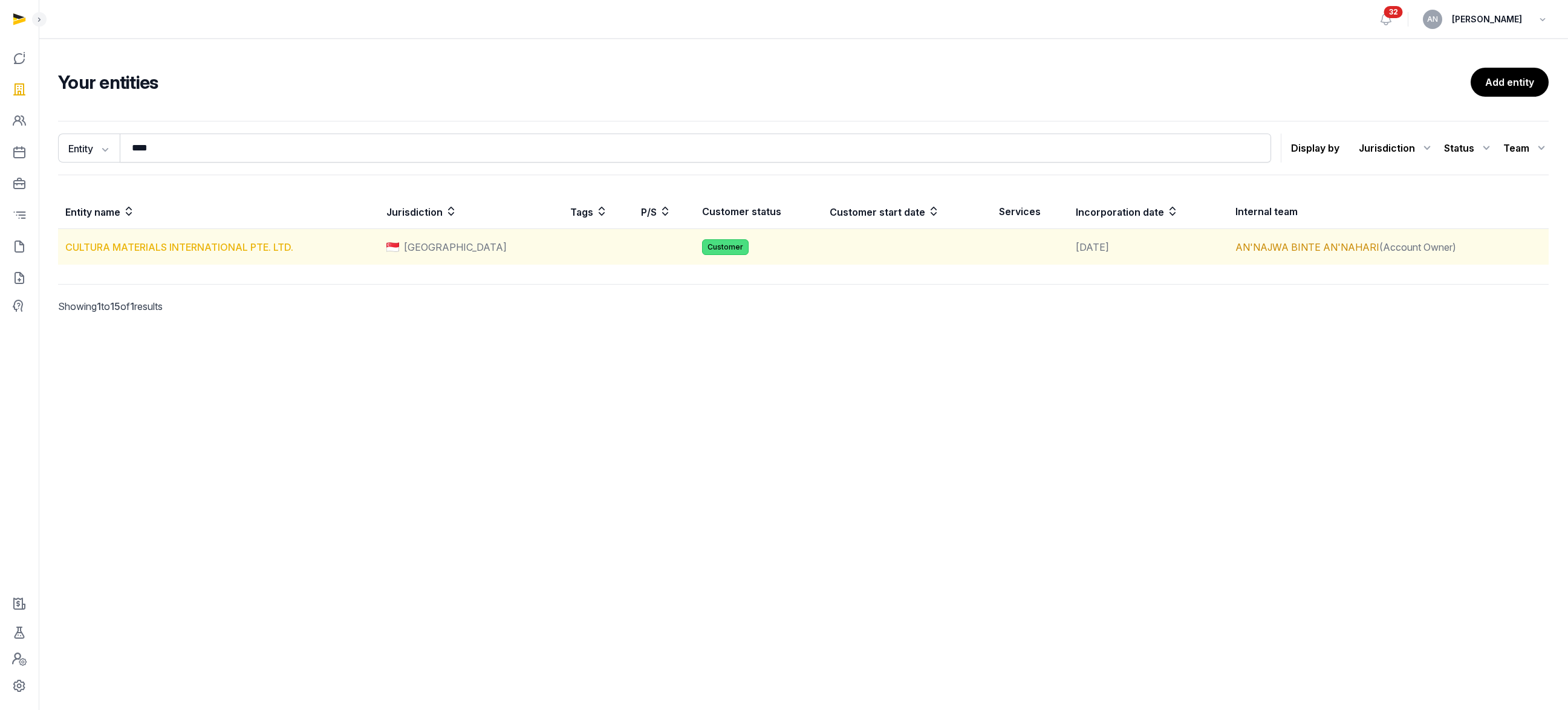
click at [101, 248] on link "CULTURA MATERIALS INTERNATIONAL PTE. LTD." at bounding box center [179, 246] width 228 height 12
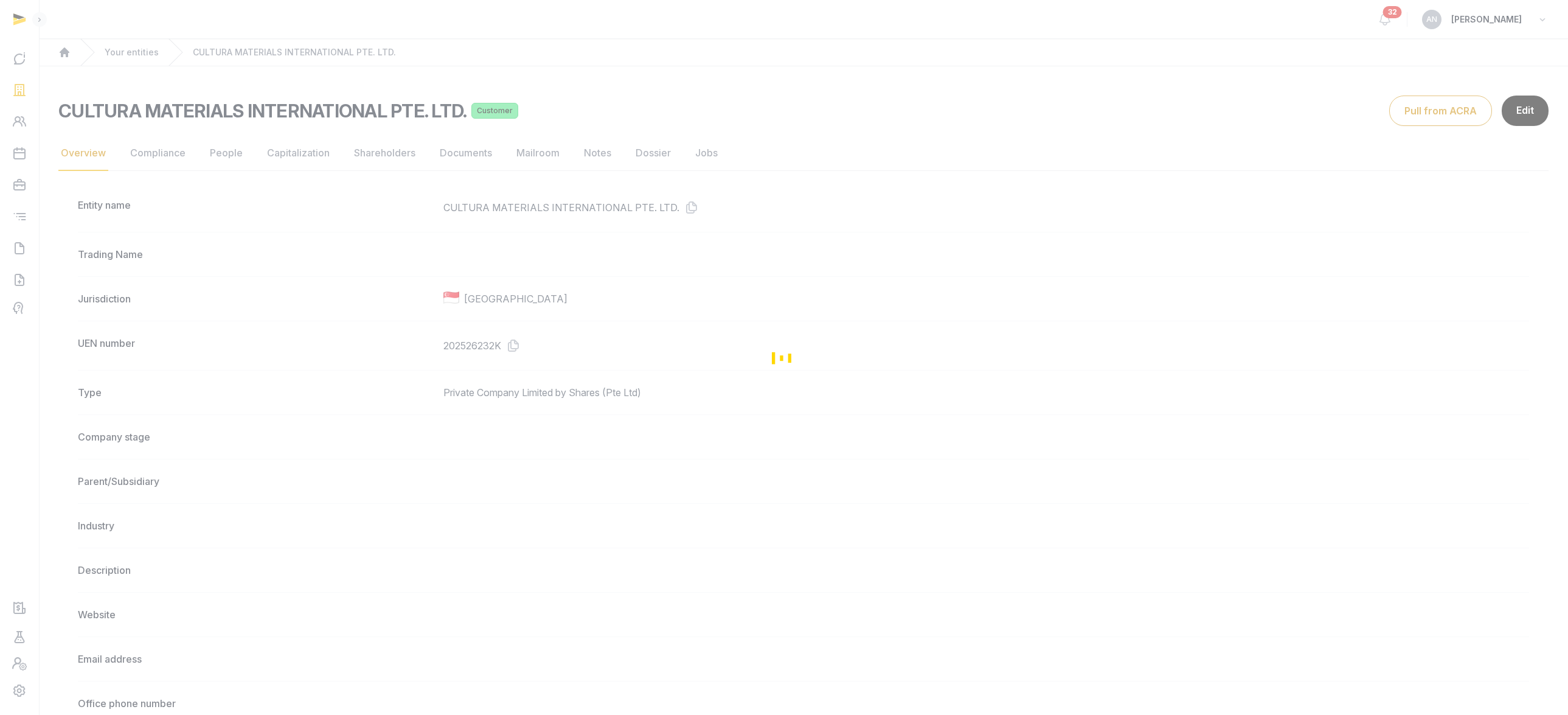
click at [149, 157] on div "Loading" at bounding box center [784, 357] width 1568 height 715
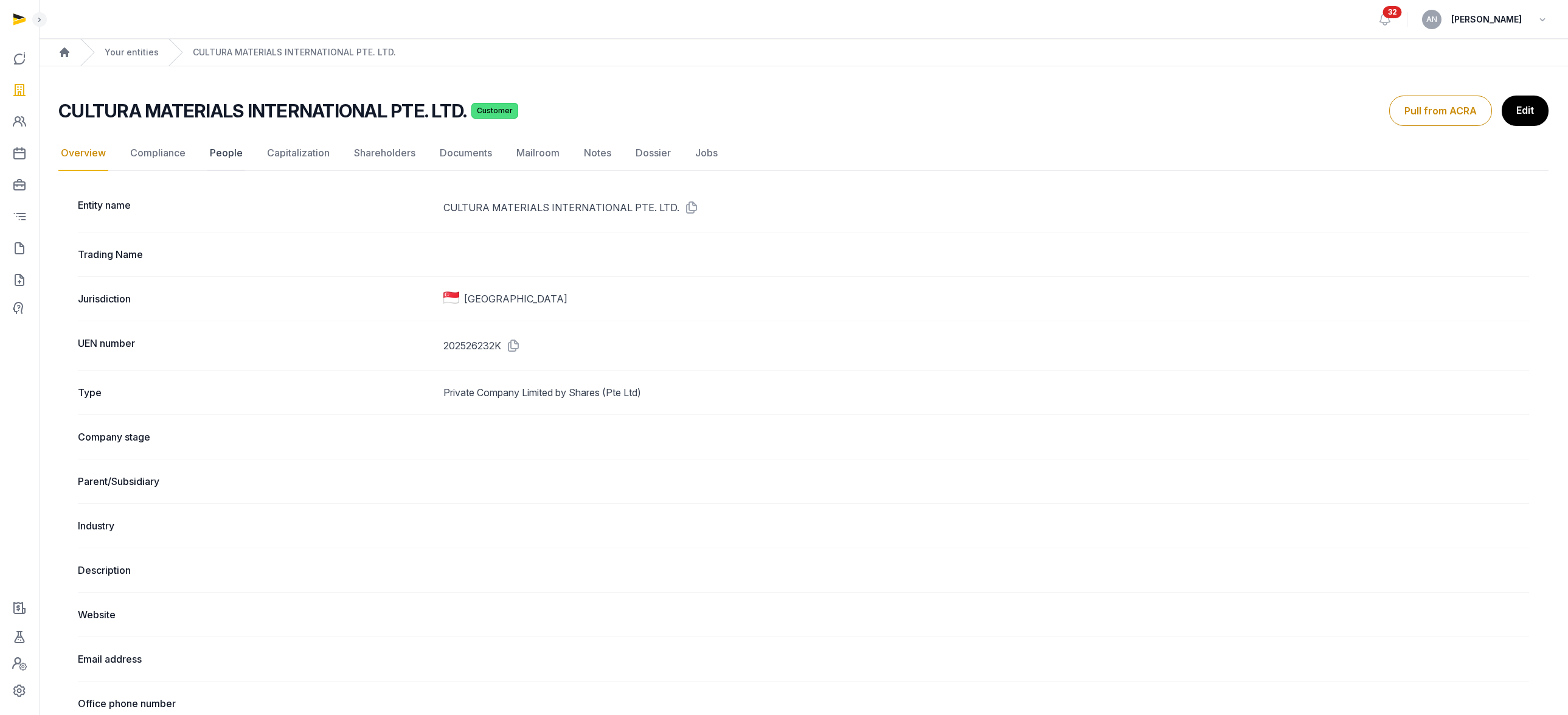
click at [210, 155] on link "People" at bounding box center [226, 153] width 38 height 35
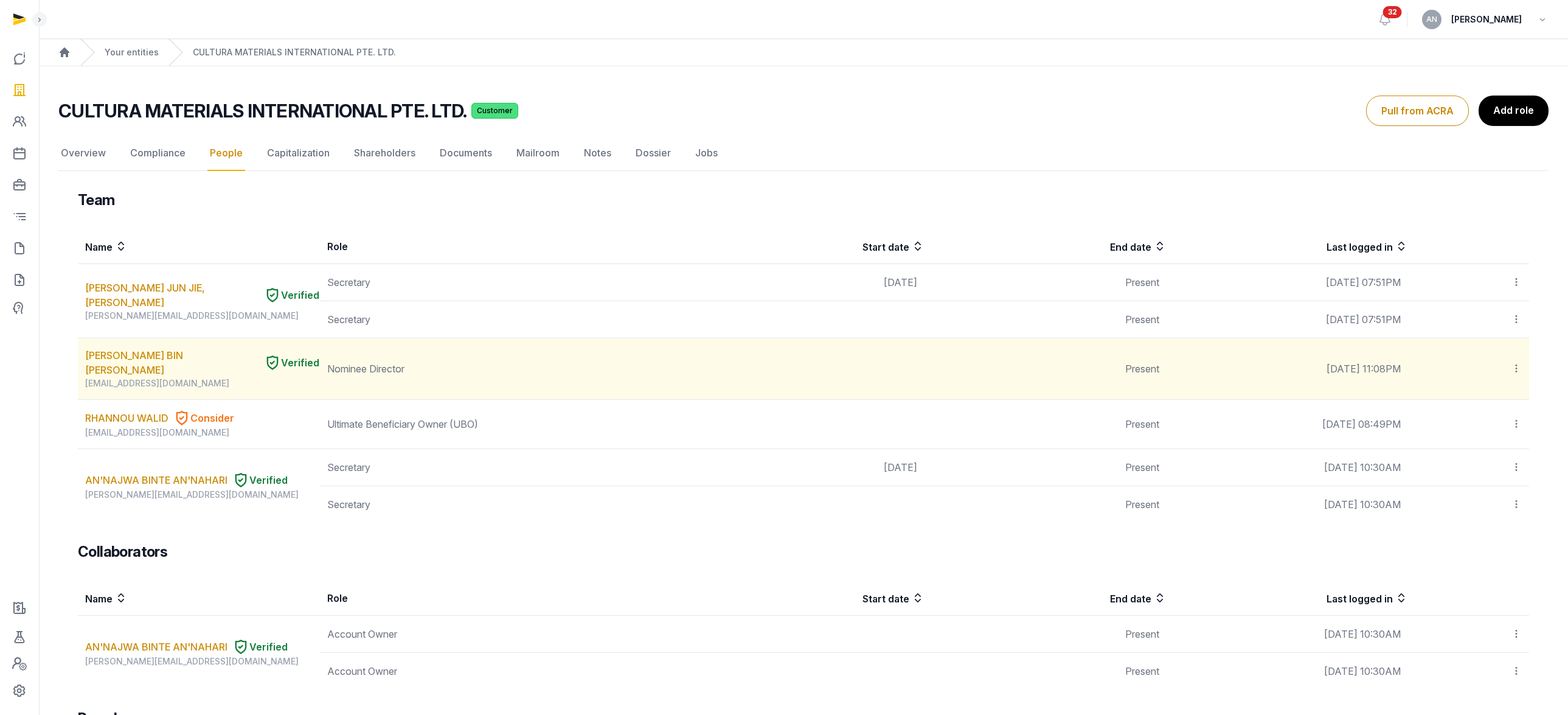
click at [1513, 364] on icon at bounding box center [1516, 369] width 11 height 13
click at [1491, 420] on span "Edit role" at bounding box center [1492, 426] width 35 height 12
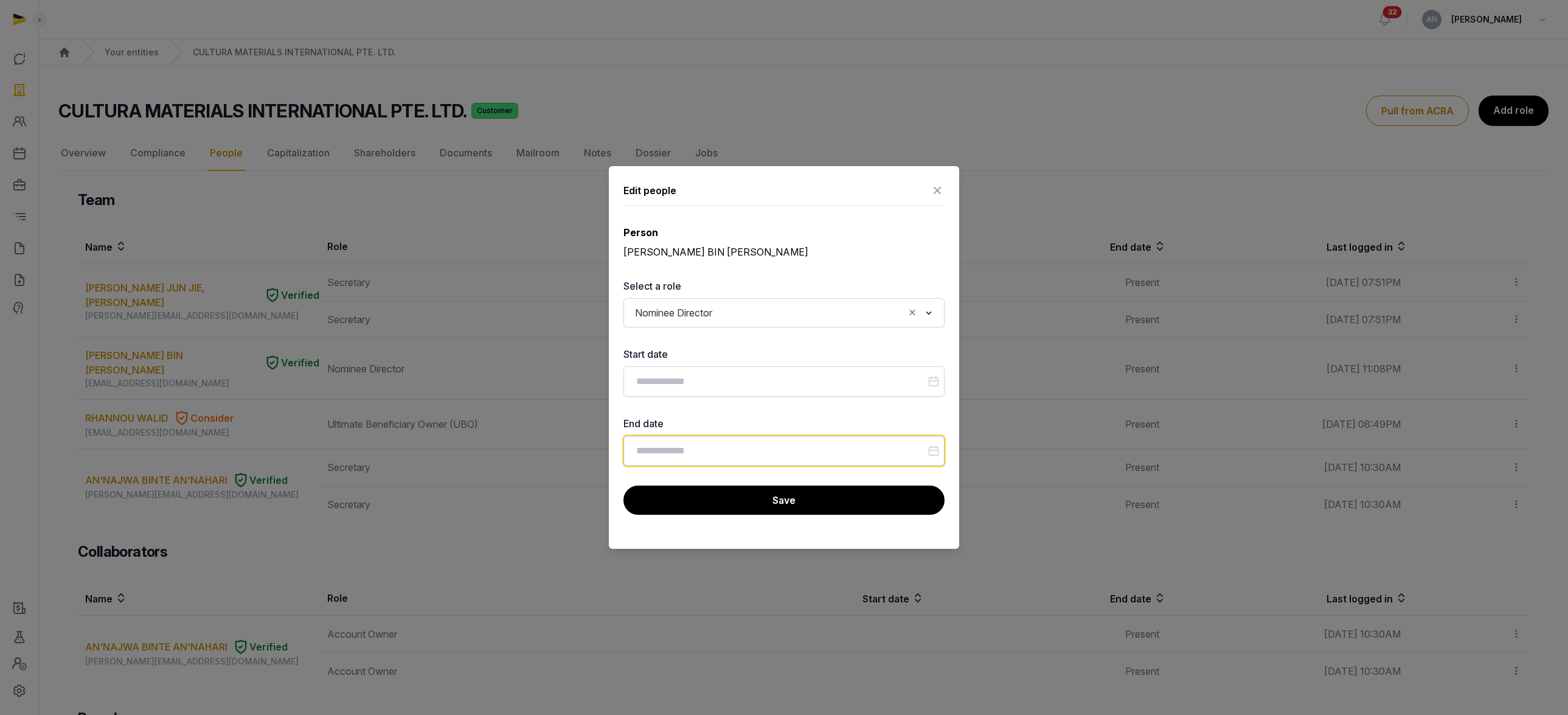
drag, startPoint x: 653, startPoint y: 437, endPoint x: 647, endPoint y: 438, distance: 6.1
click at [653, 437] on input "Datepicker input" at bounding box center [784, 451] width 321 height 30
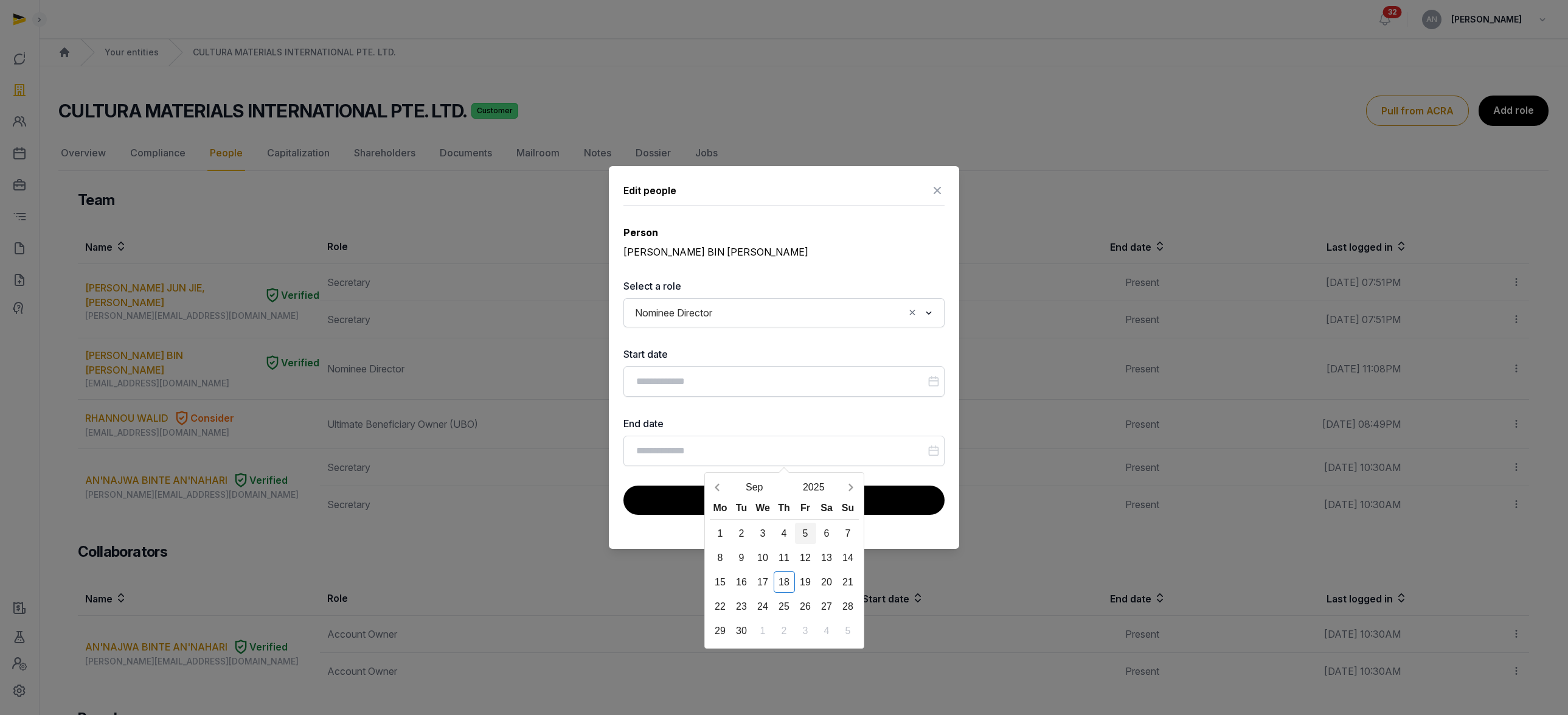
click at [811, 531] on div "5" at bounding box center [806, 534] width 21 height 21
type input "**********"
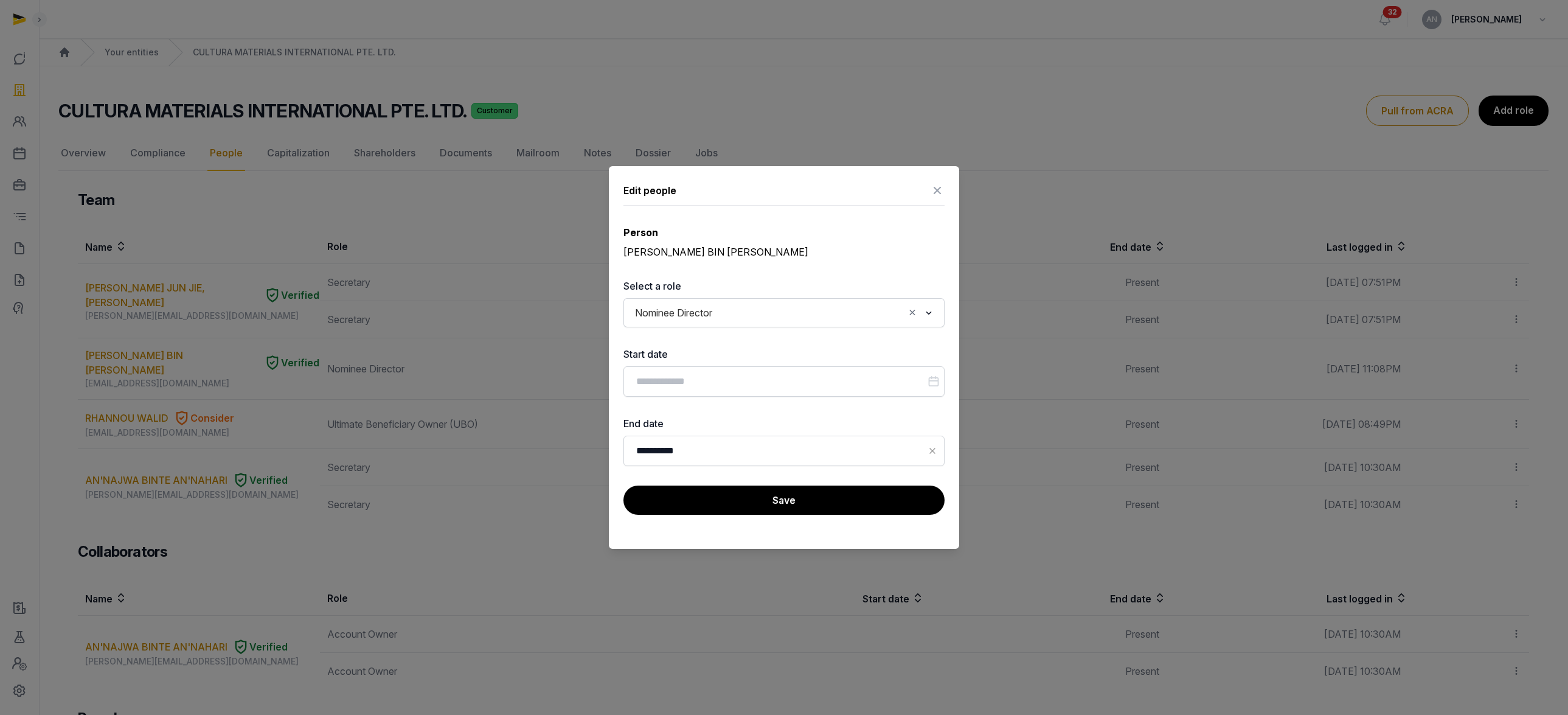
click at [758, 505] on button "Save" at bounding box center [784, 500] width 321 height 29
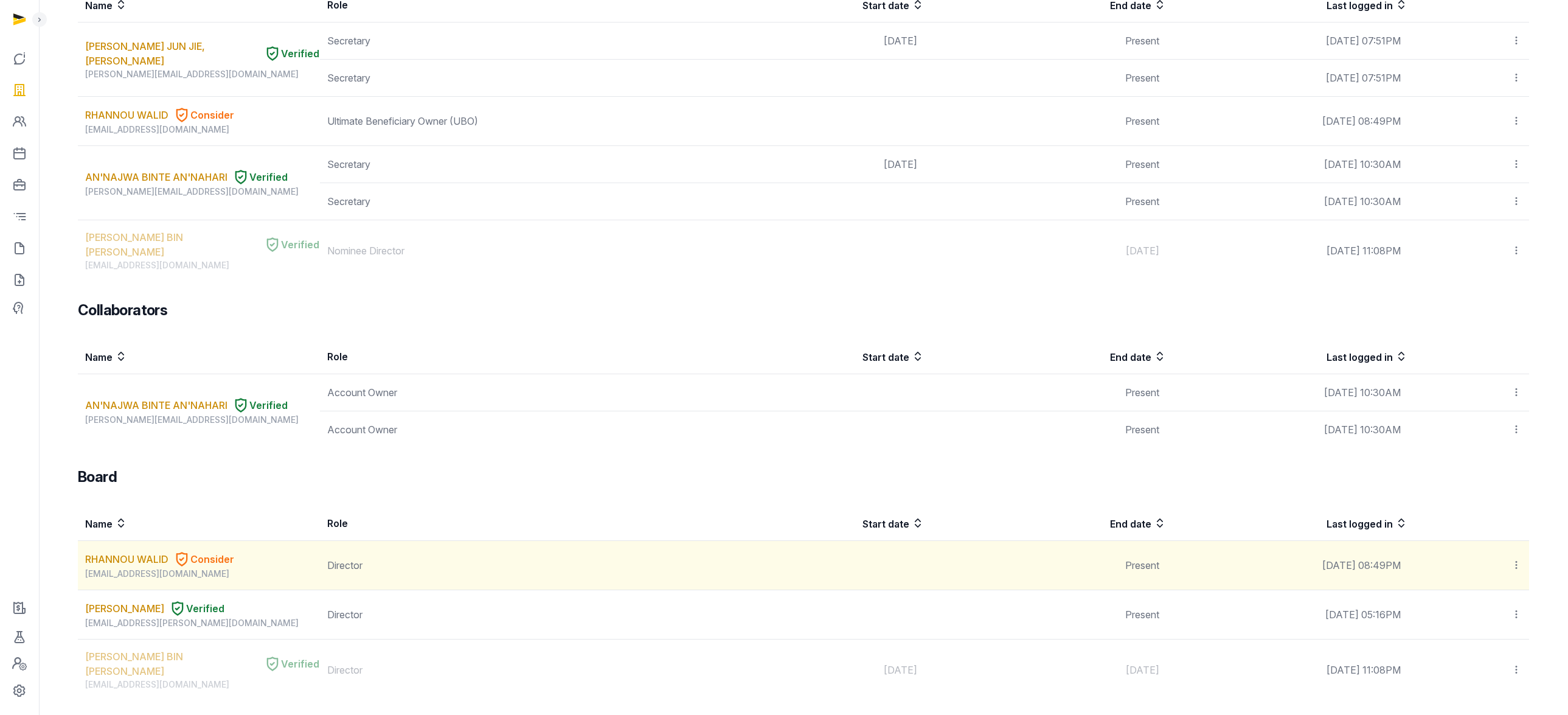
scroll to position [367, 0]
